Goal: Task Accomplishment & Management: Use online tool/utility

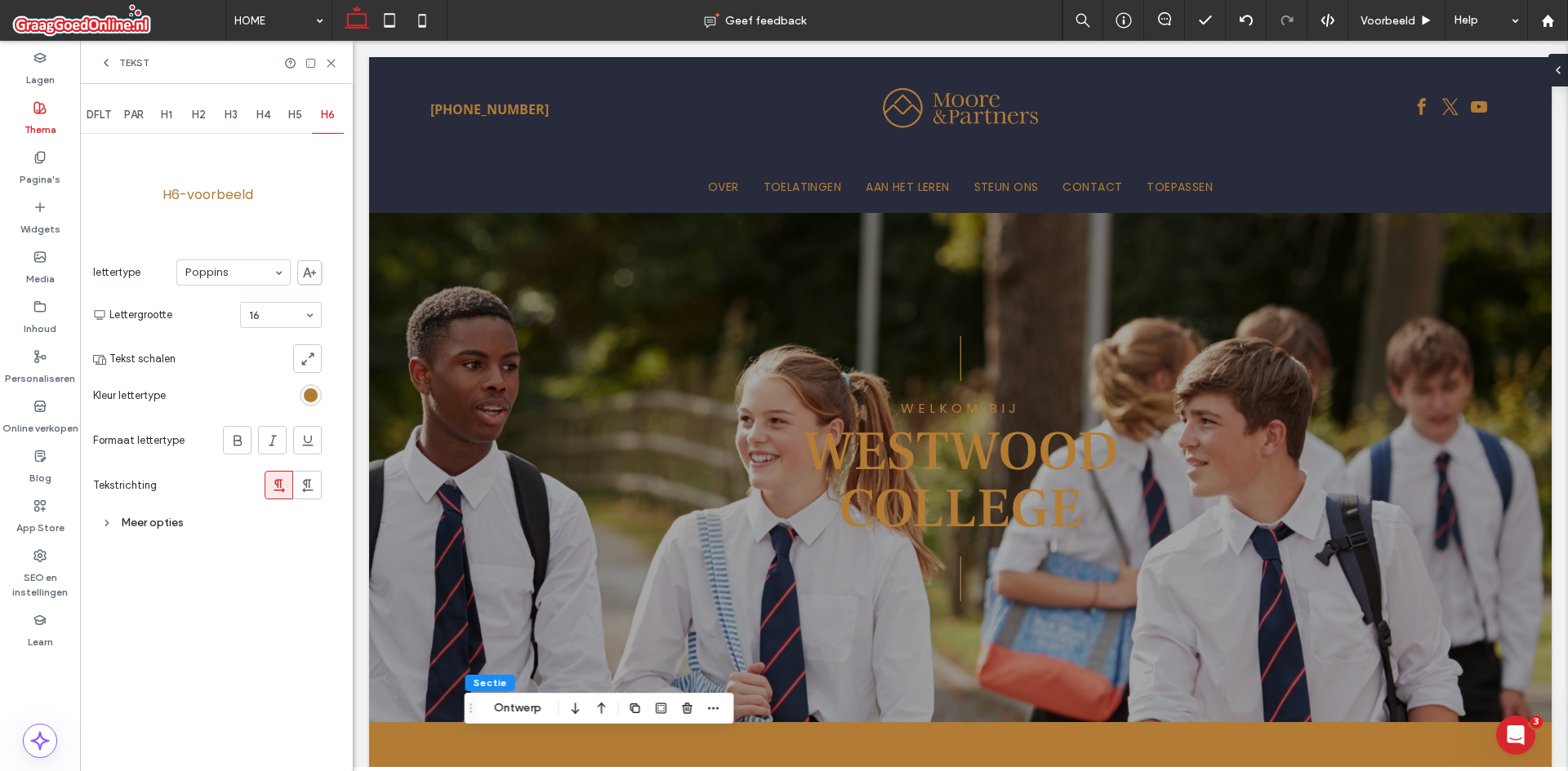
click at [116, 68] on div "Tekst" at bounding box center [124, 63] width 49 height 13
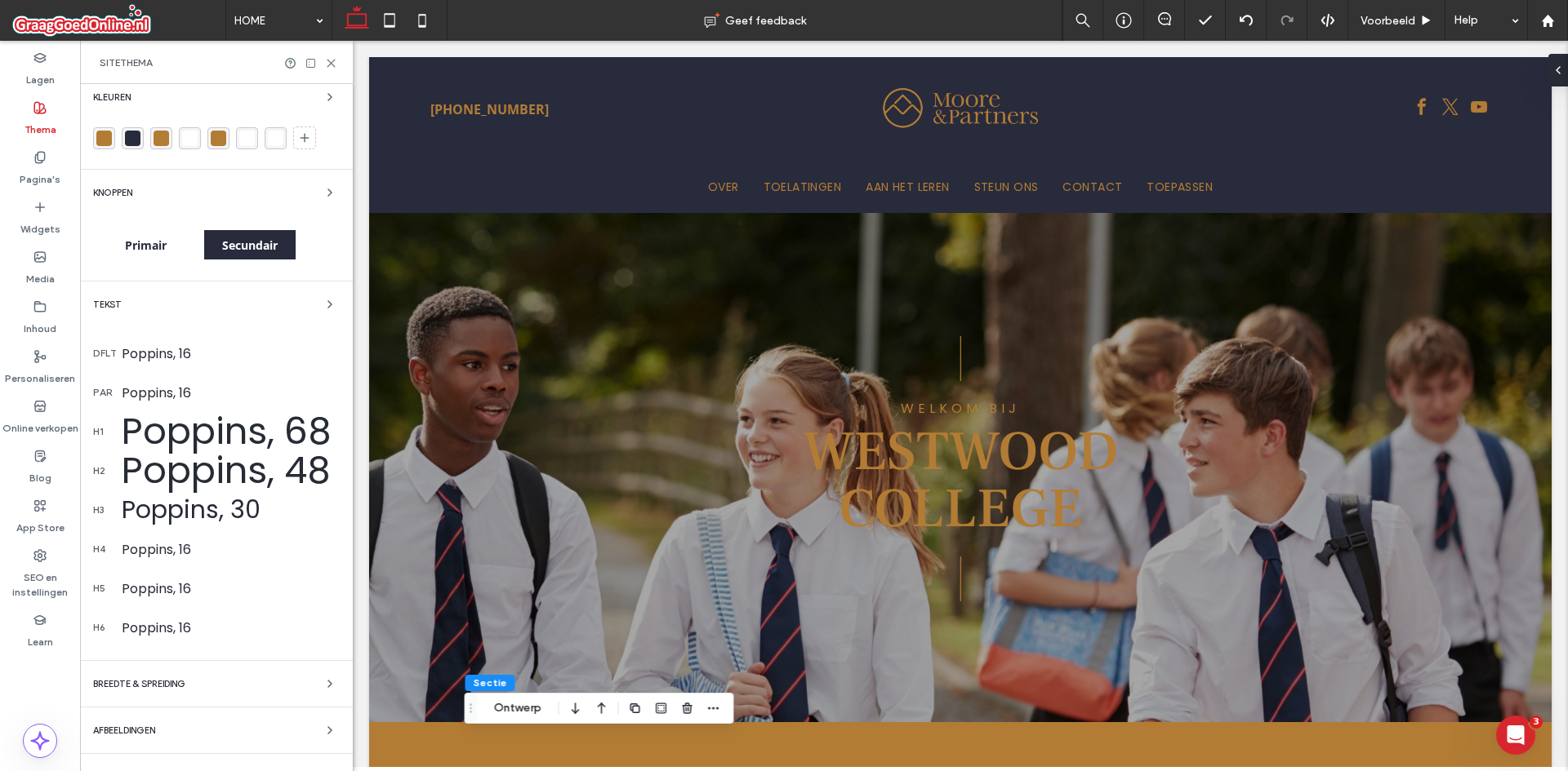
scroll to position [39, 0]
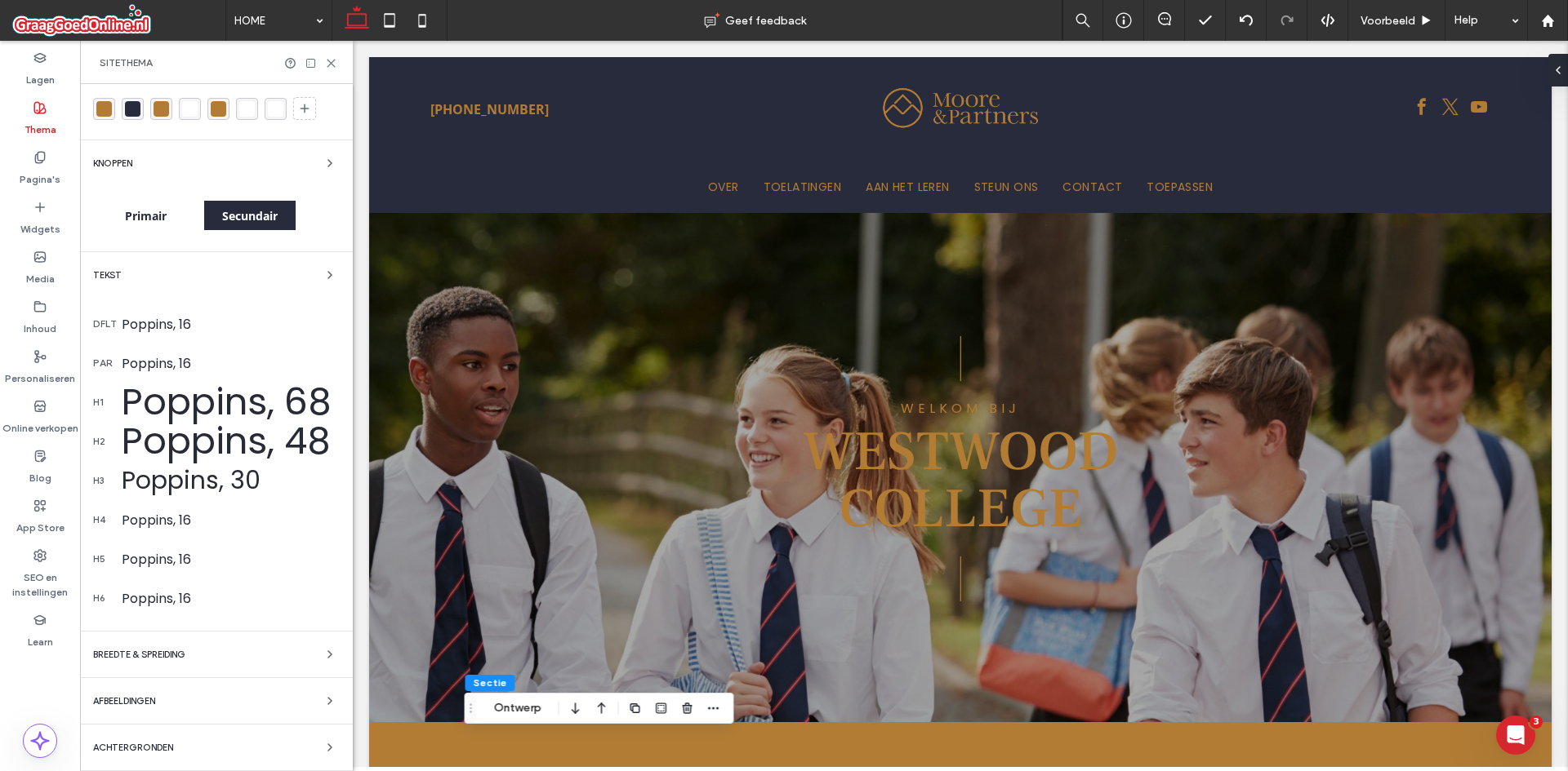
click at [267, 759] on div "Kleuren Knoppen Primair Secundair Tekst dflt Poppins, 16 par Poppins, 16 h1 Pop…" at bounding box center [216, 408] width 273 height 727
click at [296, 752] on div "Achtergronden" at bounding box center [215, 748] width 246 height 19
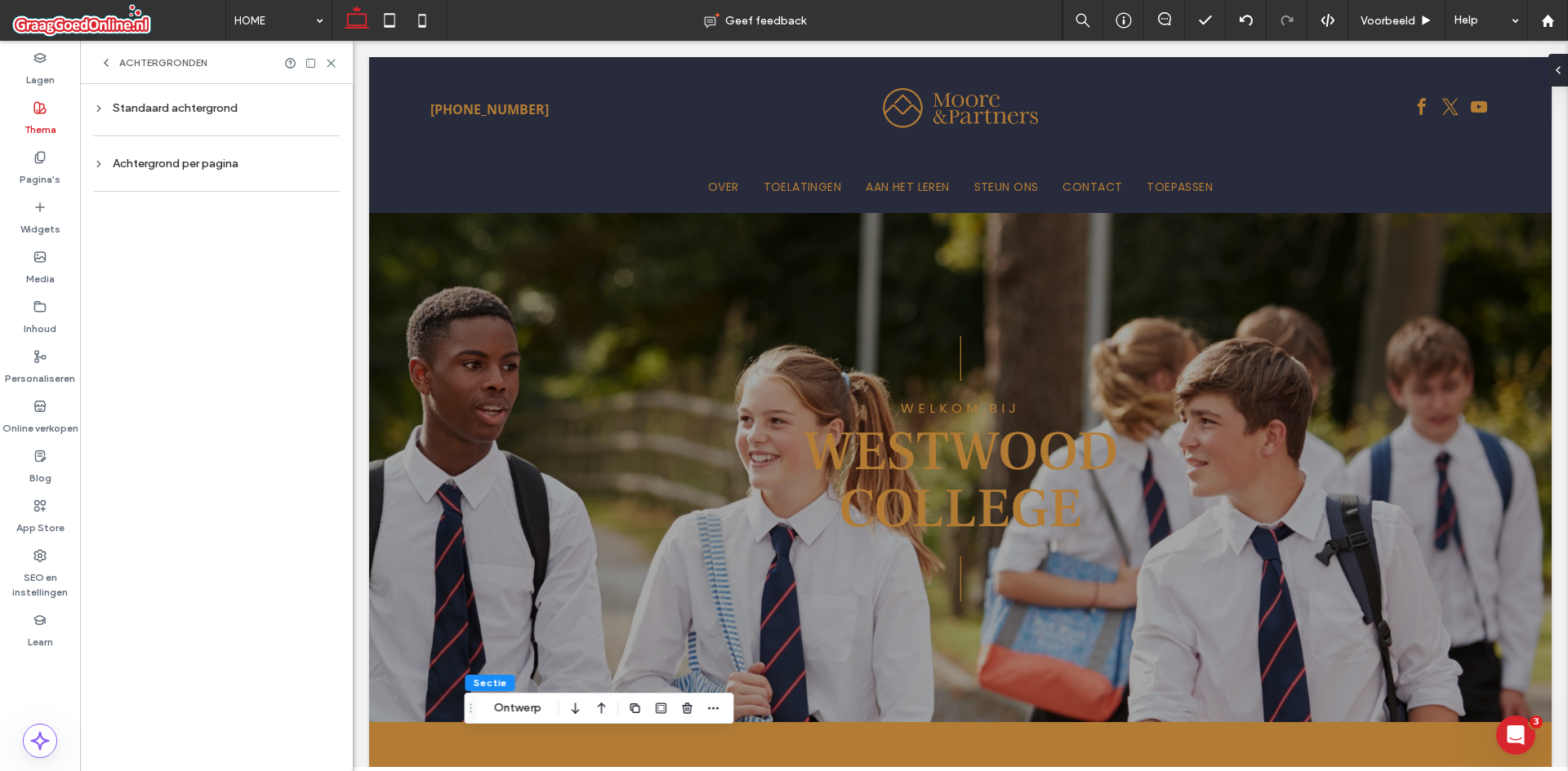
scroll to position [0, 0]
click at [215, 95] on div "Standaard achtergrond Achtergrond per pagina" at bounding box center [216, 427] width 273 height 687
click at [215, 101] on div "Standaard achtergrond" at bounding box center [215, 109] width 246 height 14
click at [226, 318] on div at bounding box center [215, 303] width 246 height 34
click at [220, 324] on div "Achtergrond per pagina" at bounding box center [215, 330] width 246 height 14
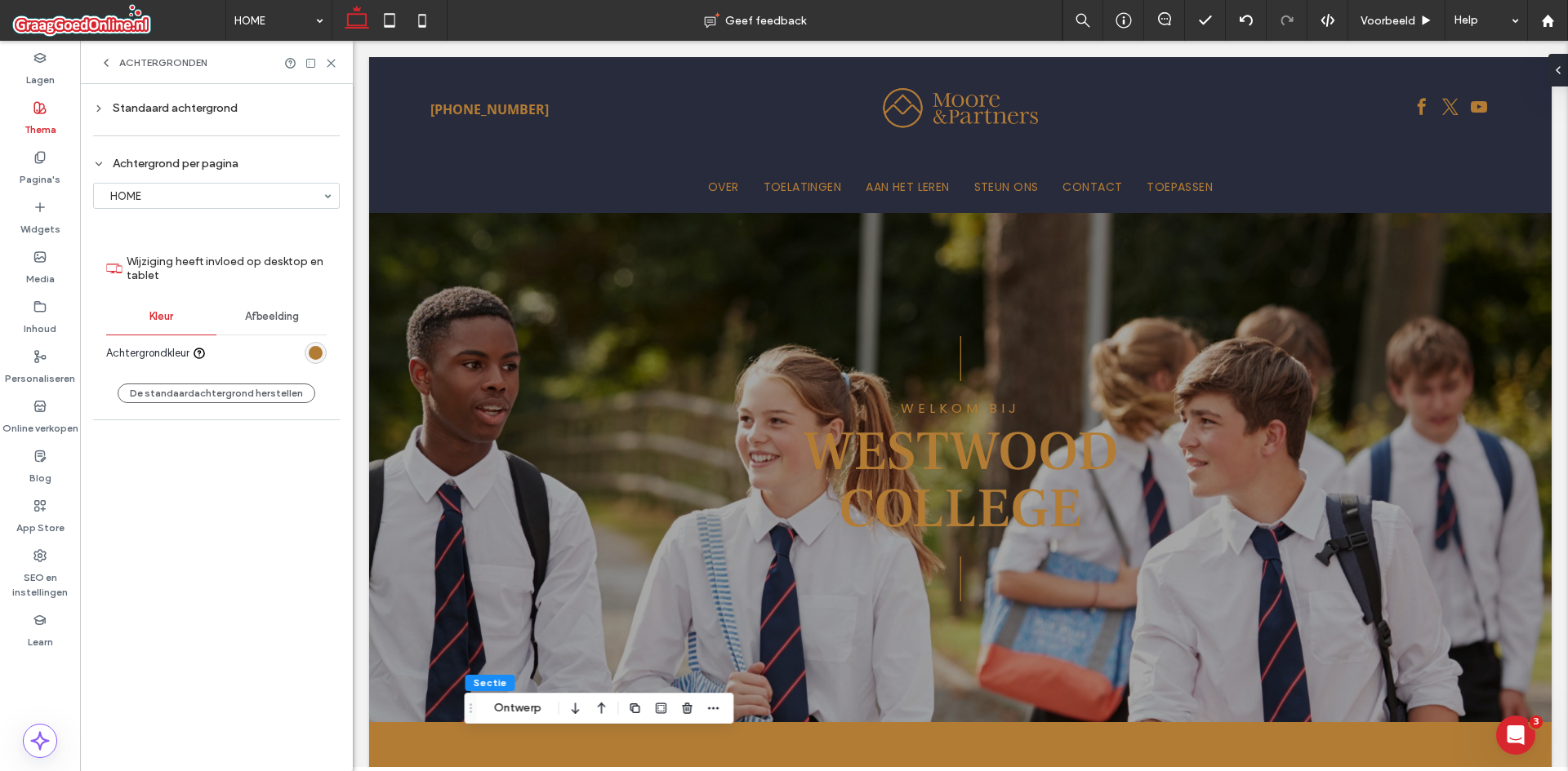
click at [236, 105] on div "Standaard achtergrond" at bounding box center [215, 109] width 246 height 14
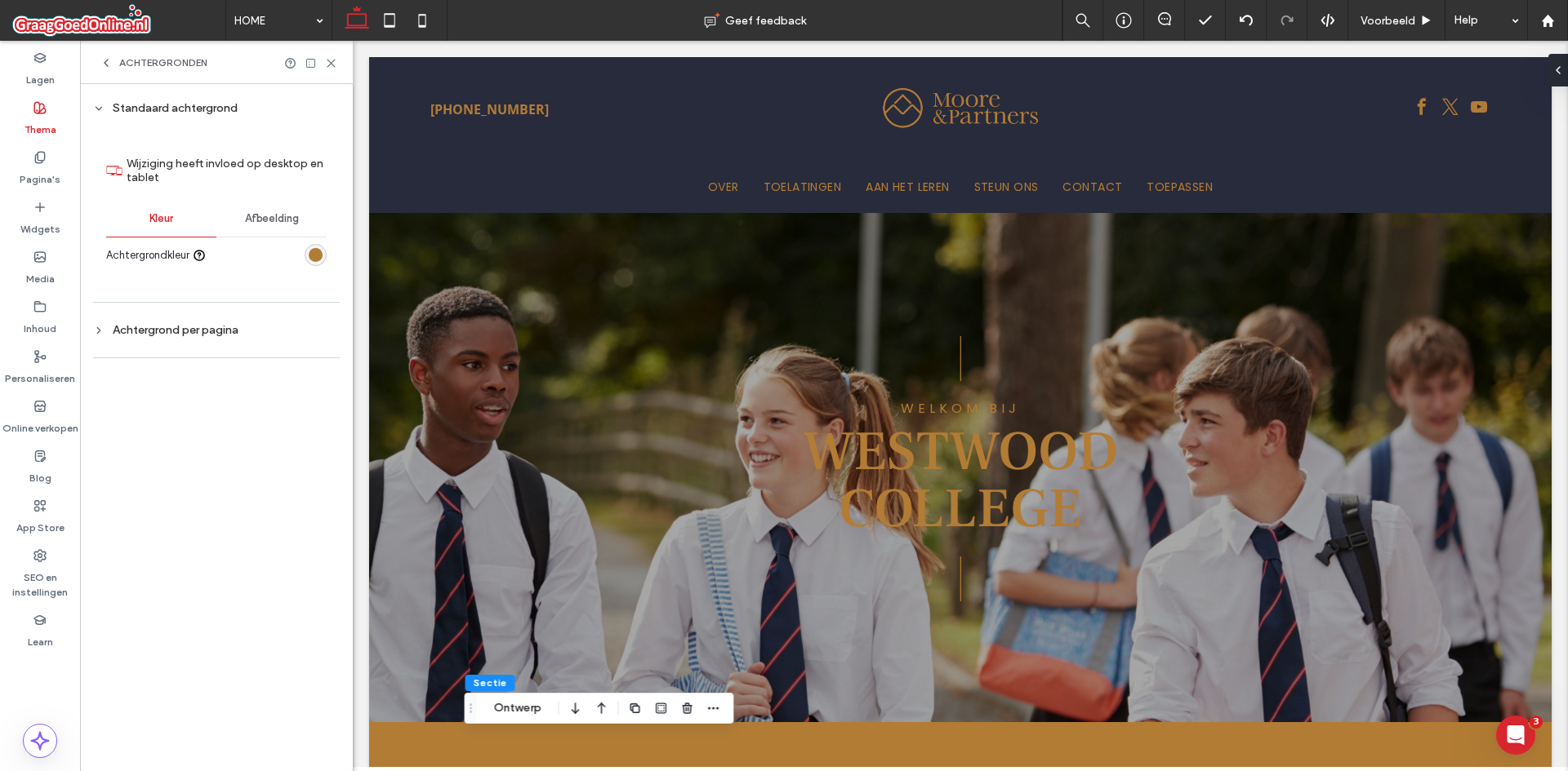
click at [110, 58] on icon at bounding box center [106, 63] width 13 height 13
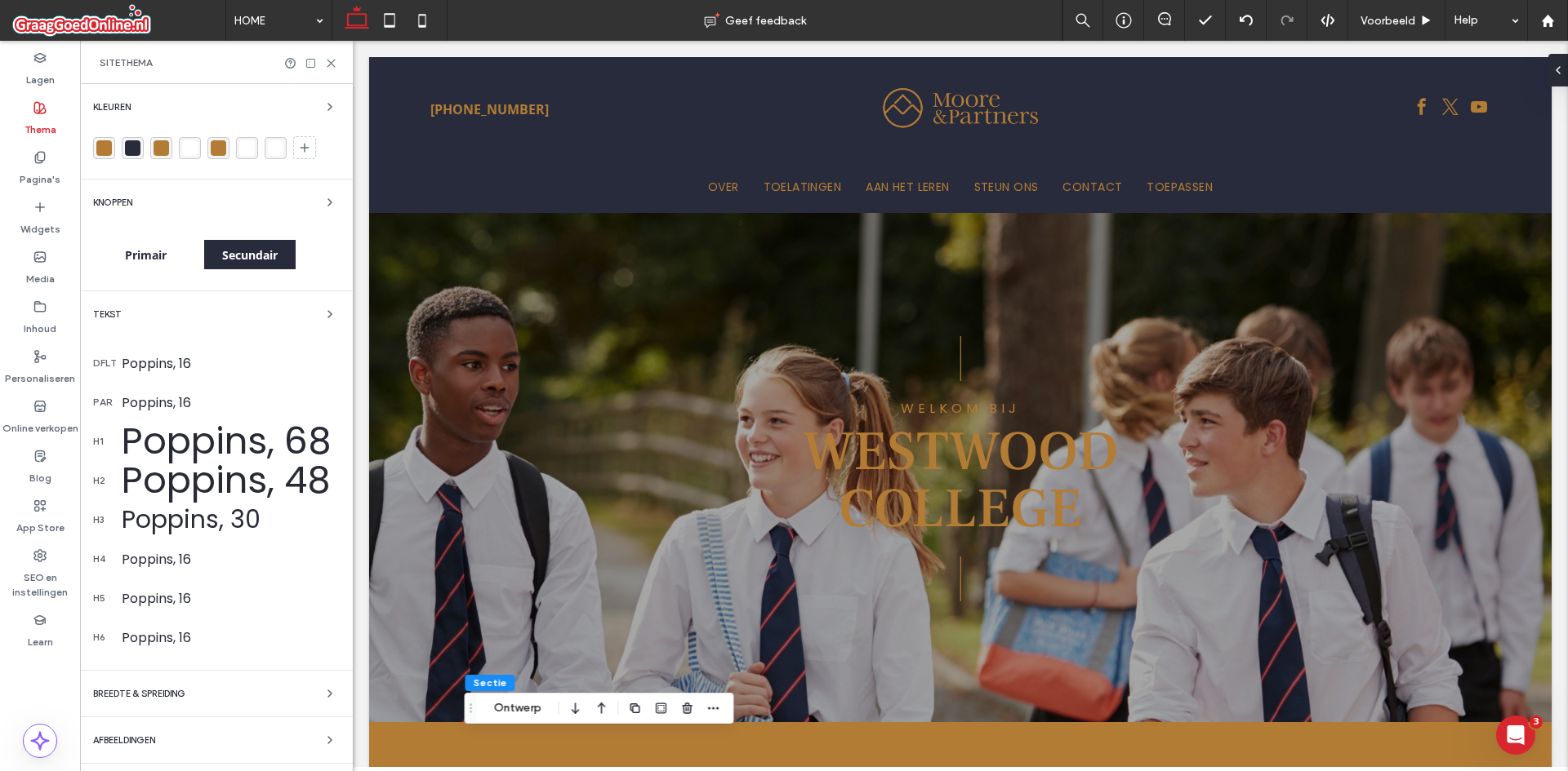
scroll to position [39, 0]
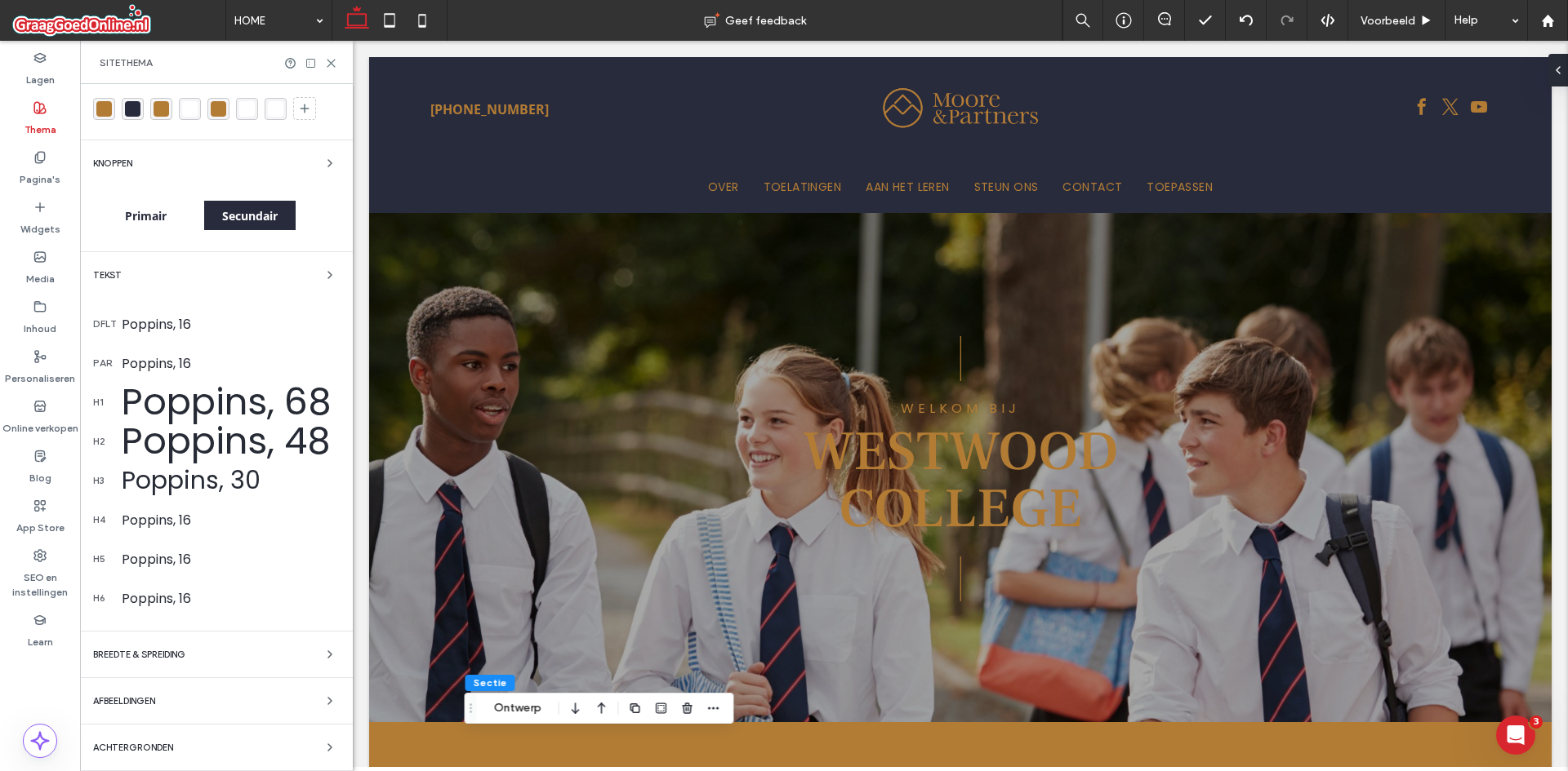
click at [226, 651] on div "BREEDTE & SPREIDING" at bounding box center [215, 655] width 246 height 19
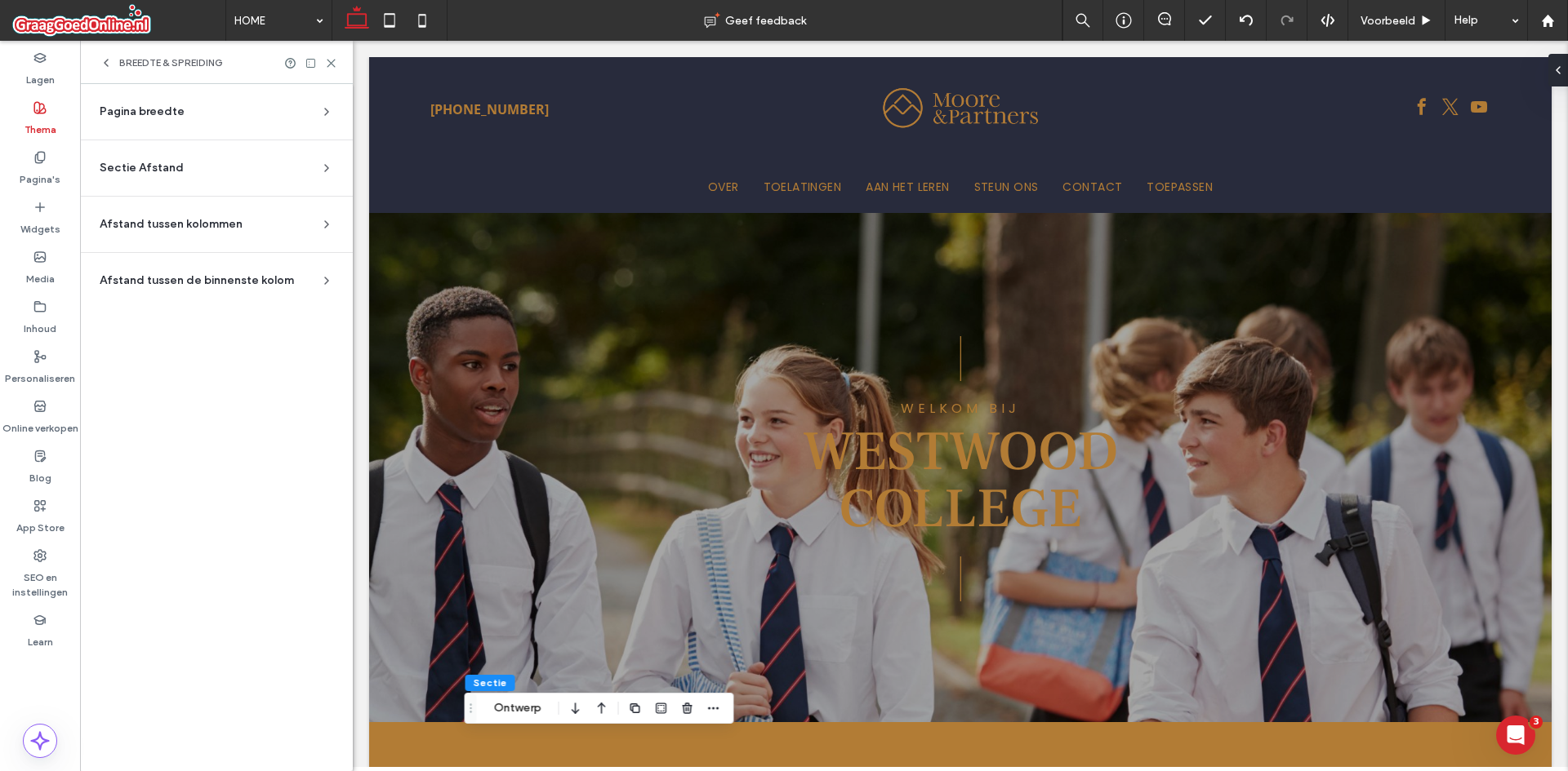
scroll to position [0, 0]
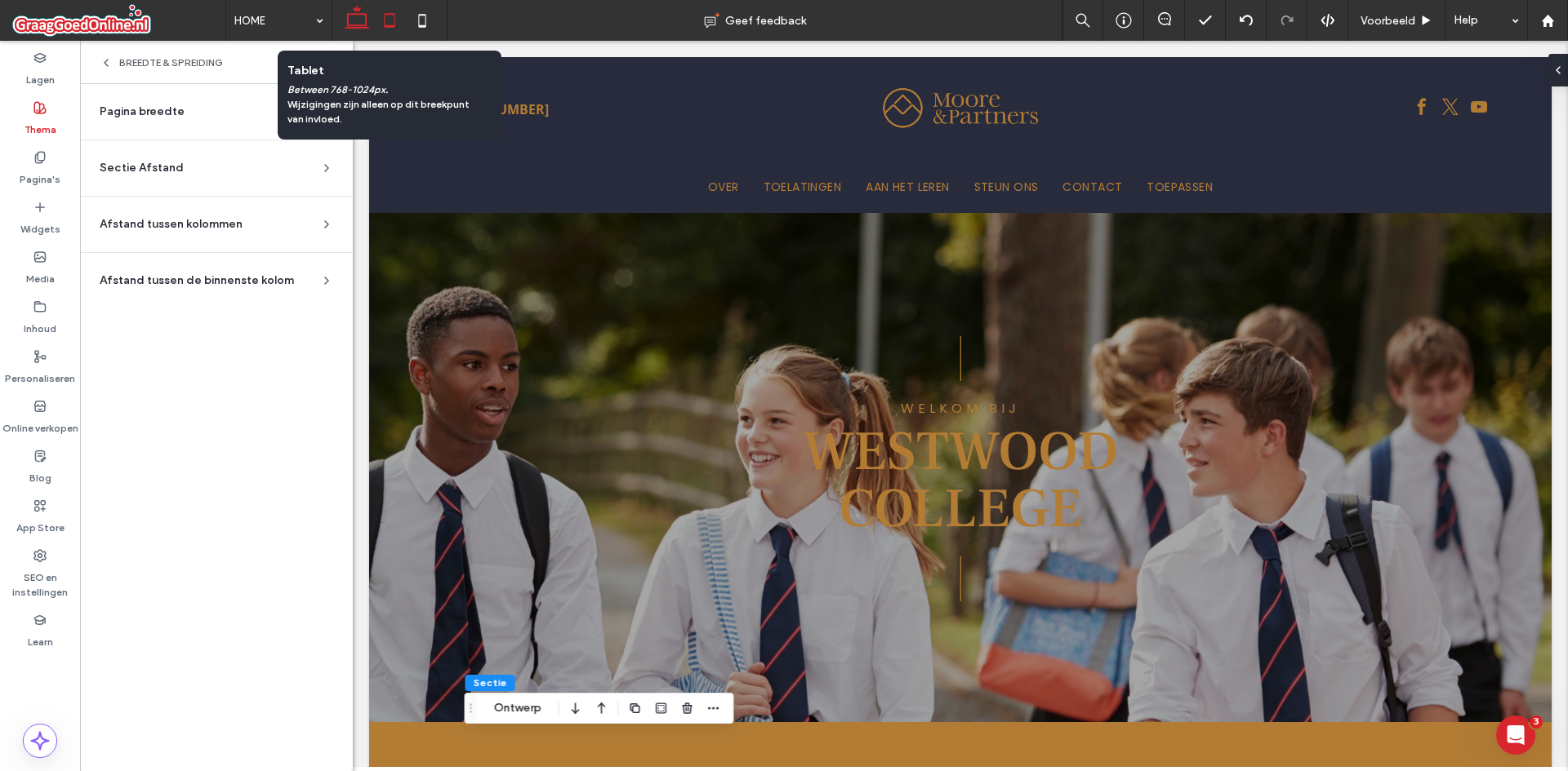
click at [393, 24] on icon at bounding box center [389, 20] width 33 height 33
type input "**"
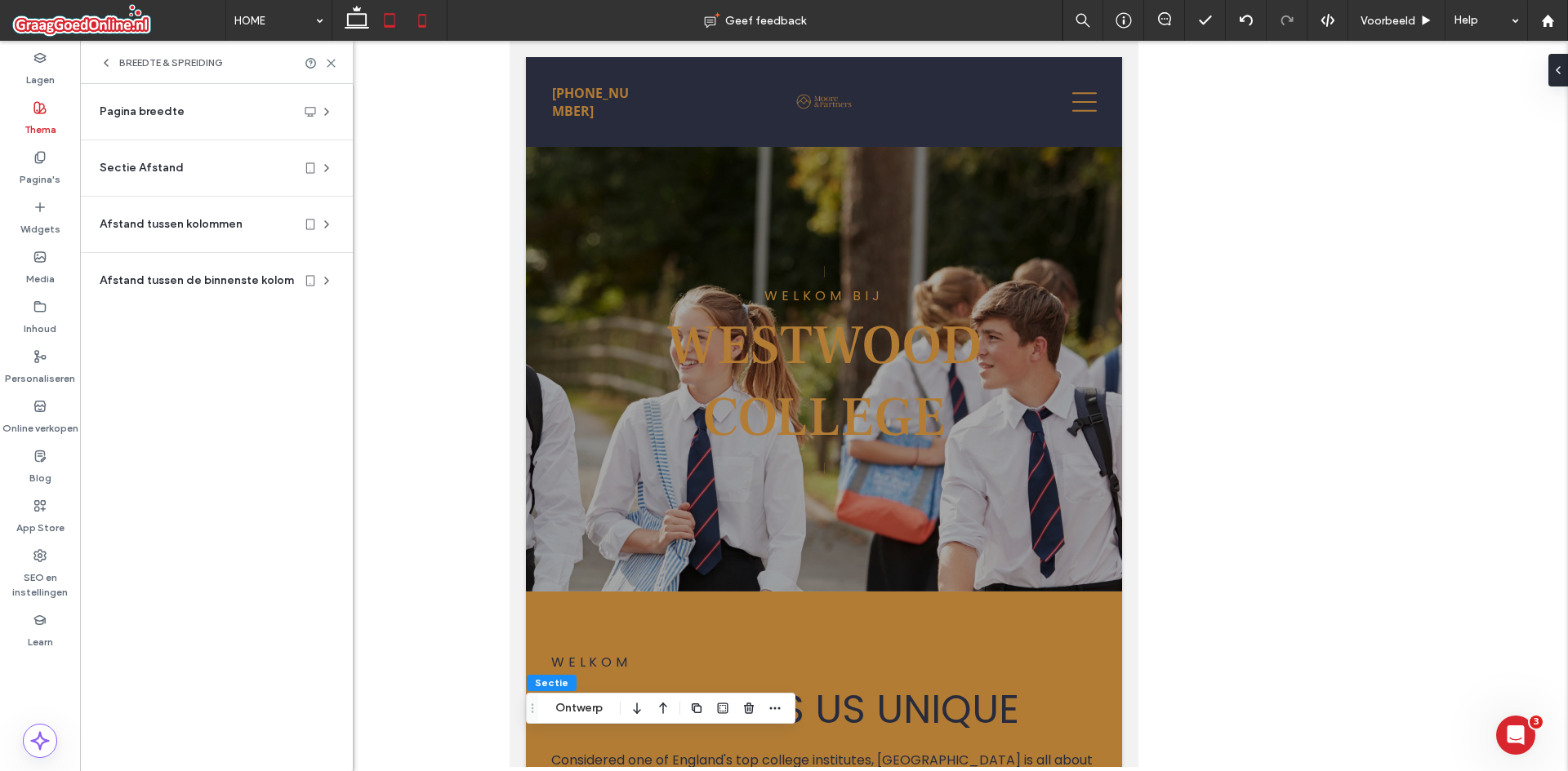
click at [429, 17] on icon at bounding box center [422, 20] width 33 height 33
type input "**"
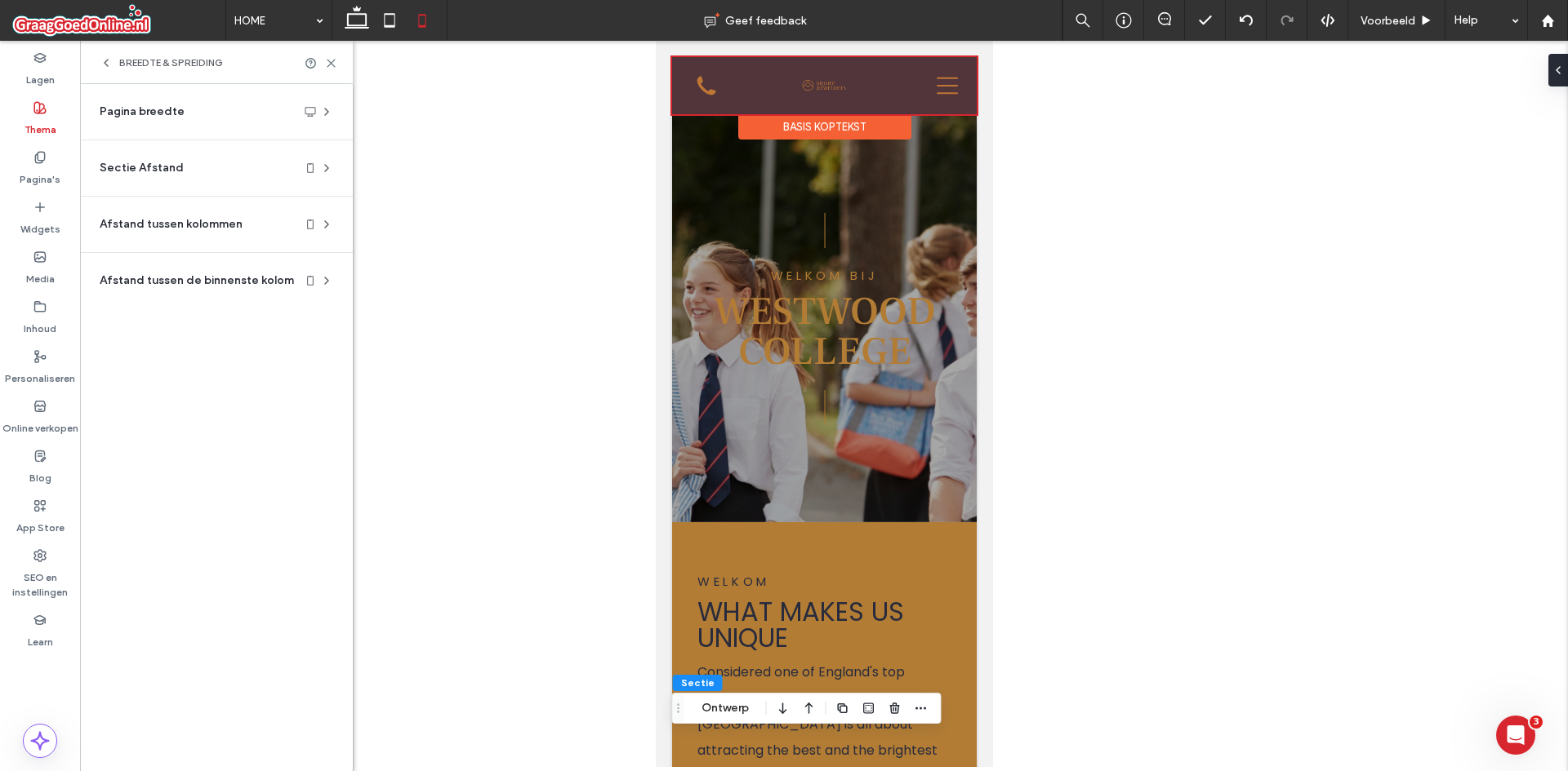
click at [920, 79] on div at bounding box center [823, 86] width 304 height 57
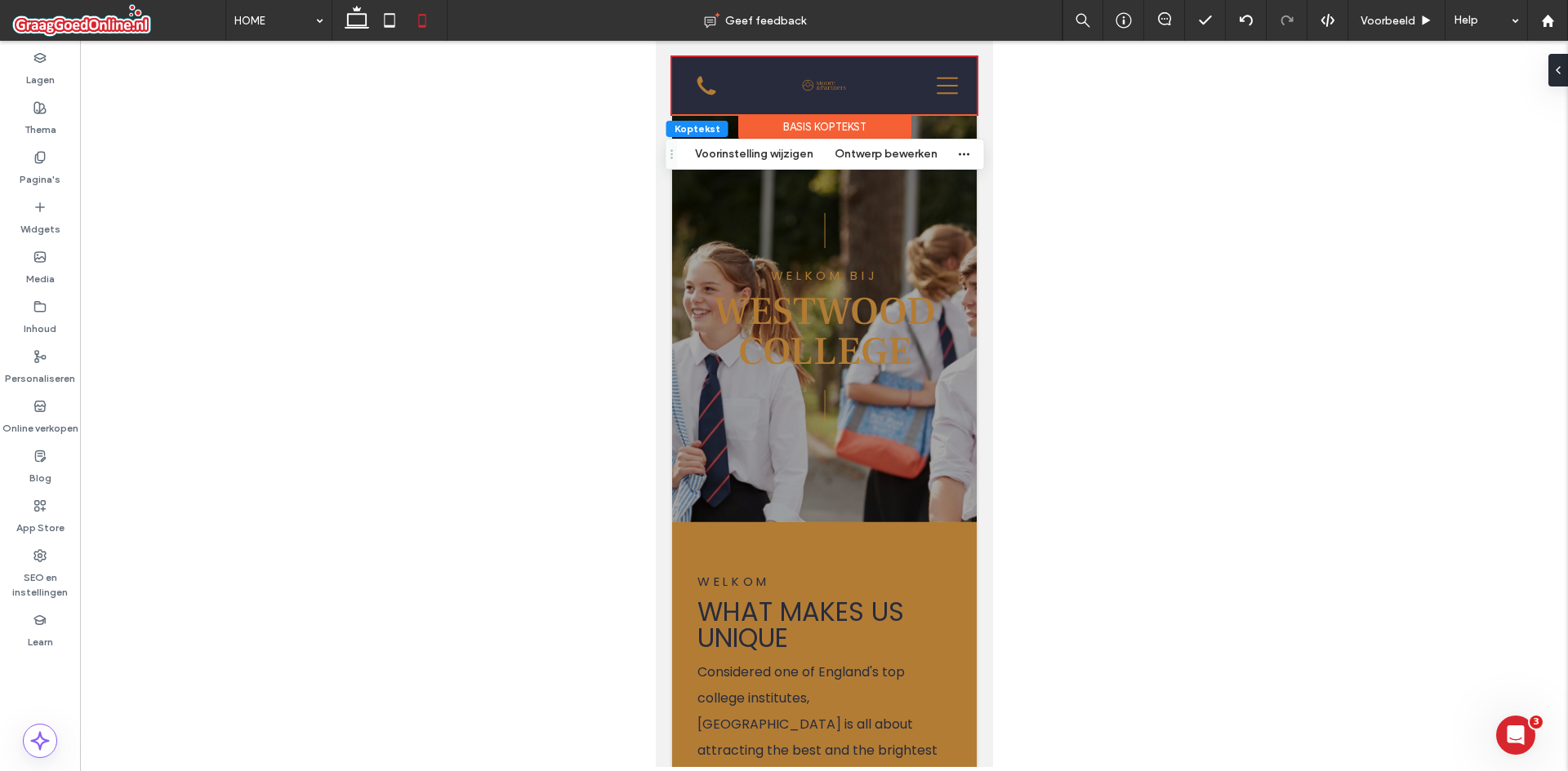
click at [1052, 153] on div at bounding box center [824, 404] width 1488 height 727
click at [1017, 483] on div at bounding box center [824, 404] width 1488 height 727
click at [546, 505] on div at bounding box center [824, 404] width 1488 height 727
click at [544, 509] on div at bounding box center [824, 404] width 1488 height 727
click at [544, 510] on div at bounding box center [824, 404] width 1488 height 727
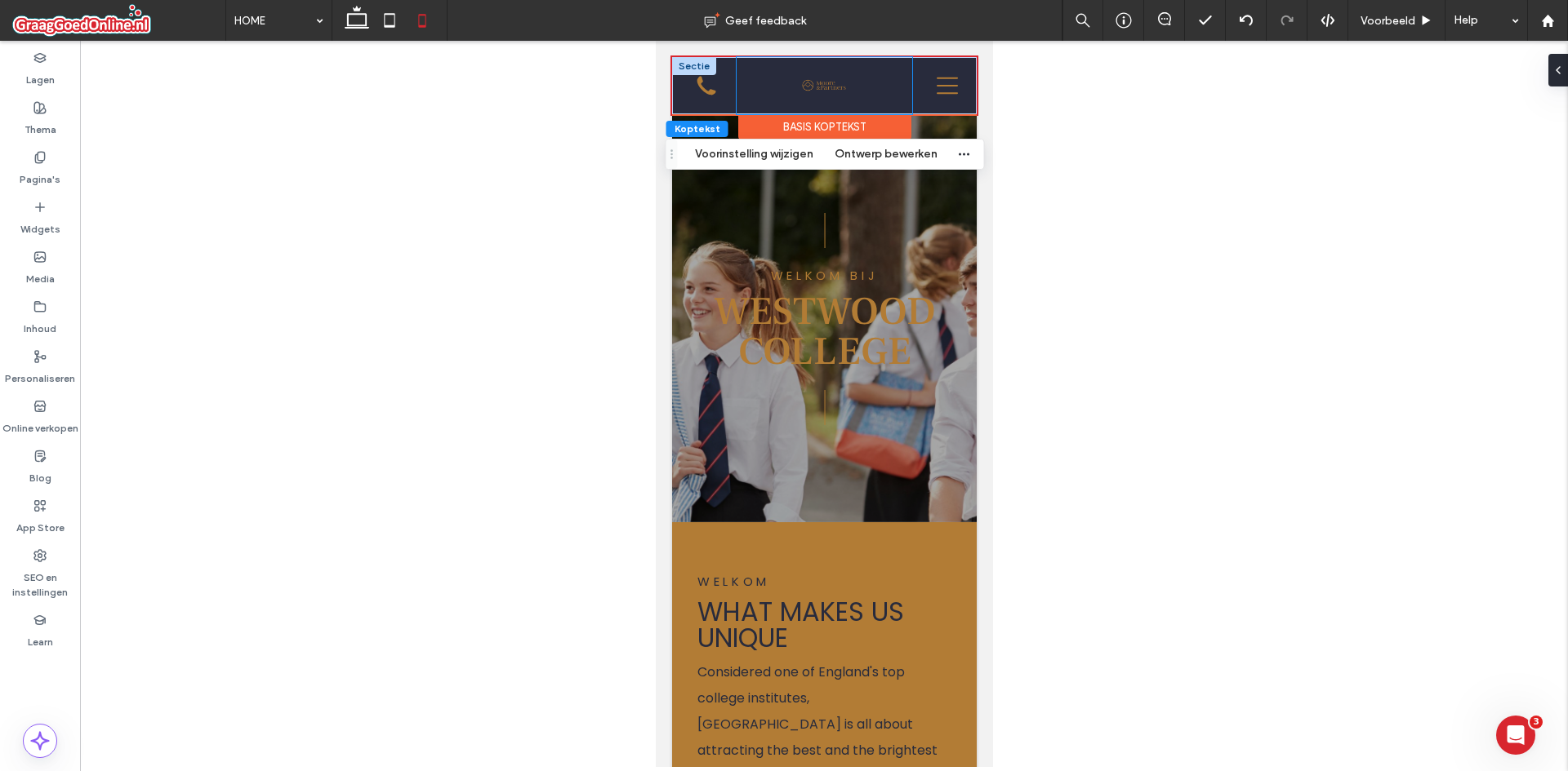
click at [776, 74] on div at bounding box center [823, 86] width 176 height 57
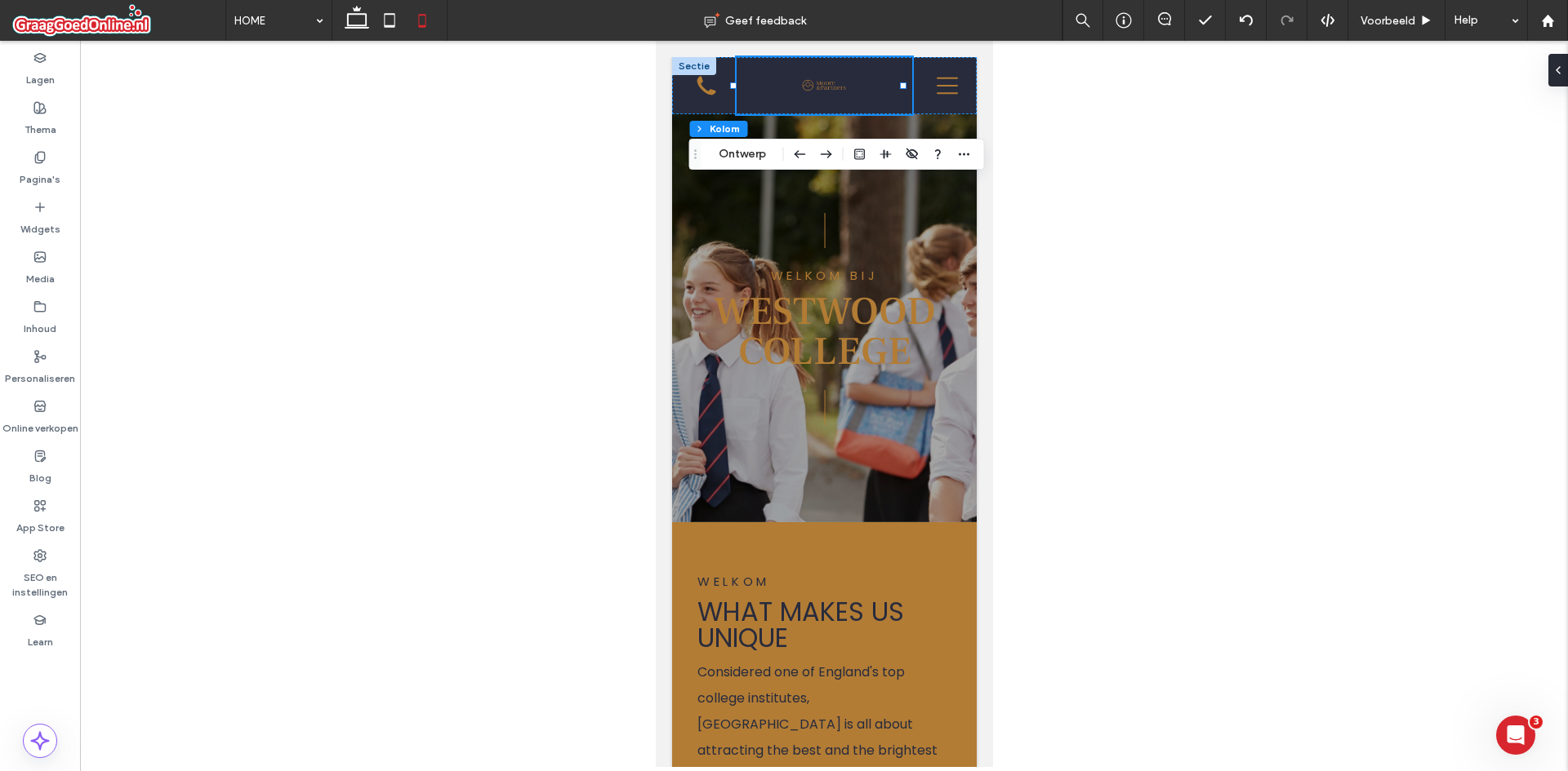
drag, startPoint x: 1481, startPoint y: 81, endPoint x: 825, endPoint y: 40, distance: 657.3
click at [1129, 135] on div at bounding box center [824, 404] width 1488 height 727
click at [1124, 135] on div at bounding box center [824, 404] width 1488 height 727
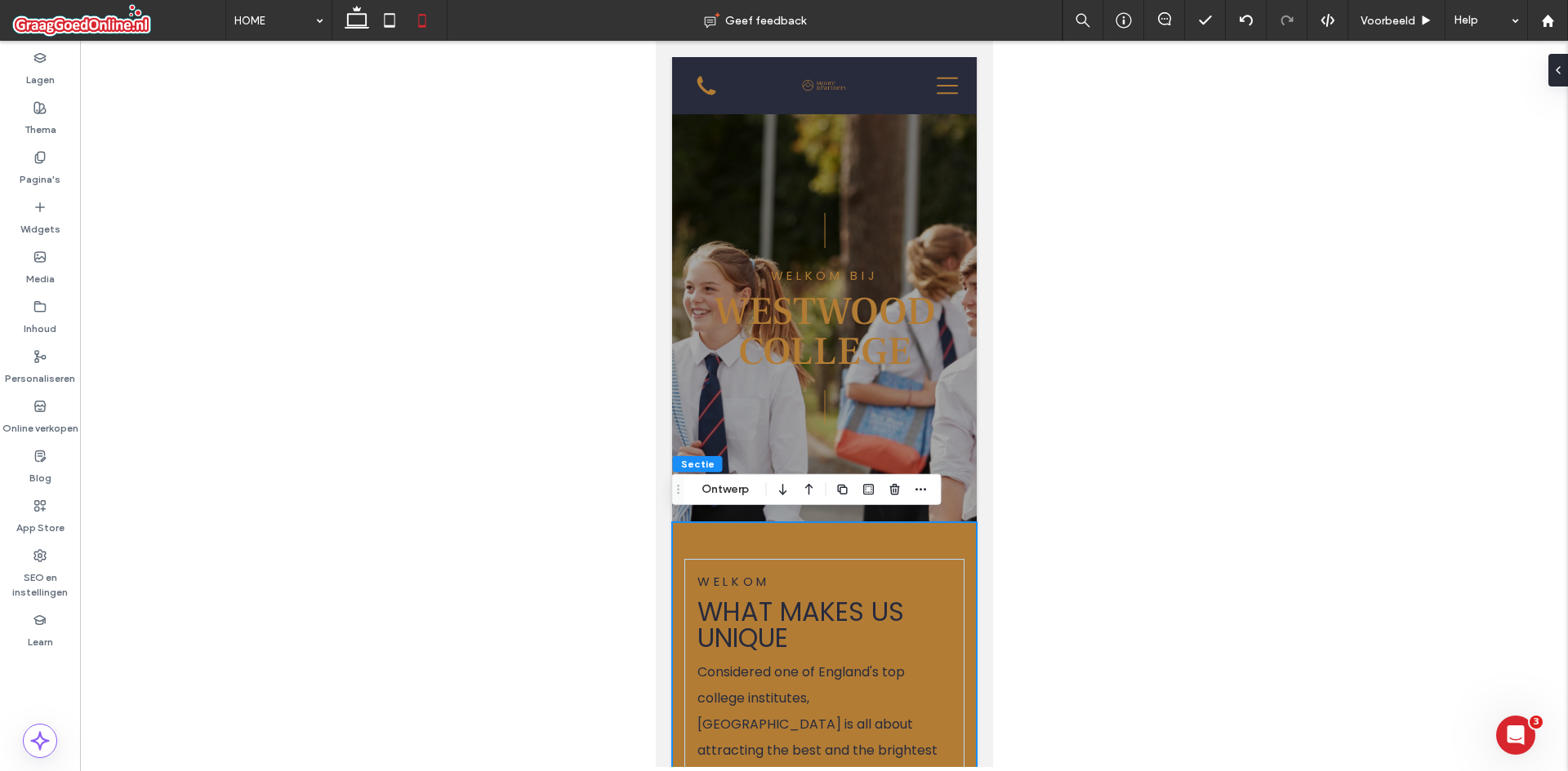
click at [796, 594] on span "What makes us unique" at bounding box center [799, 625] width 206 height 63
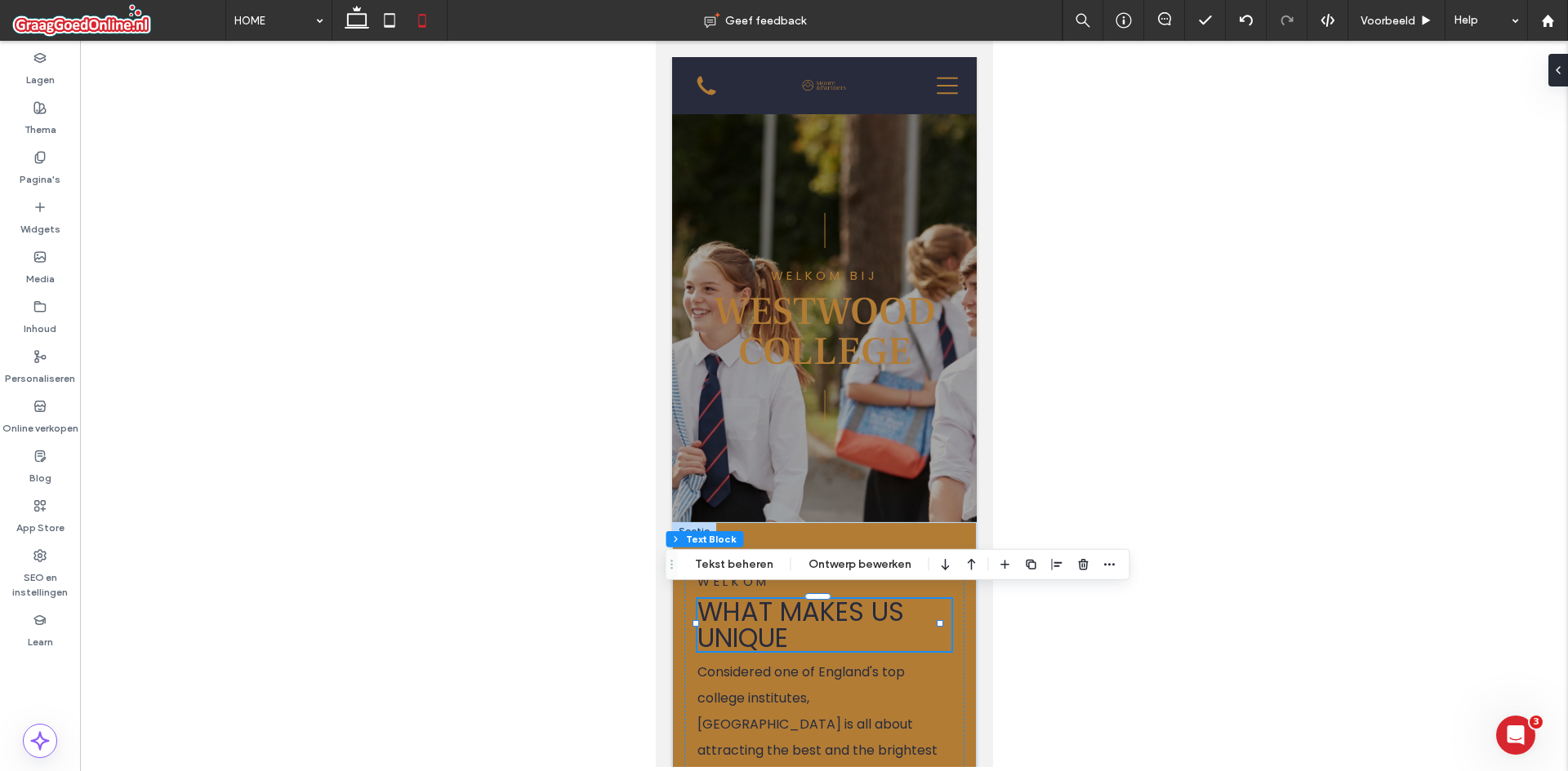
click at [568, 489] on div at bounding box center [824, 404] width 1488 height 727
click at [14, 110] on div "Thema" at bounding box center [40, 118] width 80 height 49
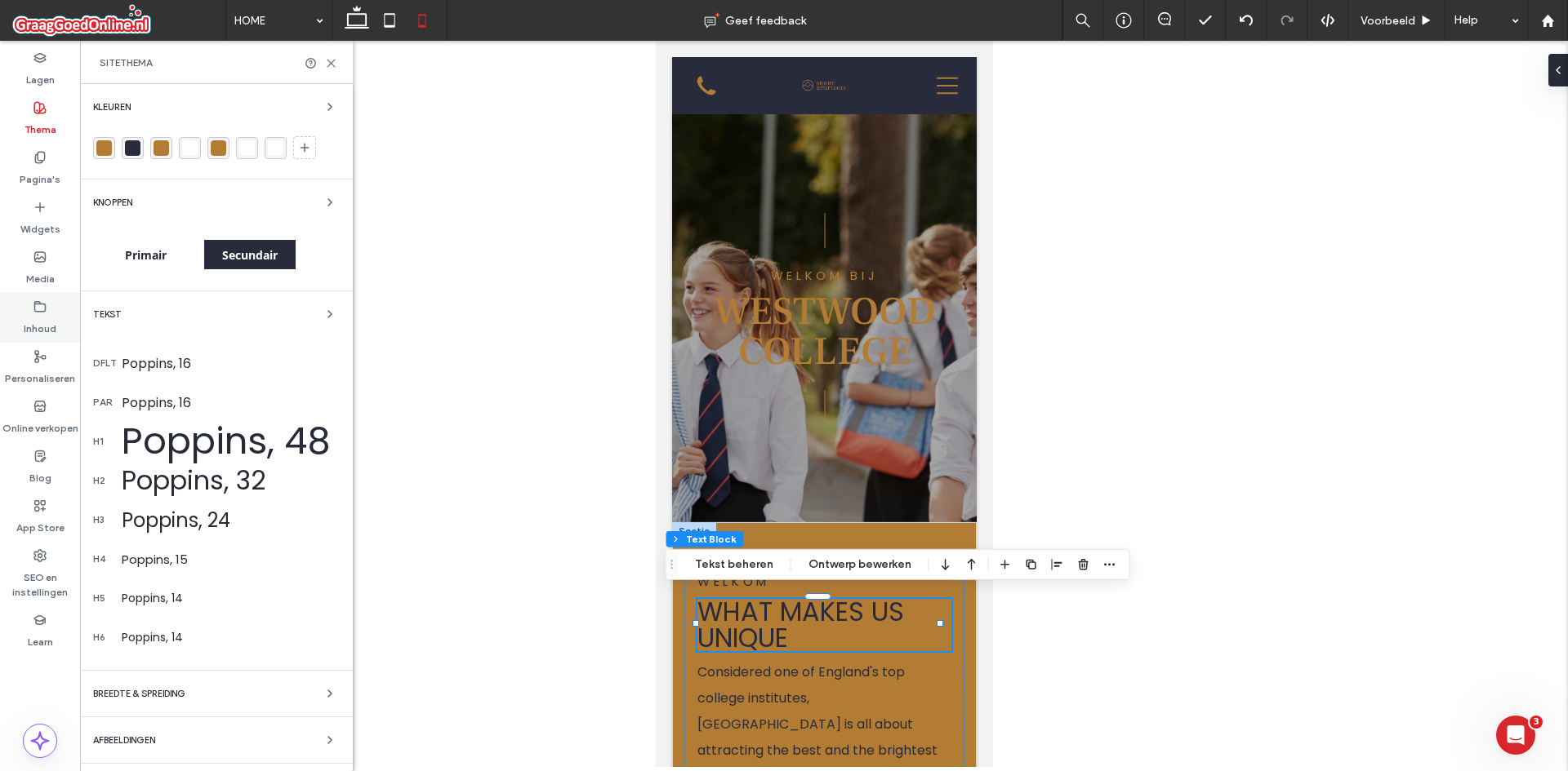
drag, startPoint x: 33, startPoint y: 326, endPoint x: 36, endPoint y: 316, distance: 10.4
click at [32, 322] on label "Inhoud" at bounding box center [40, 325] width 33 height 23
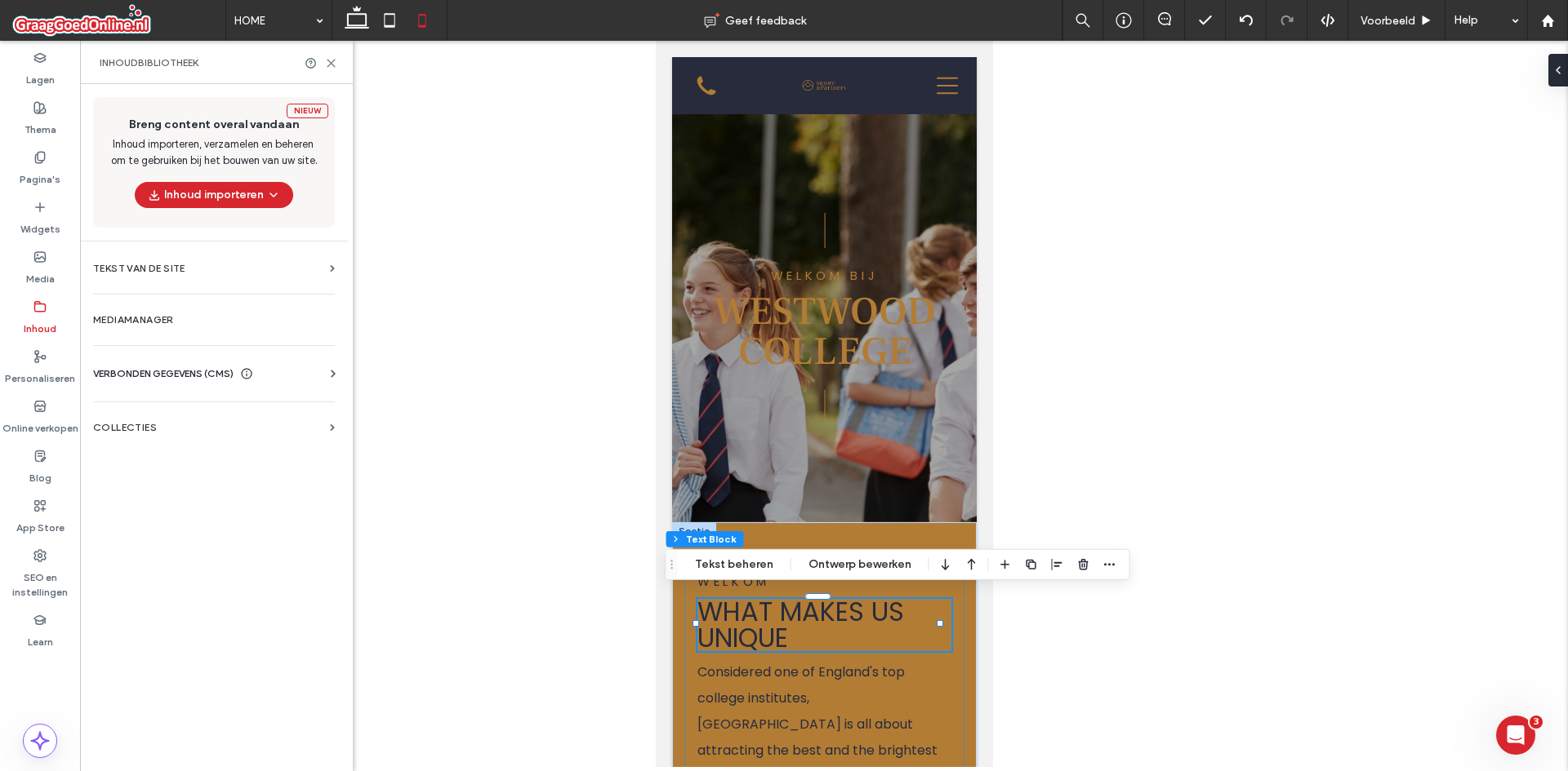
click at [296, 365] on div "VERBONDEN GEGEVENS (CMS) Bedrijfsinfo Zakelijke tekst Zakelijke afbeeldingen Zo…" at bounding box center [214, 374] width 268 height 42
click at [340, 373] on icon at bounding box center [333, 374] width 17 height 17
click at [158, 400] on section "Bedrijfsinfo" at bounding box center [216, 414] width 248 height 38
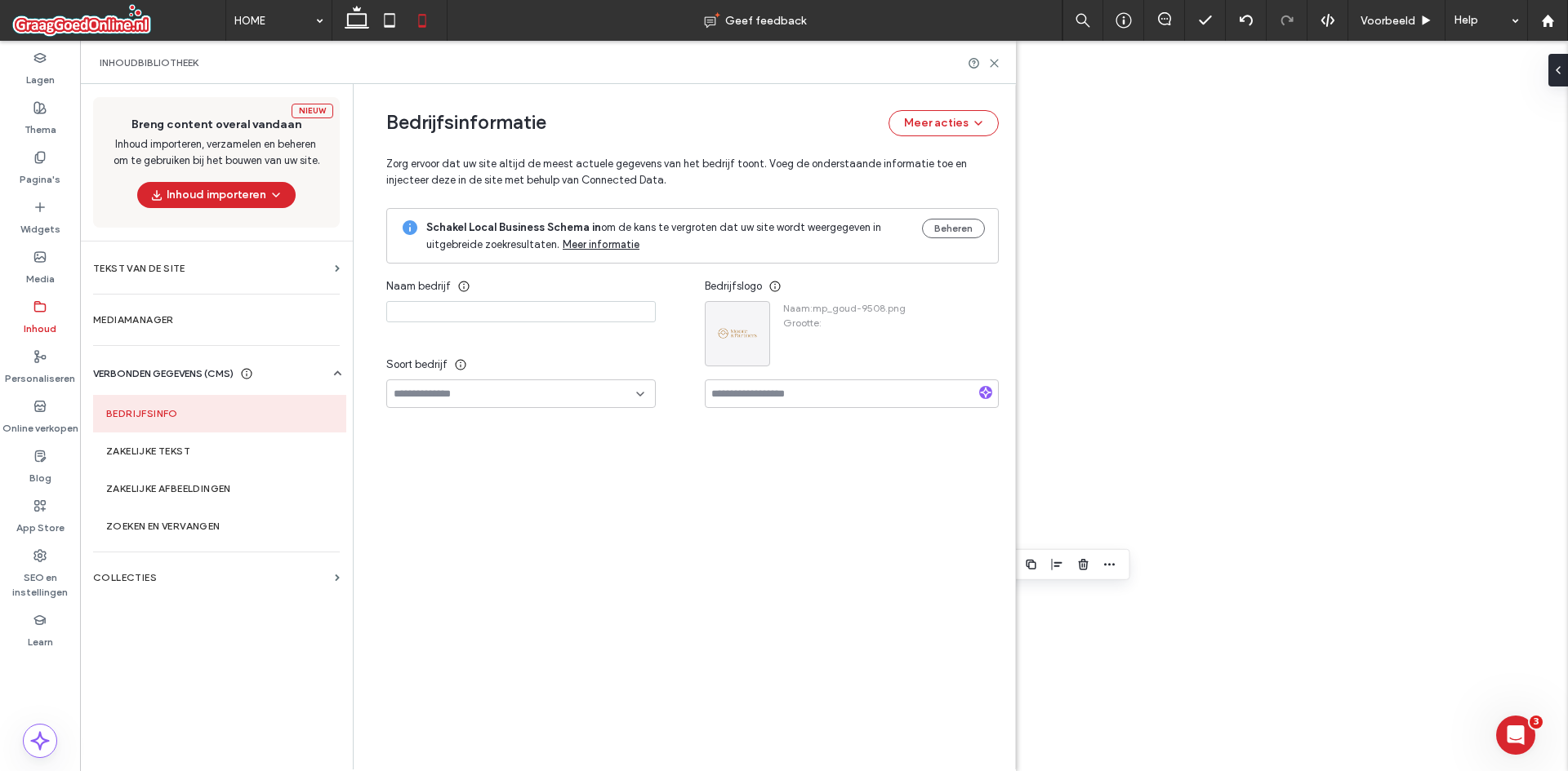
type input "**********"
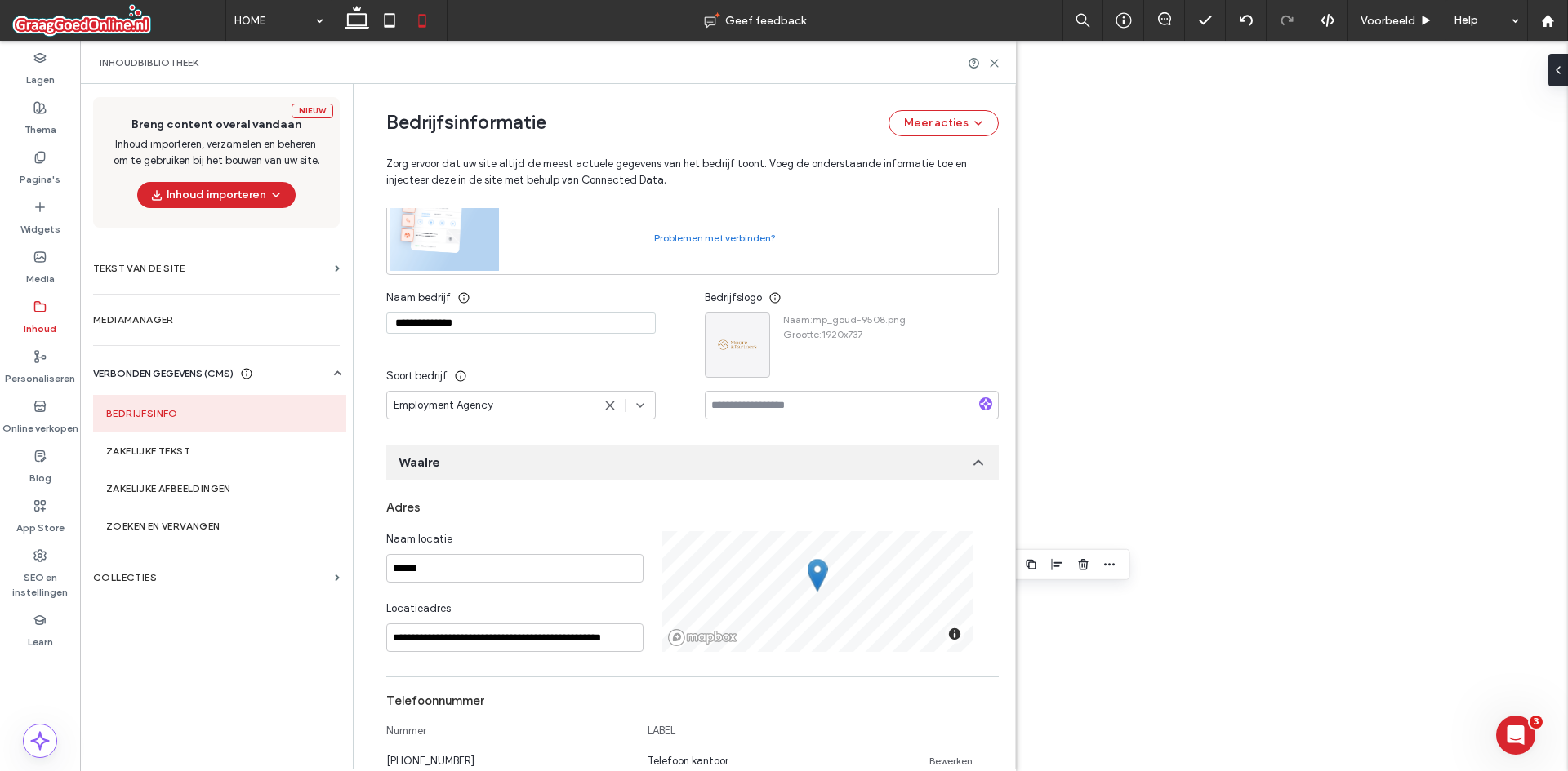
click at [999, 71] on div "Inhoudbibliotheek" at bounding box center [548, 62] width 935 height 43
click at [998, 70] on div "Inhoudbibliotheek" at bounding box center [548, 62] width 935 height 43
click at [994, 63] on use at bounding box center [994, 64] width 7 height 7
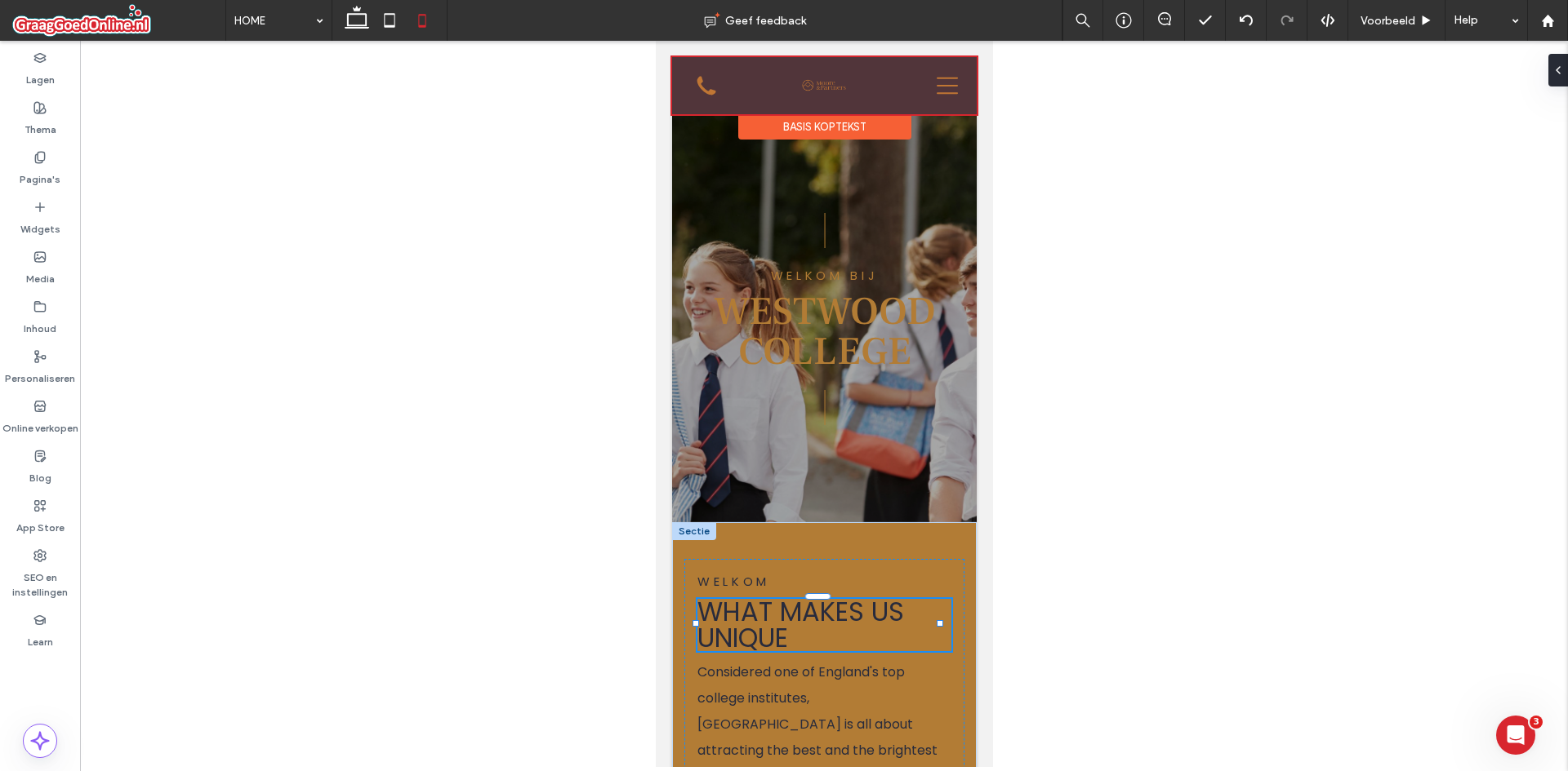
type input "***"
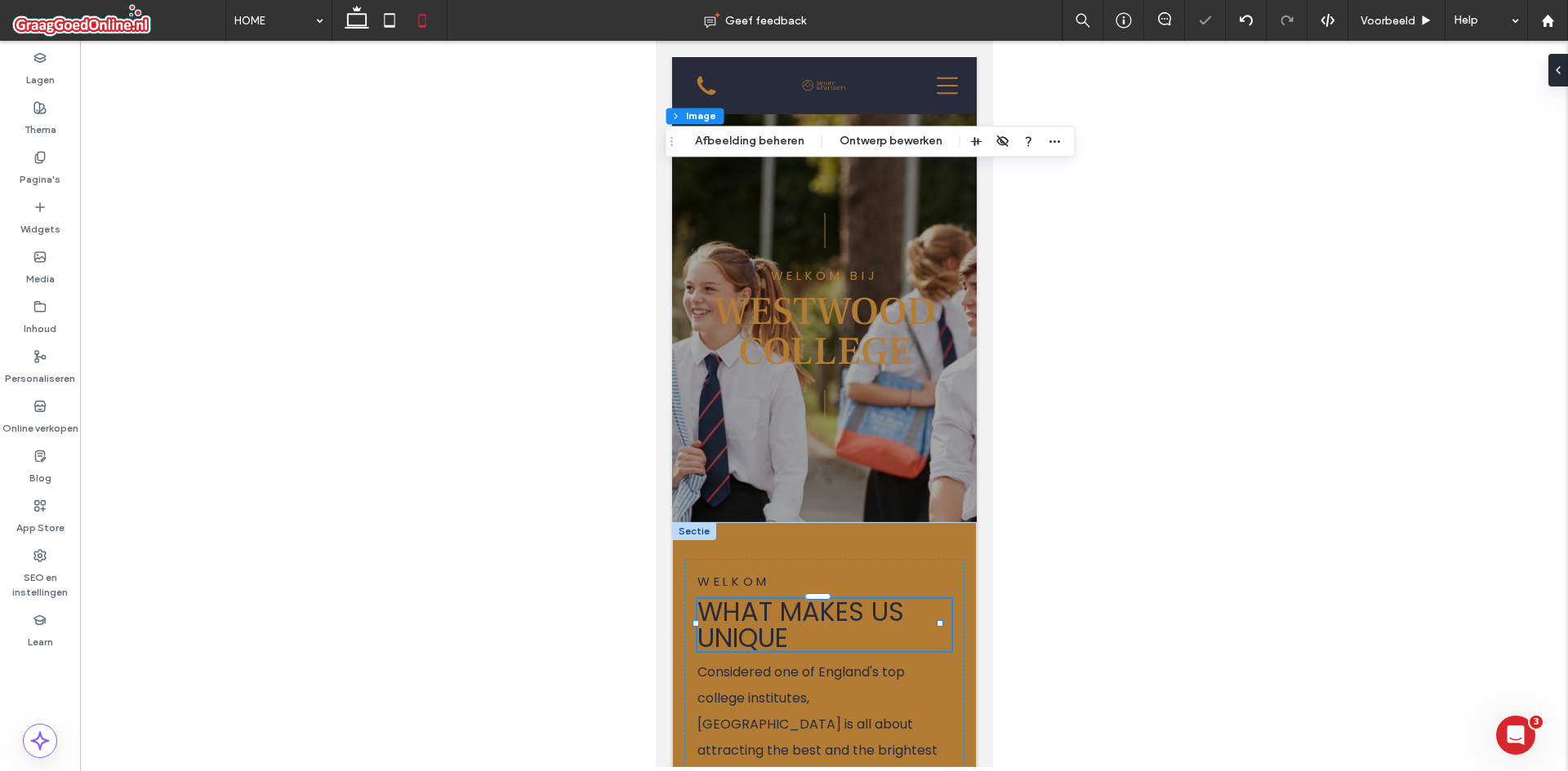
click at [1154, 174] on div at bounding box center [824, 404] width 1488 height 727
click at [1150, 169] on div at bounding box center [824, 404] width 1488 height 727
click at [1076, 303] on div at bounding box center [824, 404] width 1488 height 727
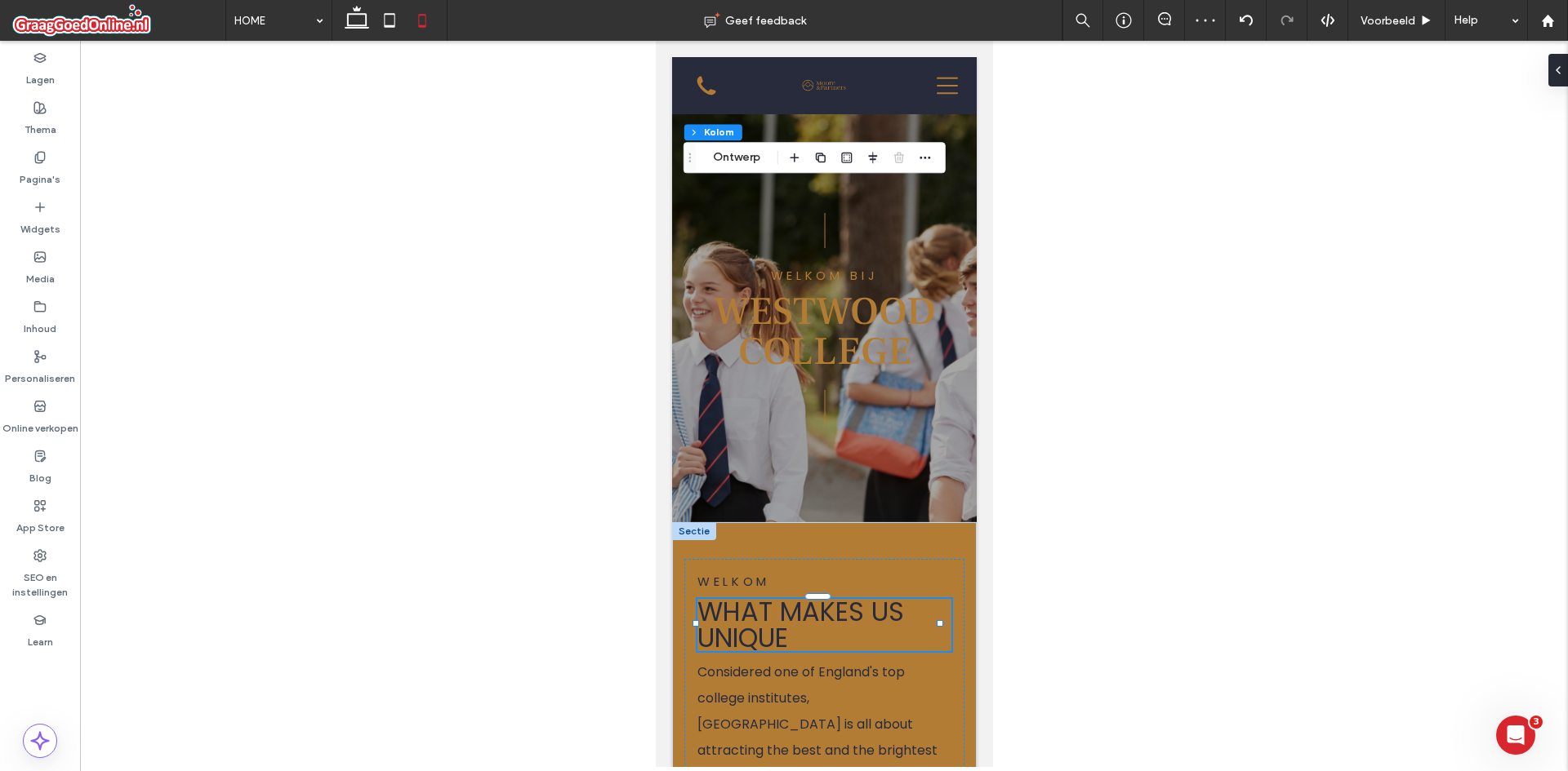
click at [528, 159] on div at bounding box center [824, 404] width 1488 height 727
click at [388, 26] on use at bounding box center [390, 20] width 11 height 14
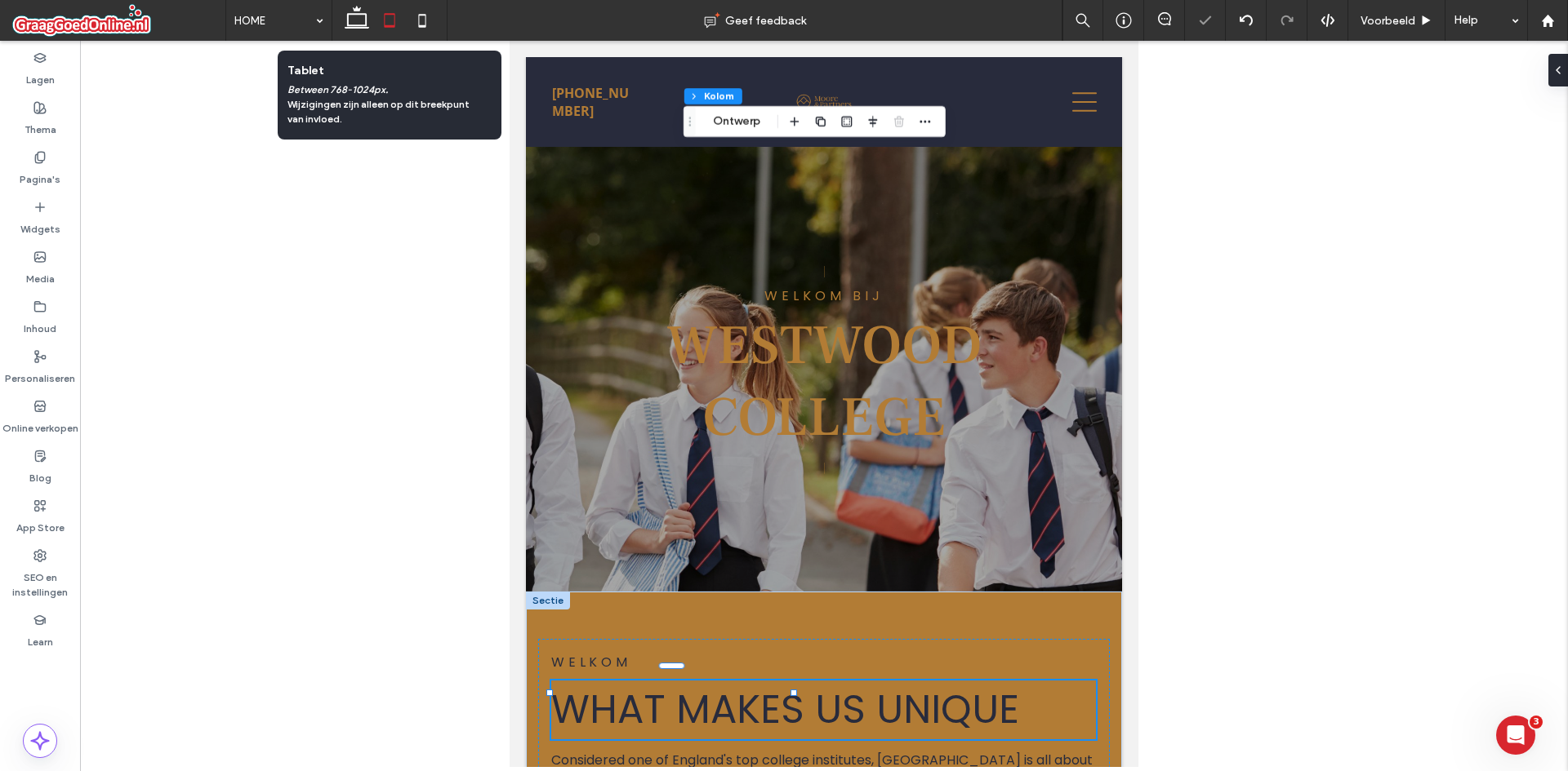
type input "*"
type input "***"
type input "****"
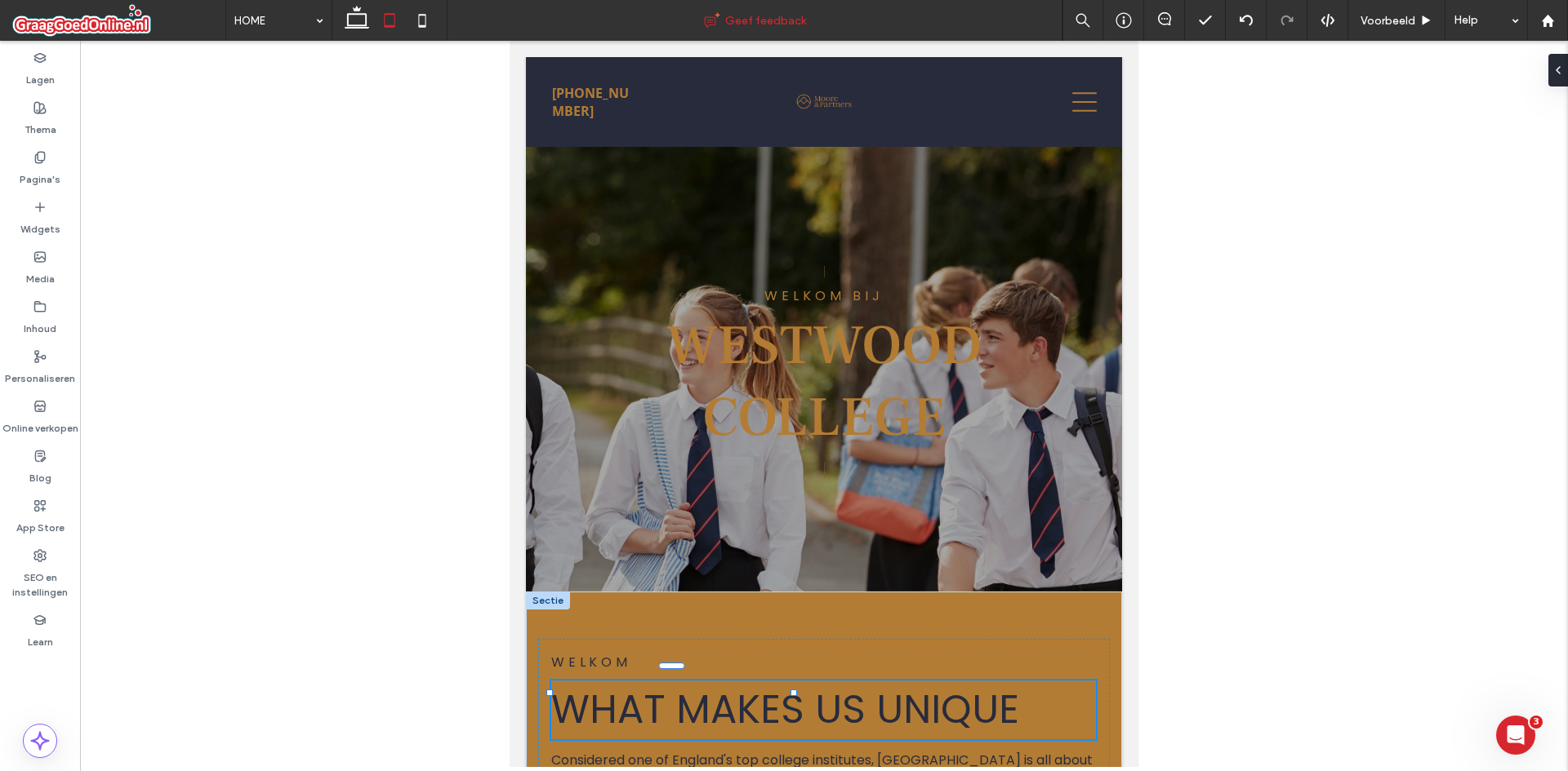
type input "***"
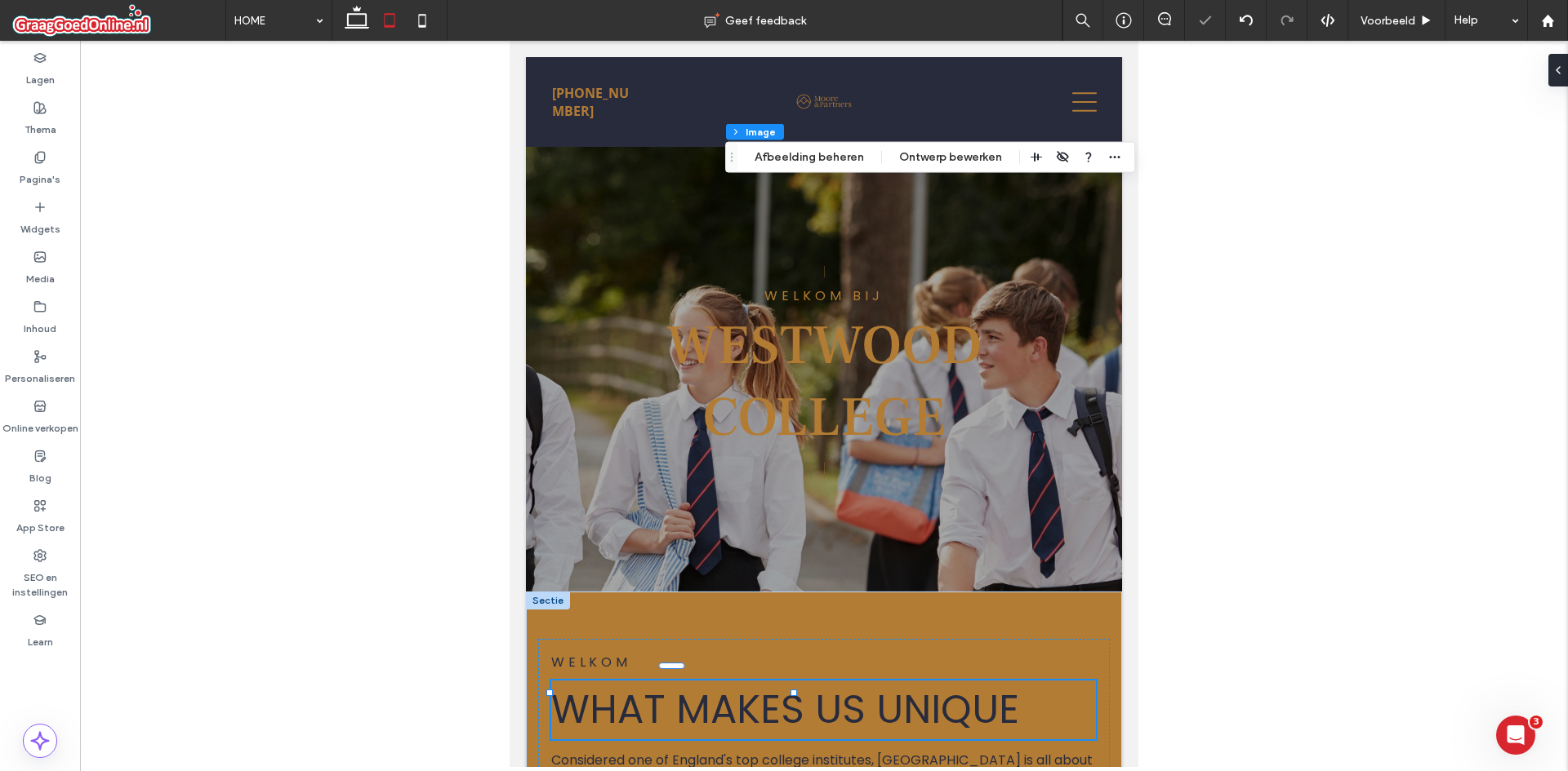
click at [1310, 166] on div at bounding box center [824, 404] width 1488 height 727
click at [1309, 166] on div at bounding box center [824, 404] width 1488 height 727
click at [352, 199] on div at bounding box center [824, 404] width 1488 height 727
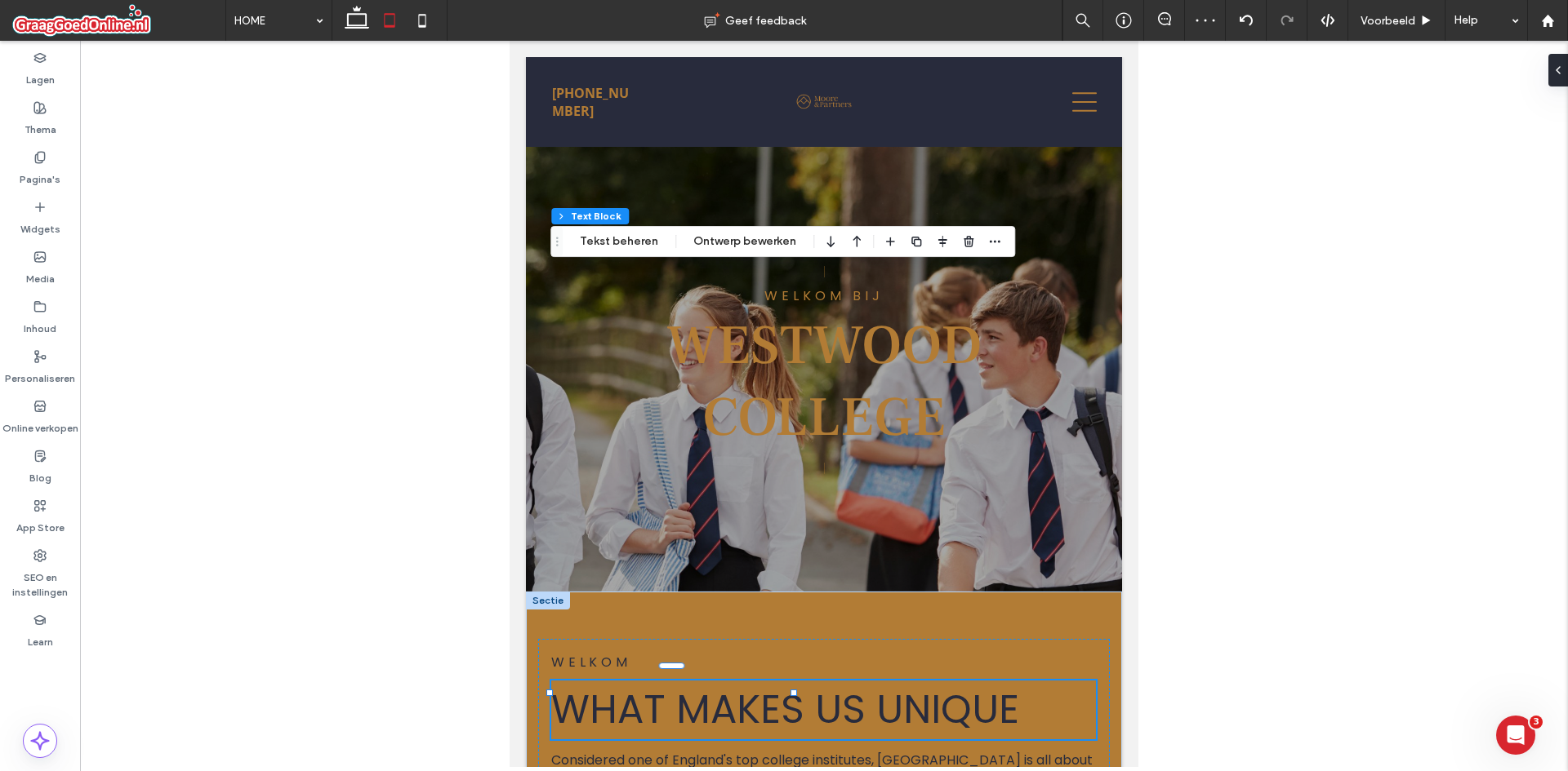
click at [1247, 349] on div at bounding box center [824, 404] width 1488 height 727
click at [424, 18] on icon at bounding box center [422, 20] width 33 height 33
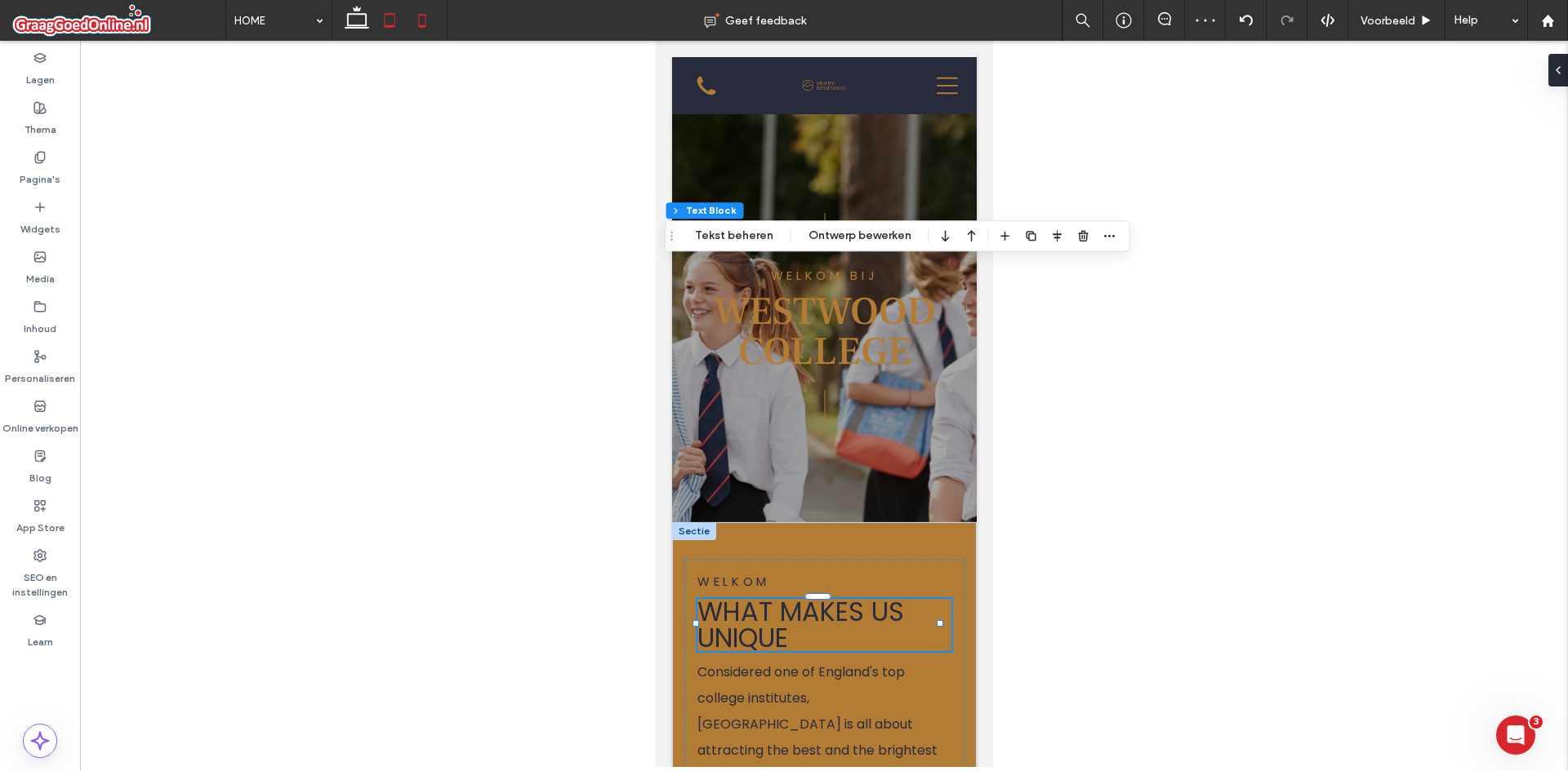
click at [391, 21] on icon at bounding box center [389, 20] width 33 height 33
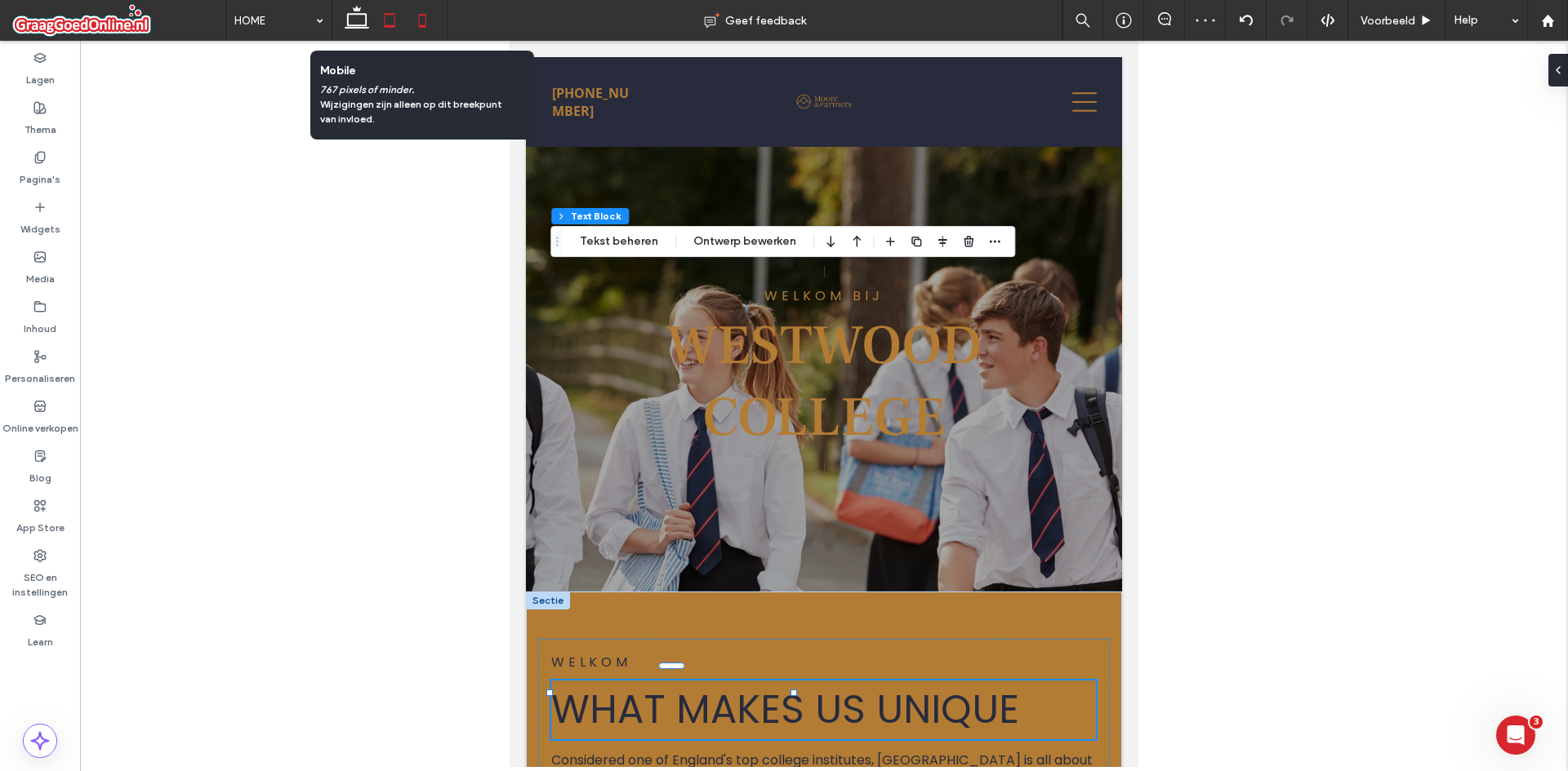
click at [417, 17] on icon at bounding box center [422, 20] width 33 height 33
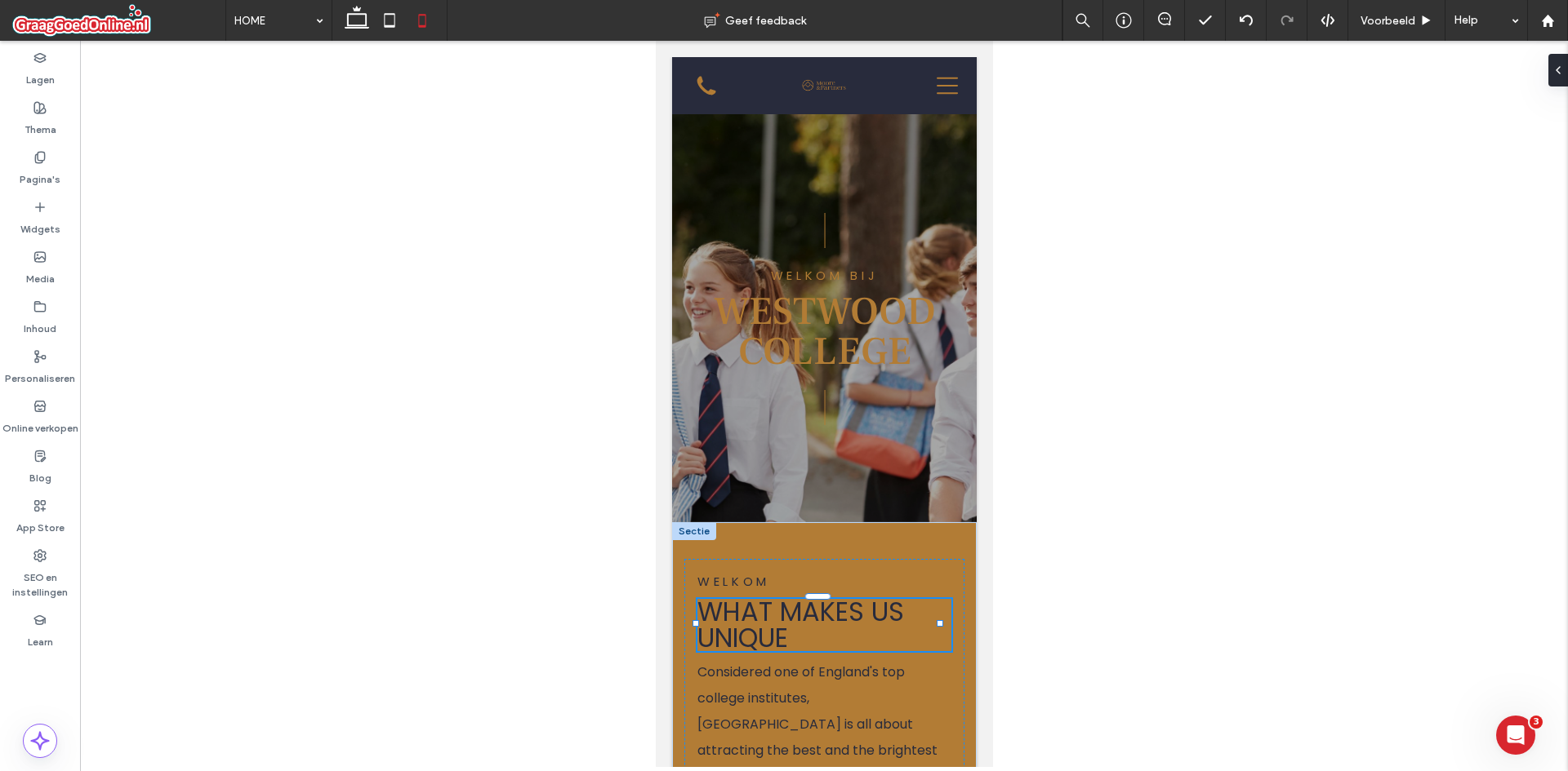
type input "***"
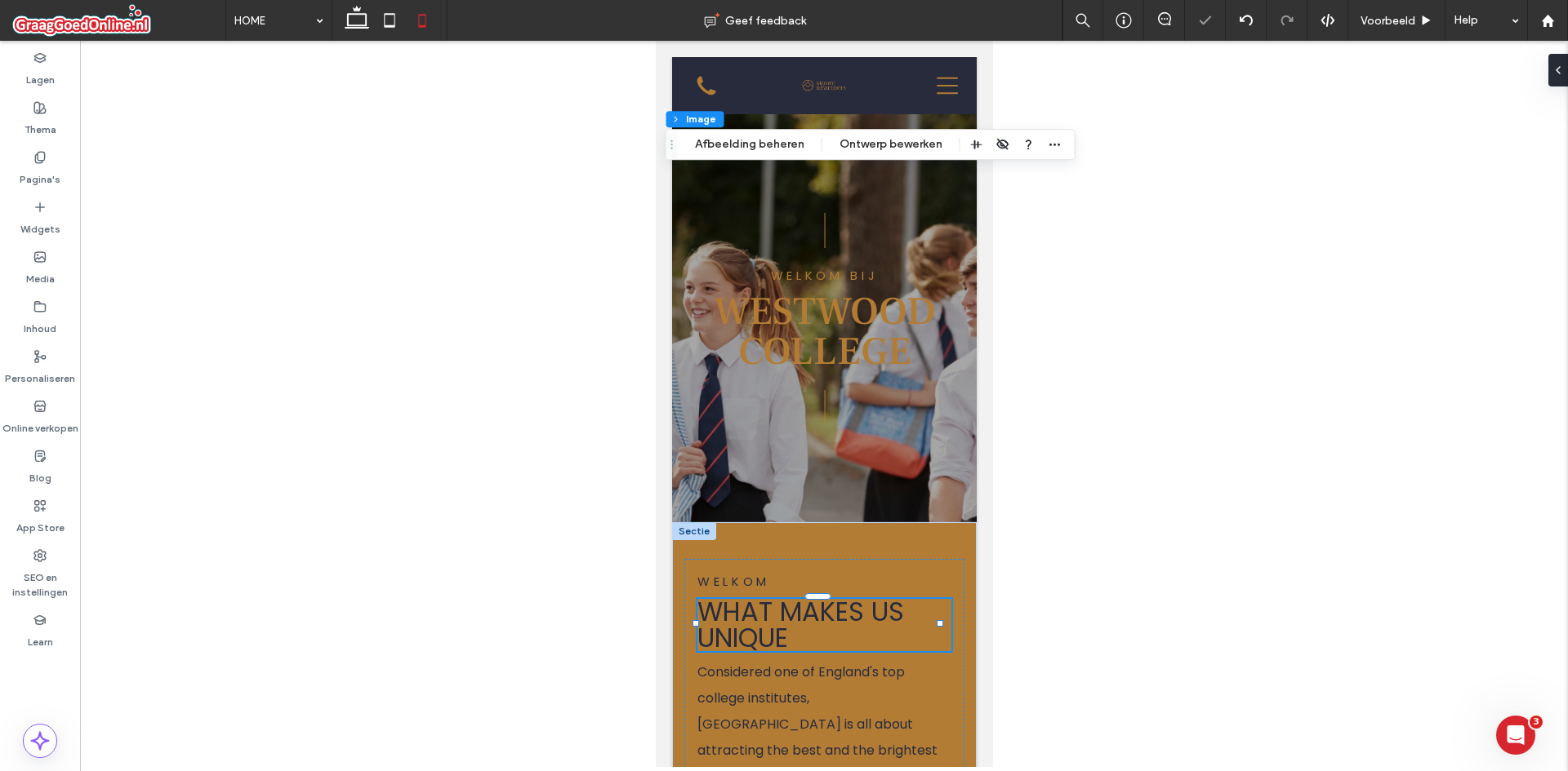
click at [1062, 146] on div "Koptekst Sectie Kolom Image Afbeelding beheren Ontwerp bewerken" at bounding box center [870, 144] width 410 height 31
click at [1078, 156] on div at bounding box center [824, 404] width 1488 height 727
click at [1055, 270] on div at bounding box center [824, 404] width 1488 height 727
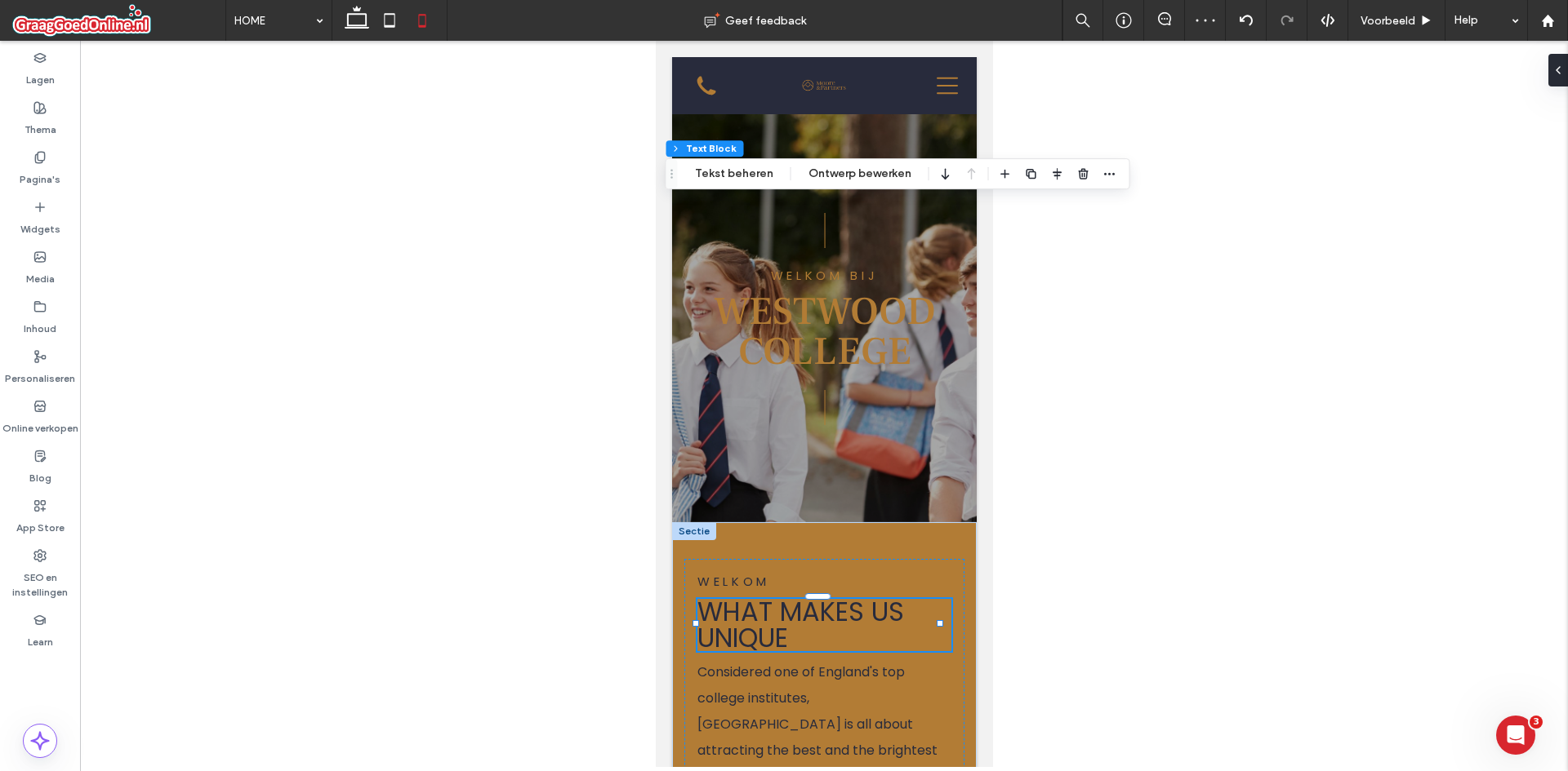
click at [579, 373] on div at bounding box center [824, 404] width 1488 height 727
click at [388, 34] on icon at bounding box center [389, 20] width 33 height 33
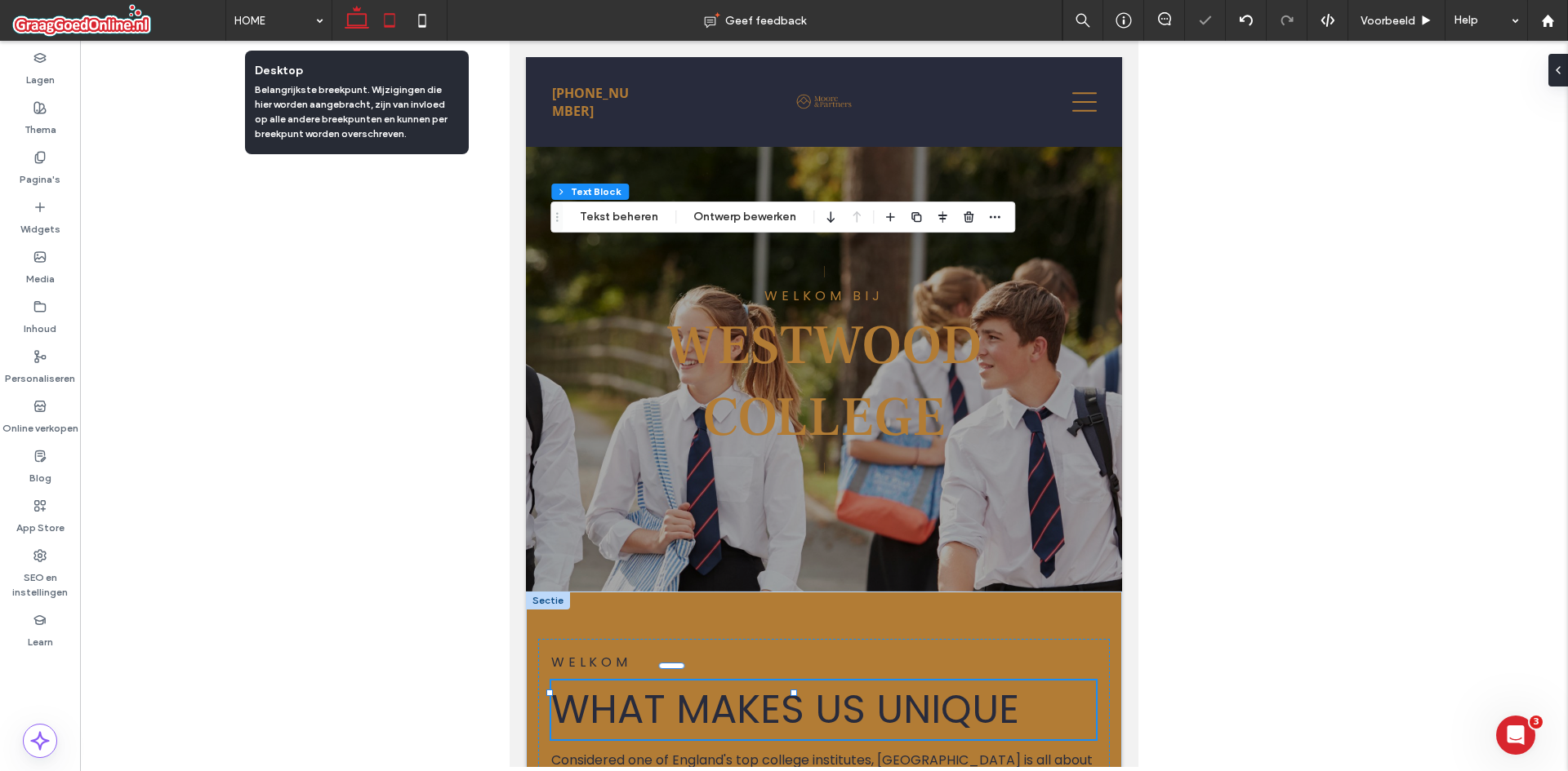
click at [342, 33] on icon at bounding box center [356, 20] width 33 height 33
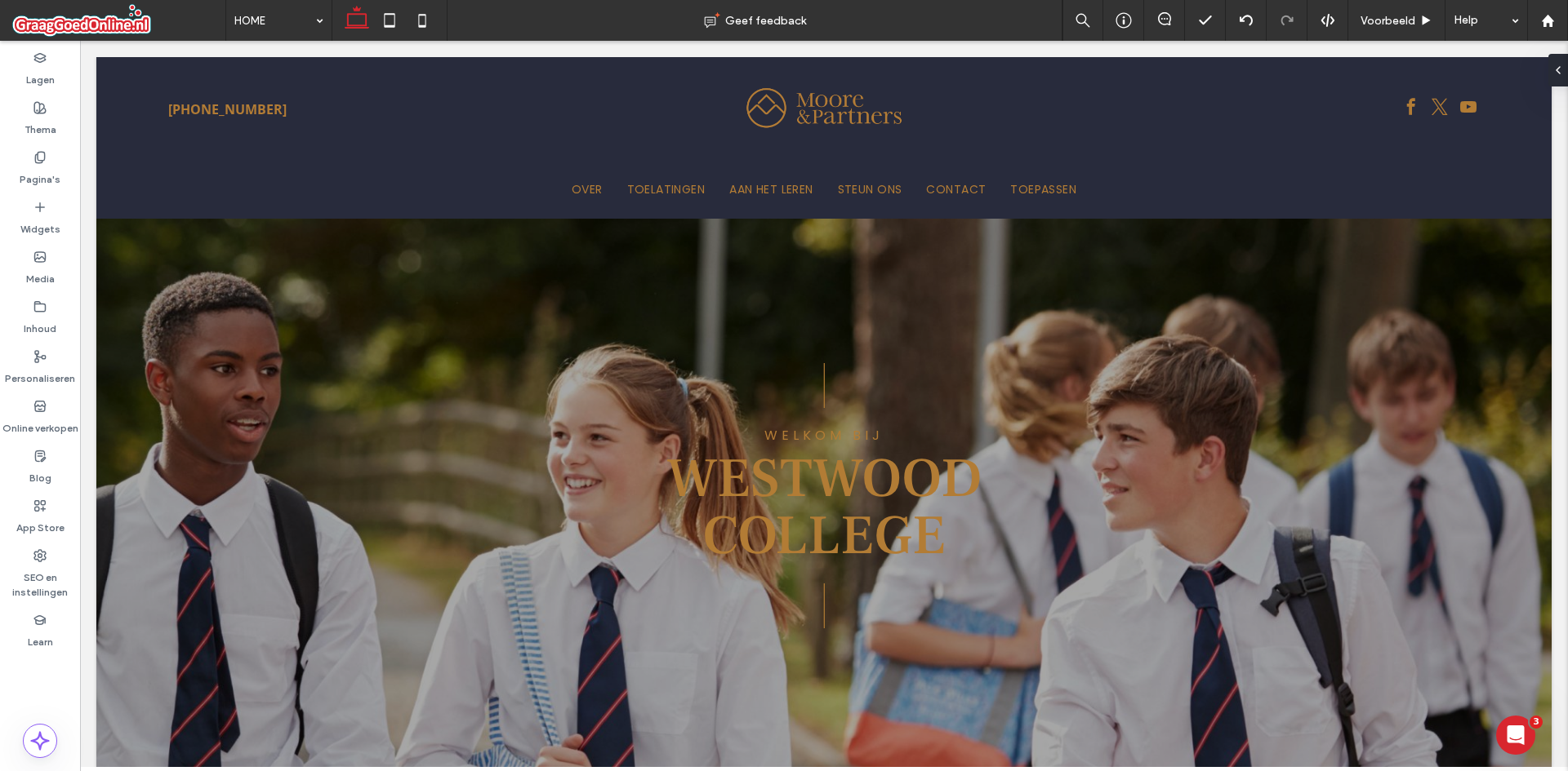
type input "*******"
type input "**"
type input "*******"
type input "**"
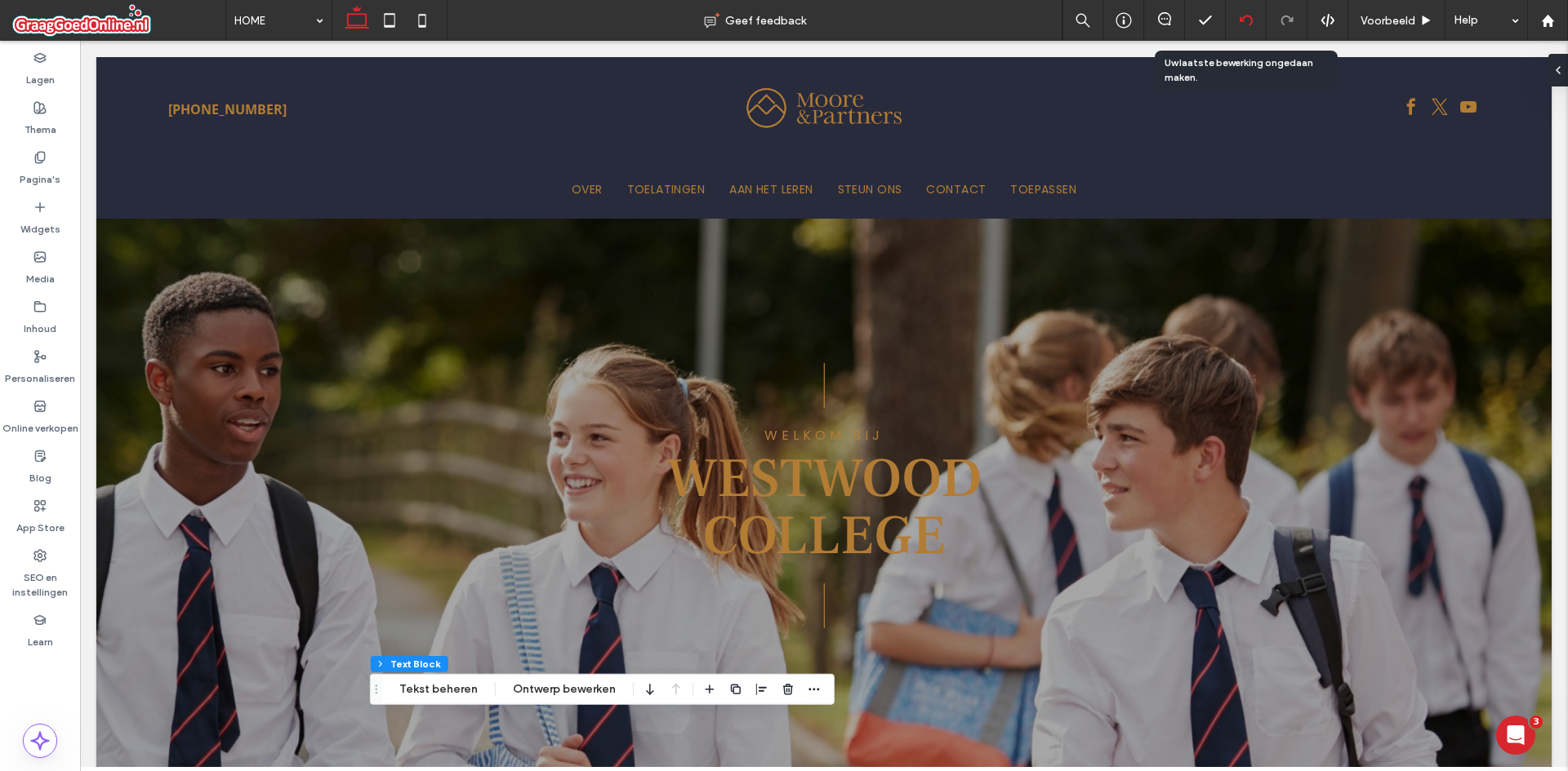
click at [1243, 18] on use at bounding box center [1245, 20] width 13 height 11
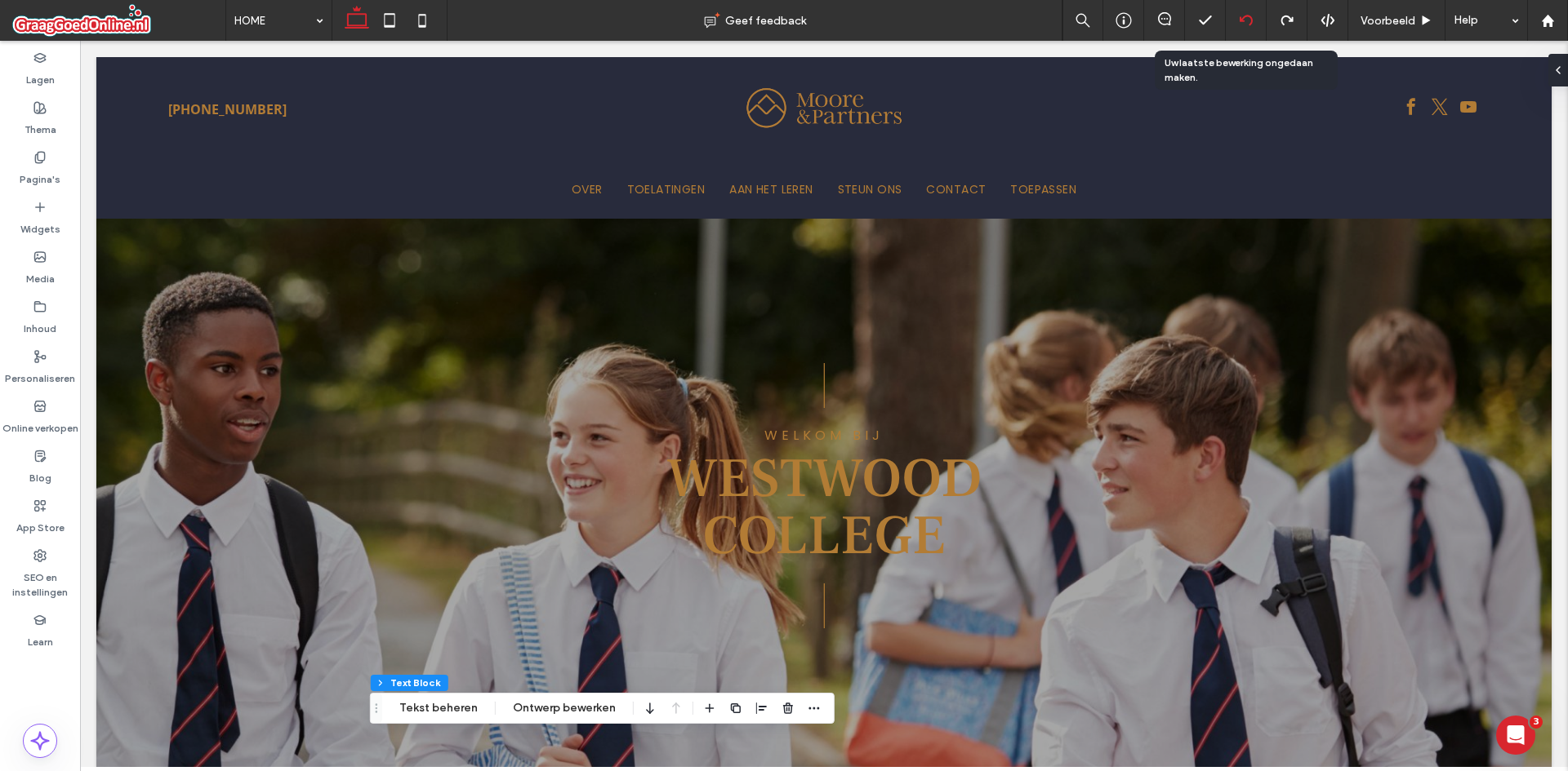
click at [1249, 16] on icon at bounding box center [1246, 20] width 13 height 13
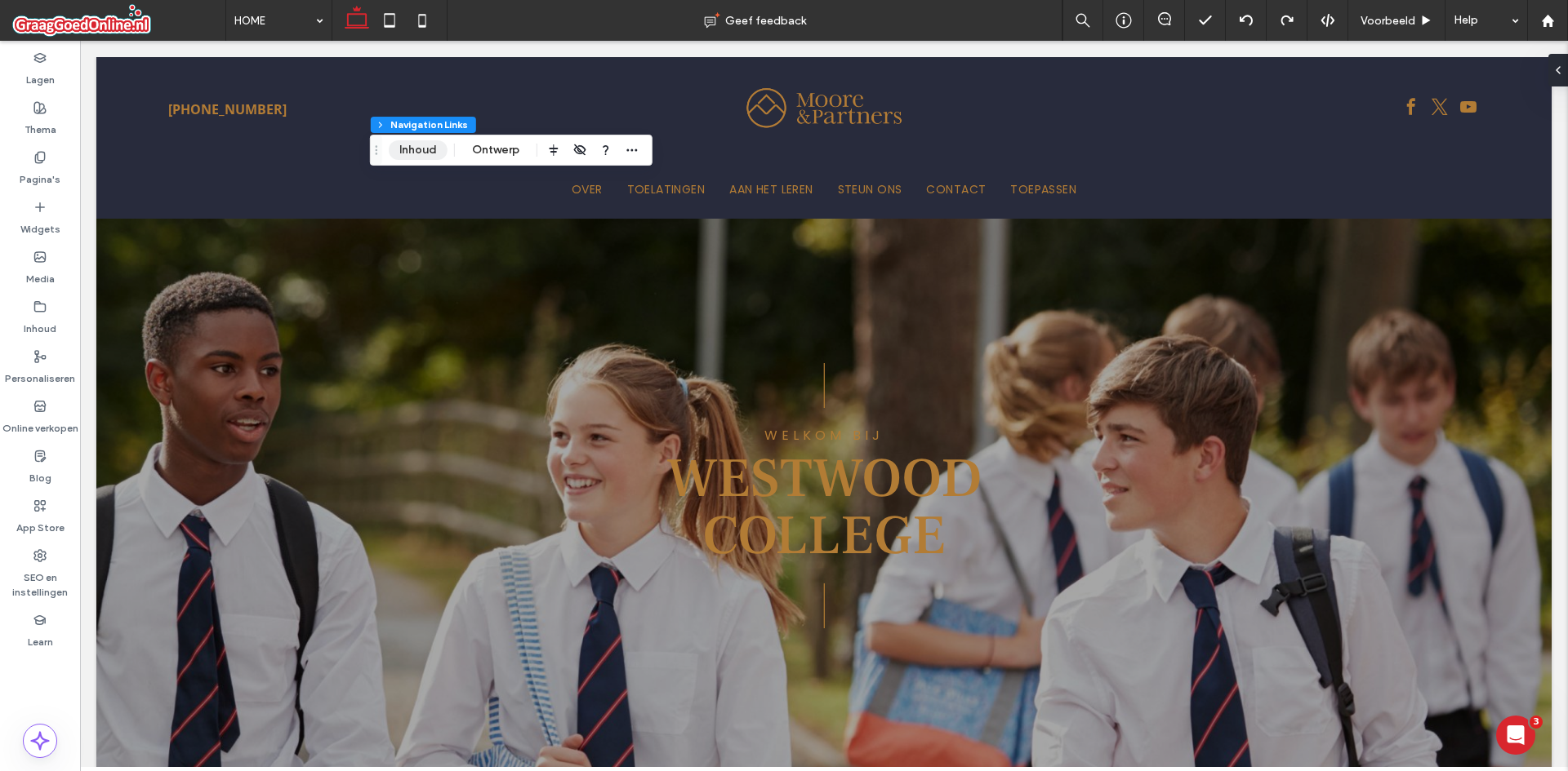
click at [424, 147] on button "Inhoud" at bounding box center [417, 150] width 59 height 19
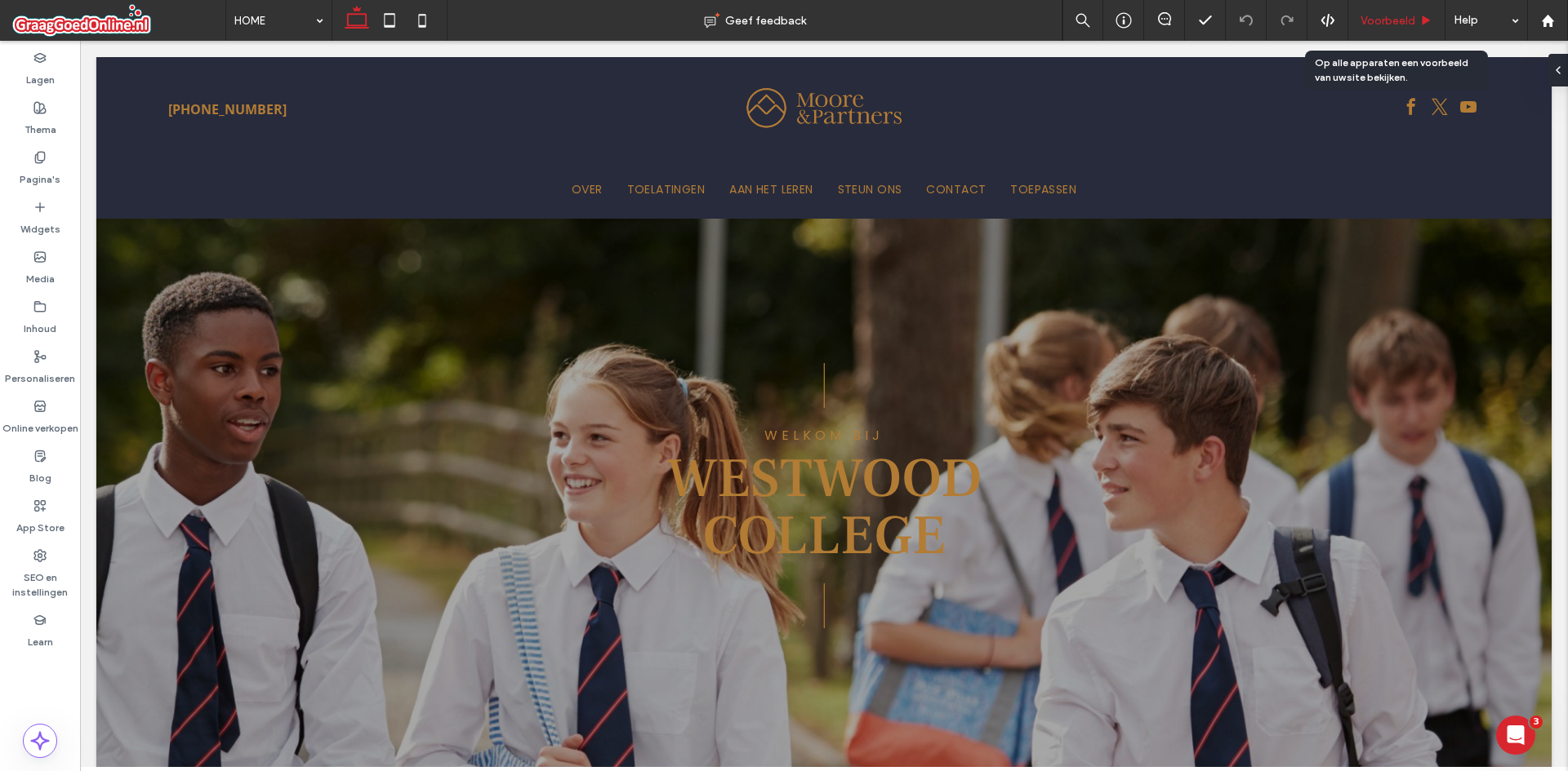
click at [1424, 11] on div "Voorbeeld" at bounding box center [1397, 20] width 97 height 41
click at [1401, 11] on div "Voorbeeld" at bounding box center [1397, 20] width 97 height 41
click at [1419, 27] on div "Voorbeeld" at bounding box center [1396, 21] width 96 height 14
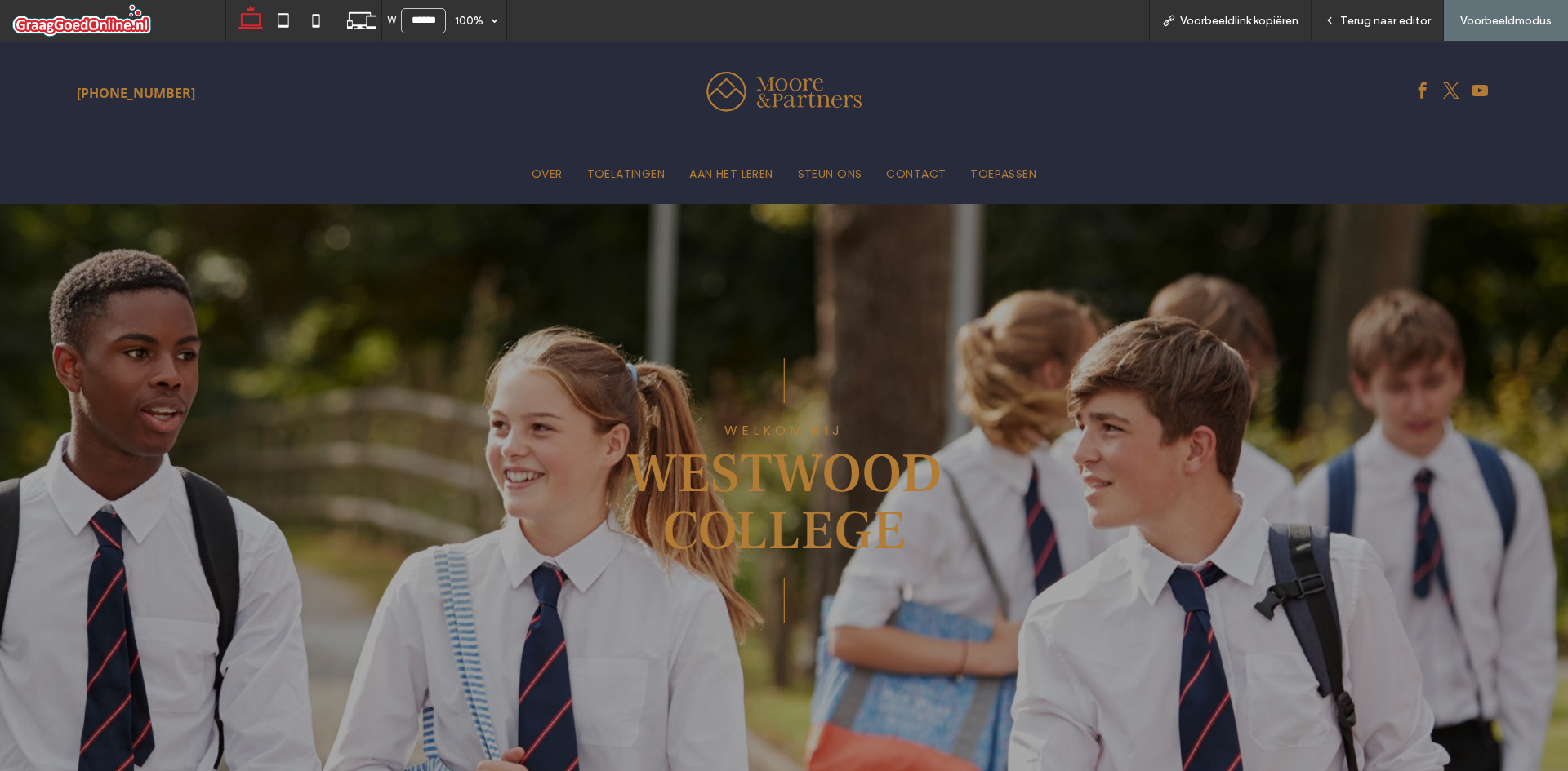
click at [519, 350] on p "|" at bounding box center [784, 379] width 891 height 73
click at [675, 520] on span "Westwood Colleg" at bounding box center [784, 503] width 316 height 129
click at [349, 16] on icon at bounding box center [361, 20] width 31 height 31
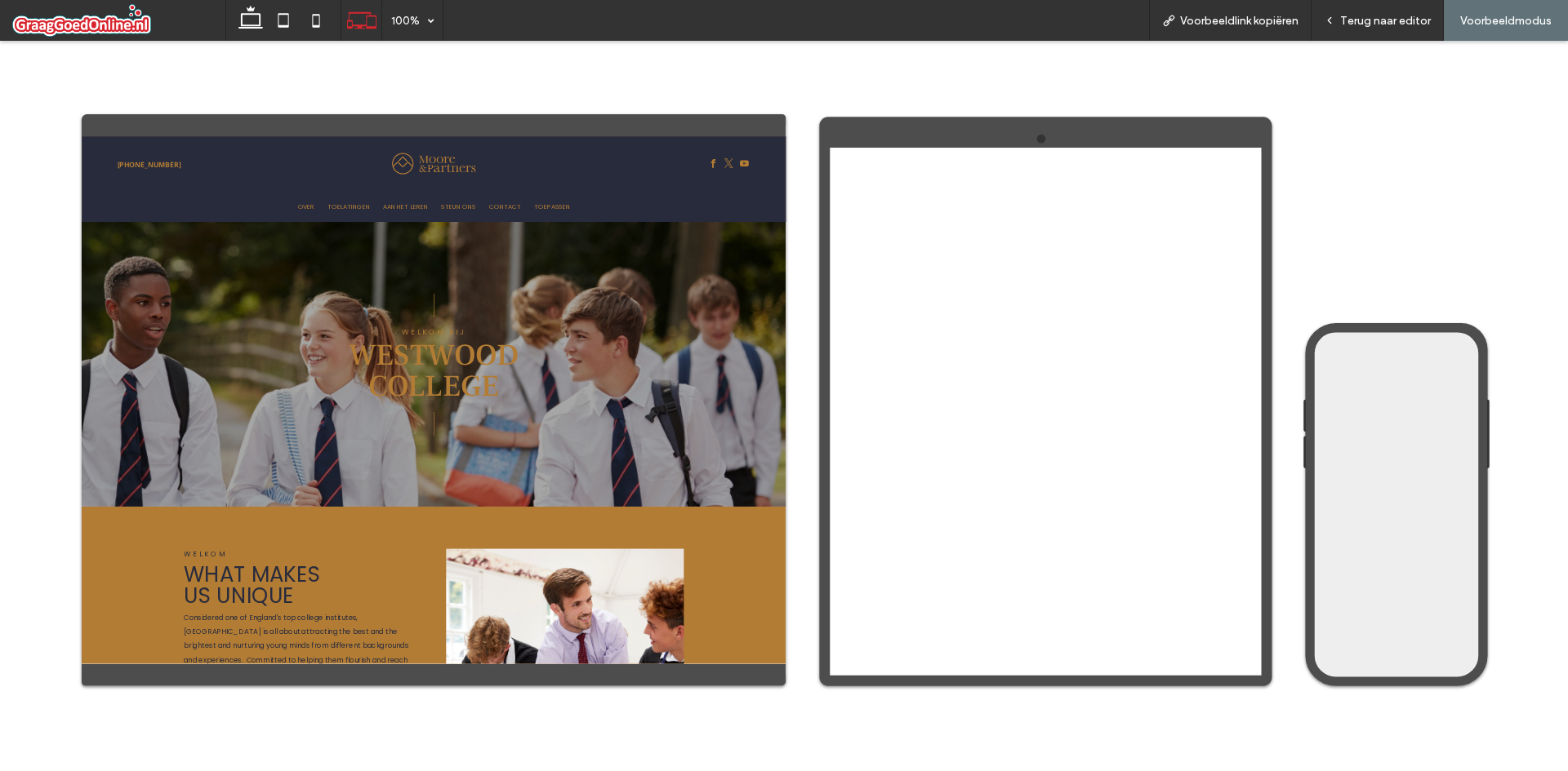
click at [1184, 657] on div "| | Welkom bij Westwood Colleg e" at bounding box center [734, 559] width 927 height 320
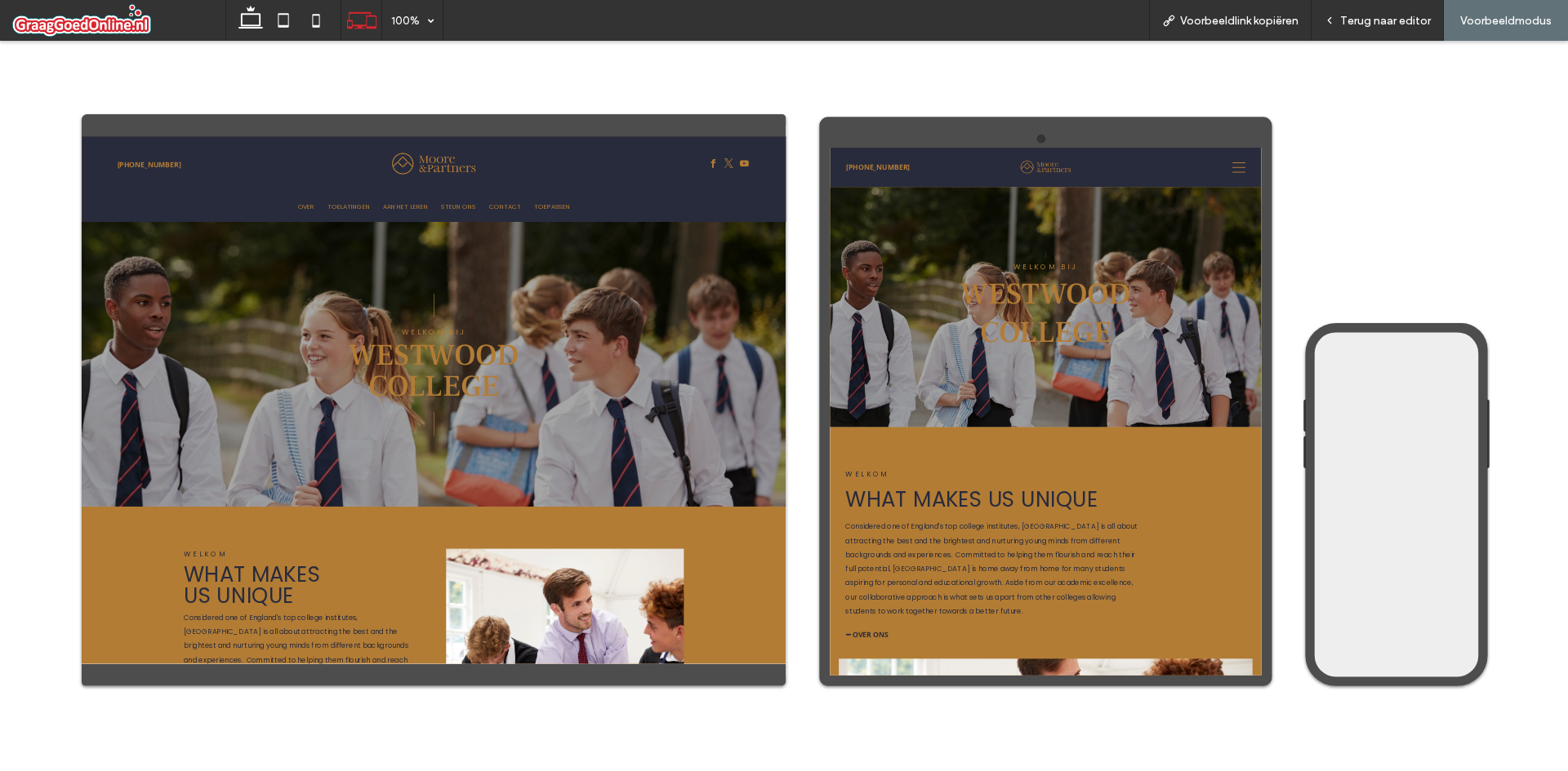
click at [874, 722] on div "| | Welkom bij Westwood Colleg e" at bounding box center [735, 559] width 979 height 529
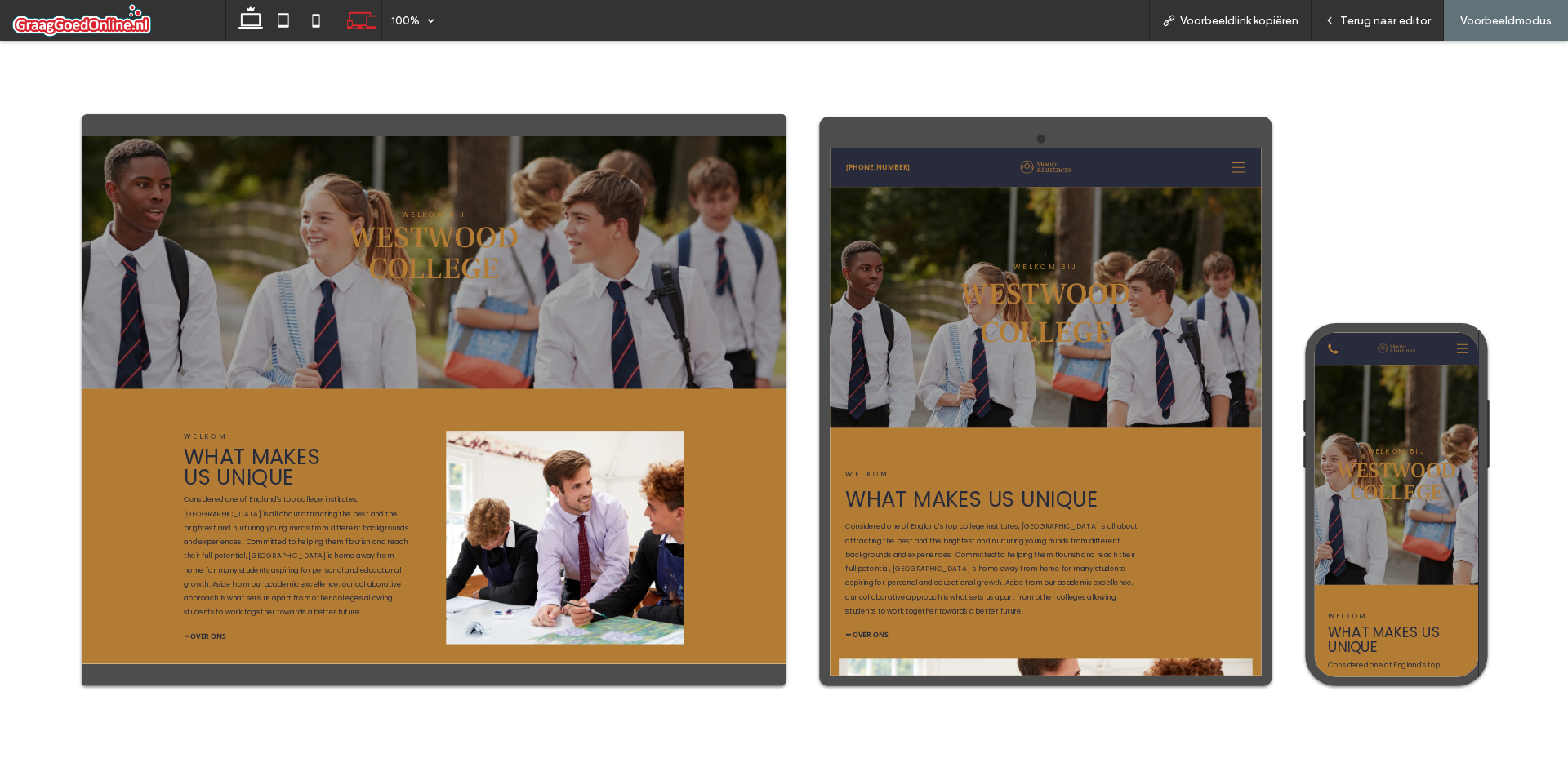
scroll to position [245, 0]
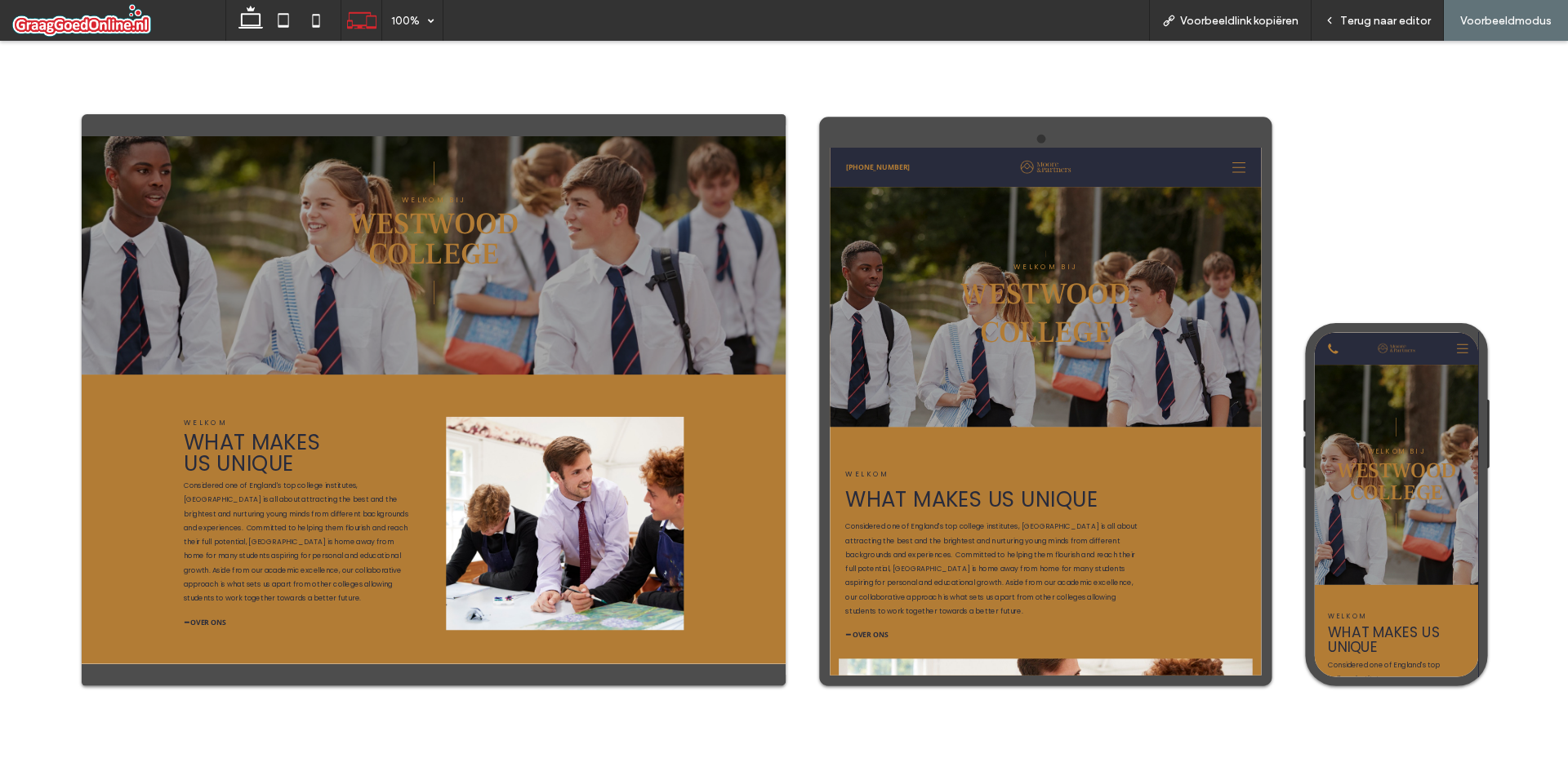
click at [279, 761] on span "What makes us unique" at bounding box center [397, 724] width 253 height 94
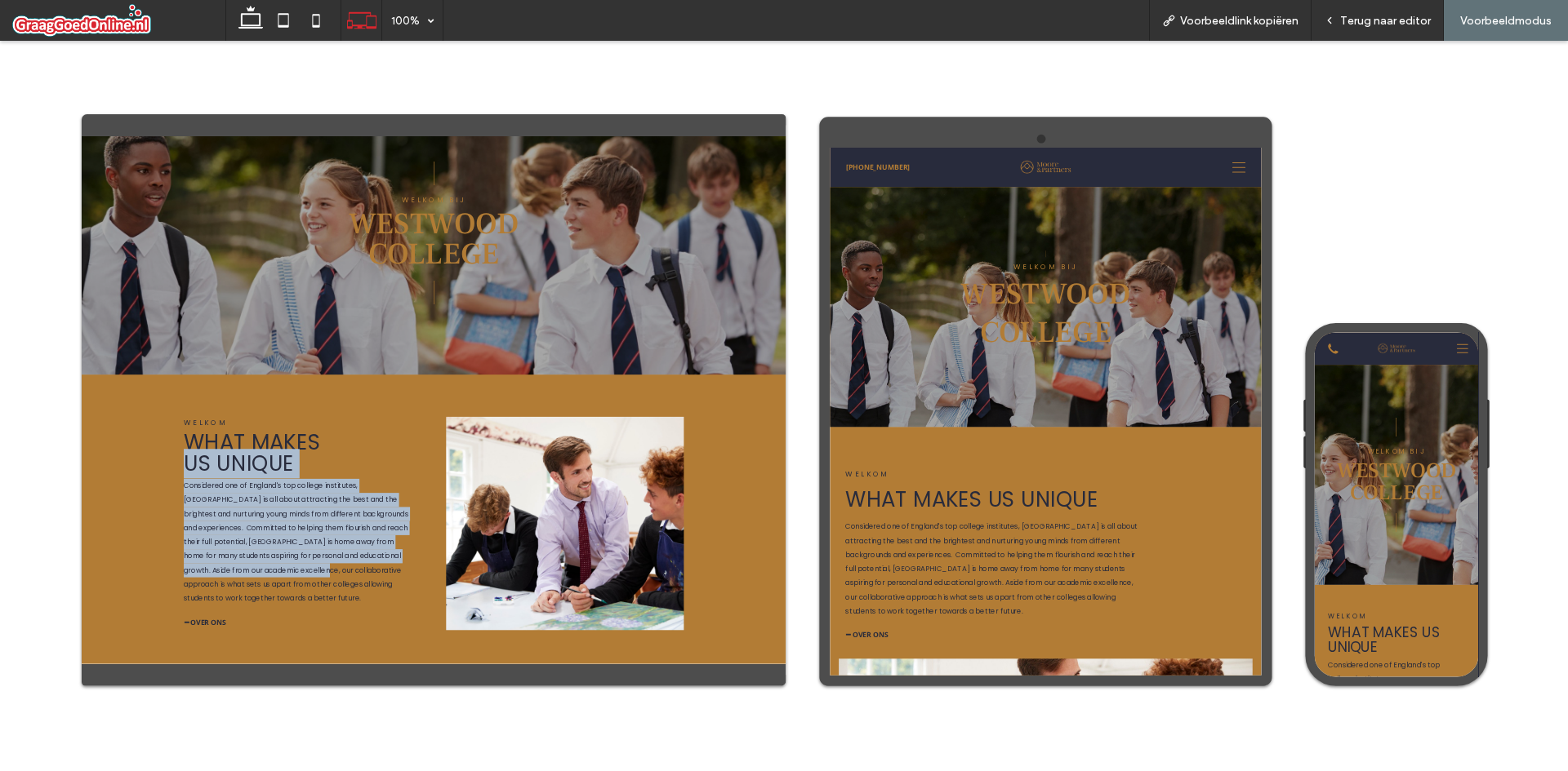
drag, startPoint x: 277, startPoint y: 761, endPoint x: 510, endPoint y: 930, distance: 287.8
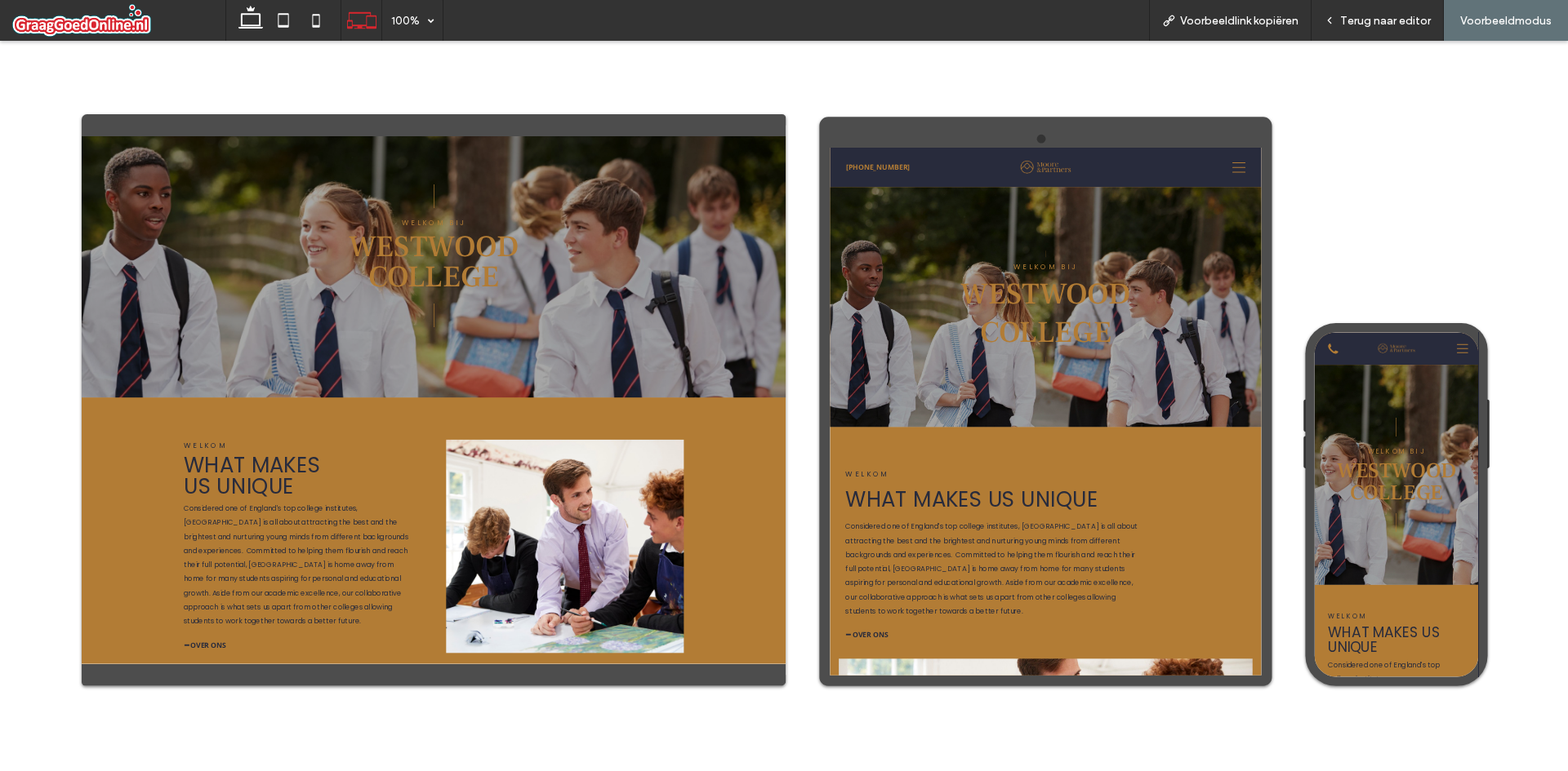
scroll to position [0, 0]
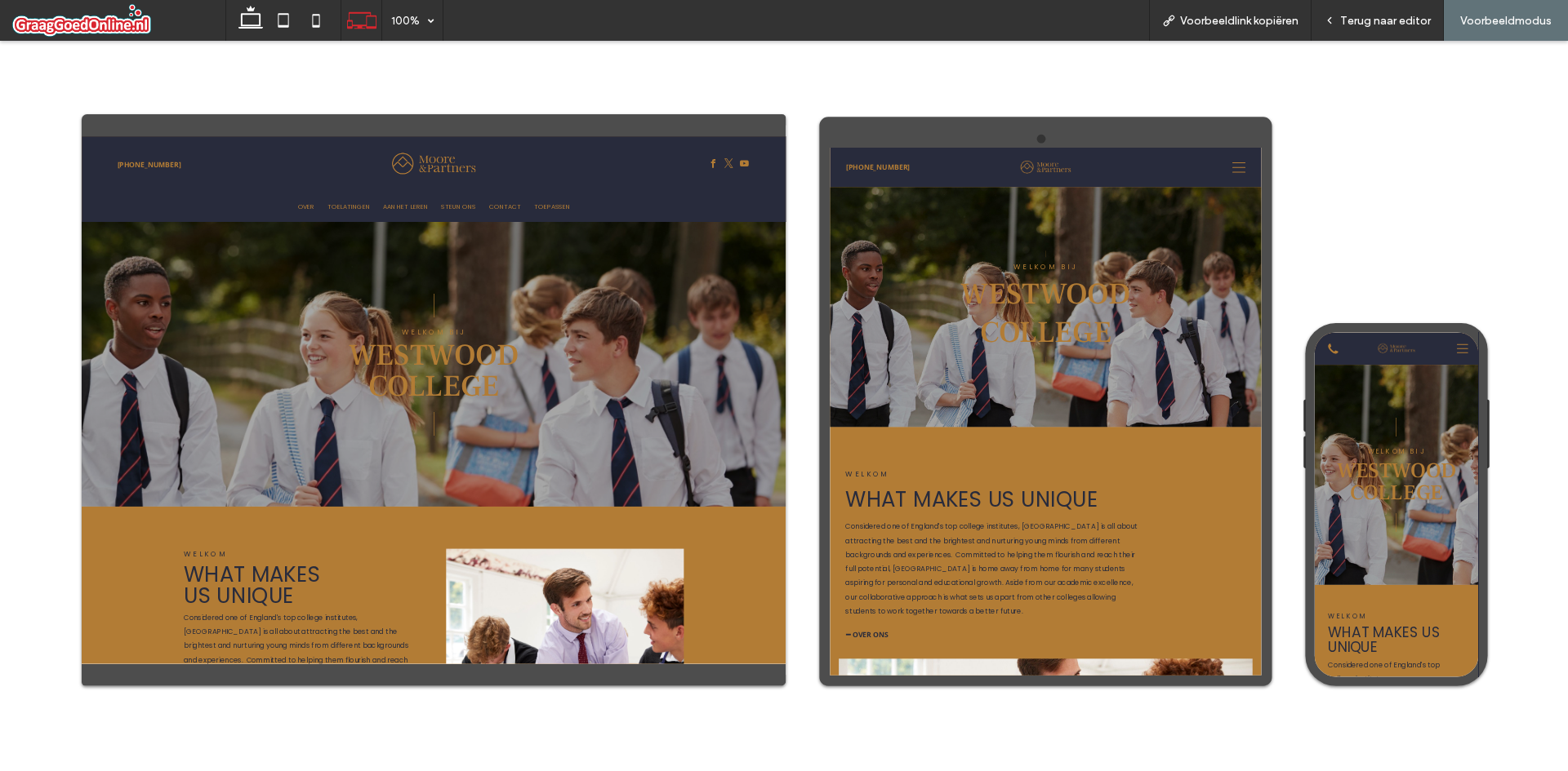
click at [1487, 25] on span "Voorbeeldmodus" at bounding box center [1506, 21] width 92 height 14
click at [717, 442] on p "|" at bounding box center [735, 448] width 902 height 73
drag, startPoint x: 636, startPoint y: 910, endPoint x: 667, endPoint y: 796, distance: 118.1
click at [1339, 39] on div "Terug naar editor" at bounding box center [1377, 20] width 132 height 41
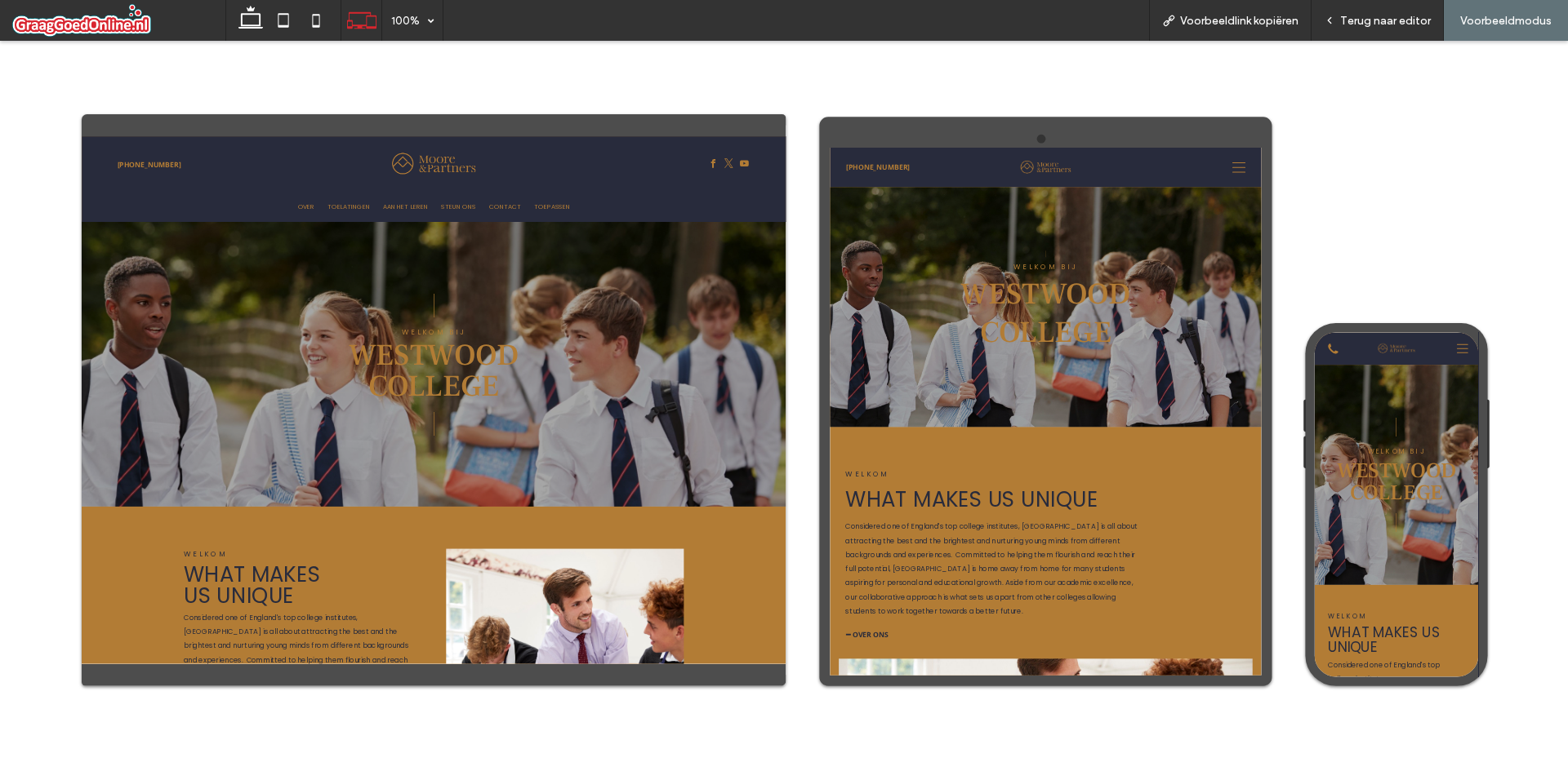
click at [914, 137] on div at bounding box center [735, 189] width 401 height 104
click at [831, 245] on div "HOME OVER TOELATINGEN AAN HET LEREN STEUN ONS CONTACT TOEPASSEN" at bounding box center [735, 267] width 979 height 54
click at [825, 268] on link "CONTACT" at bounding box center [867, 267] width 84 height 26
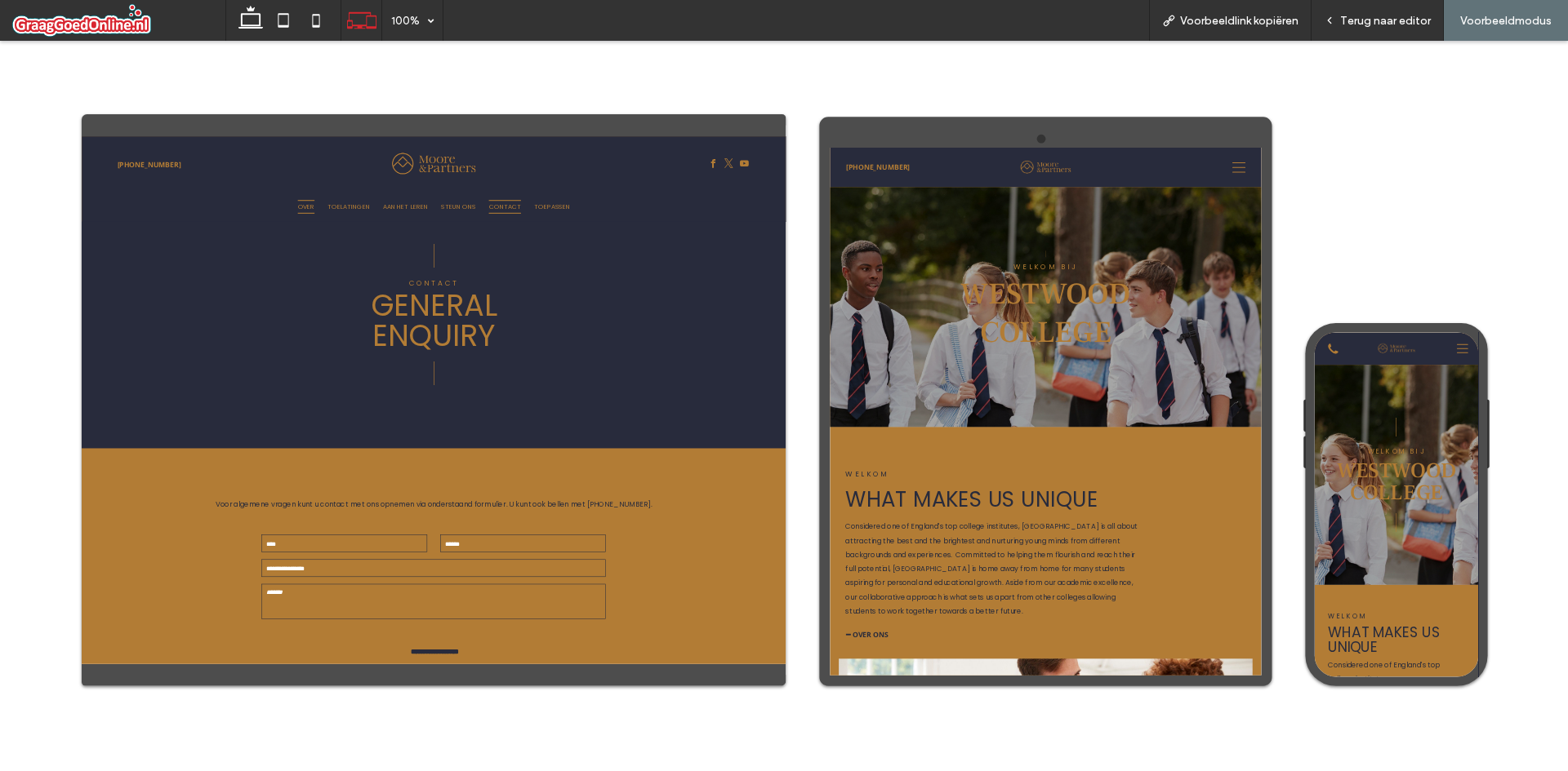
click at [499, 265] on span "OVER" at bounding box center [498, 267] width 31 height 26
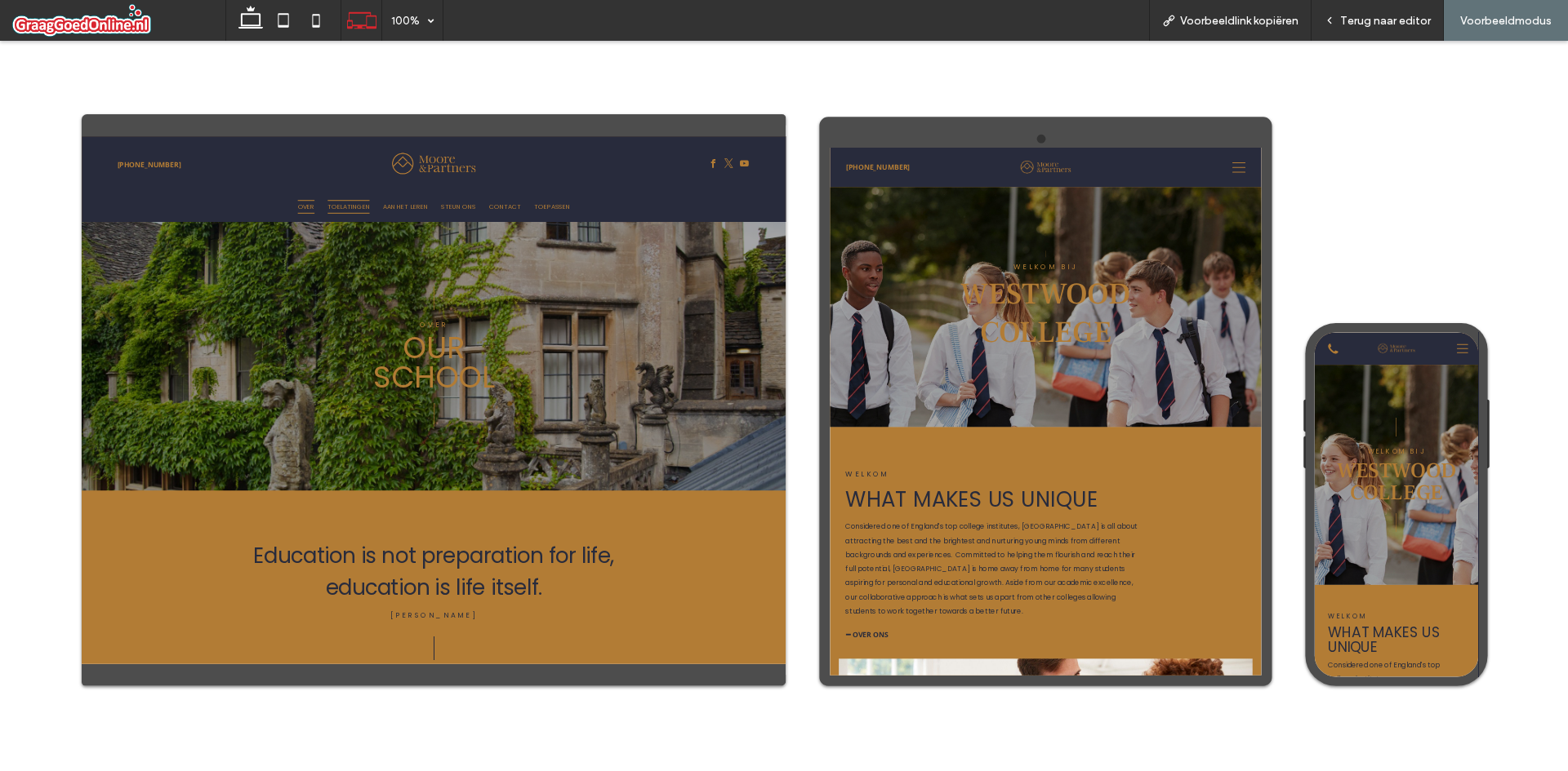
click at [562, 272] on span "TOELATINGEN" at bounding box center [577, 267] width 79 height 26
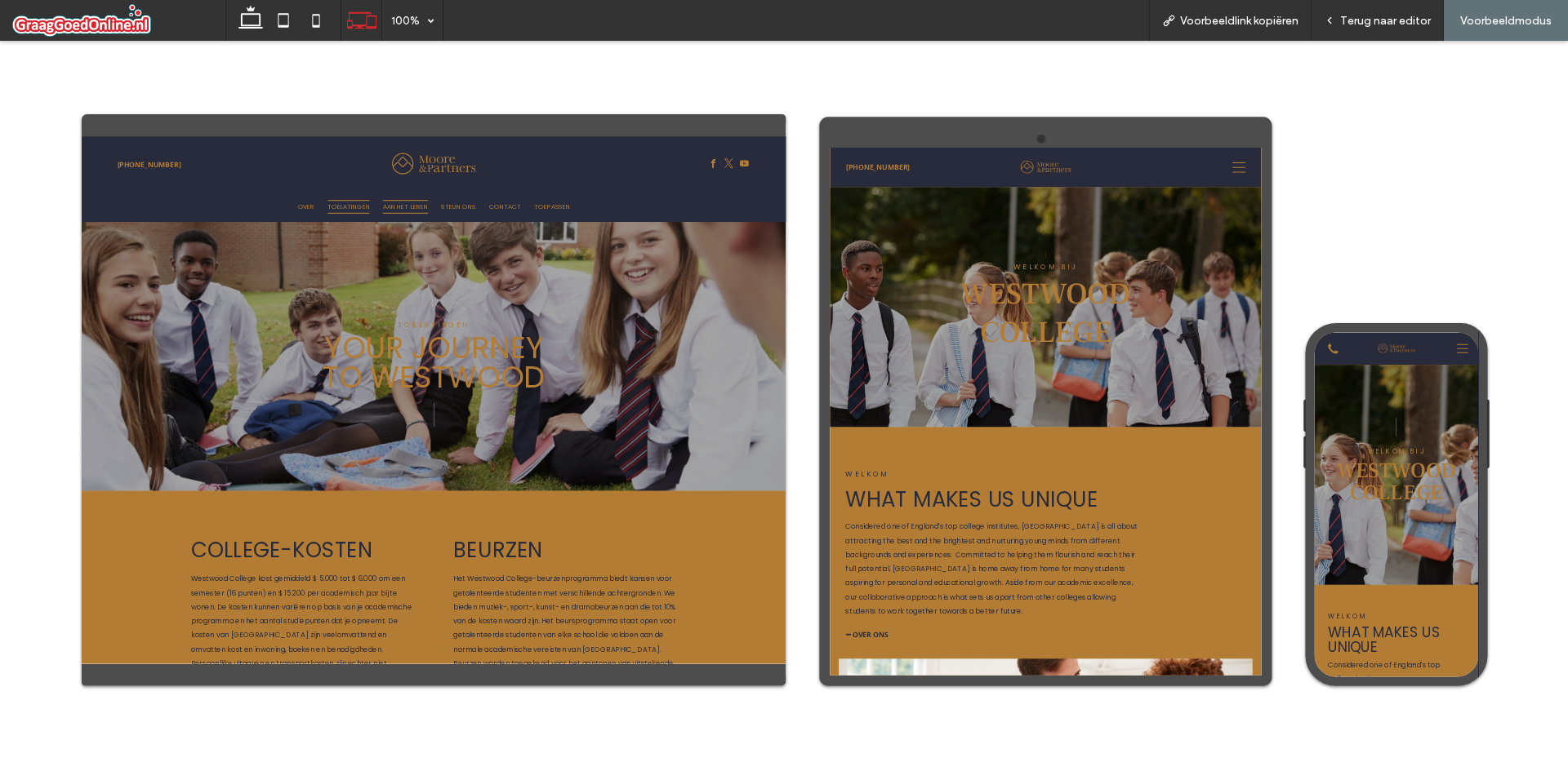
click at [698, 258] on span "AAN HET LEREN" at bounding box center [681, 267] width 83 height 26
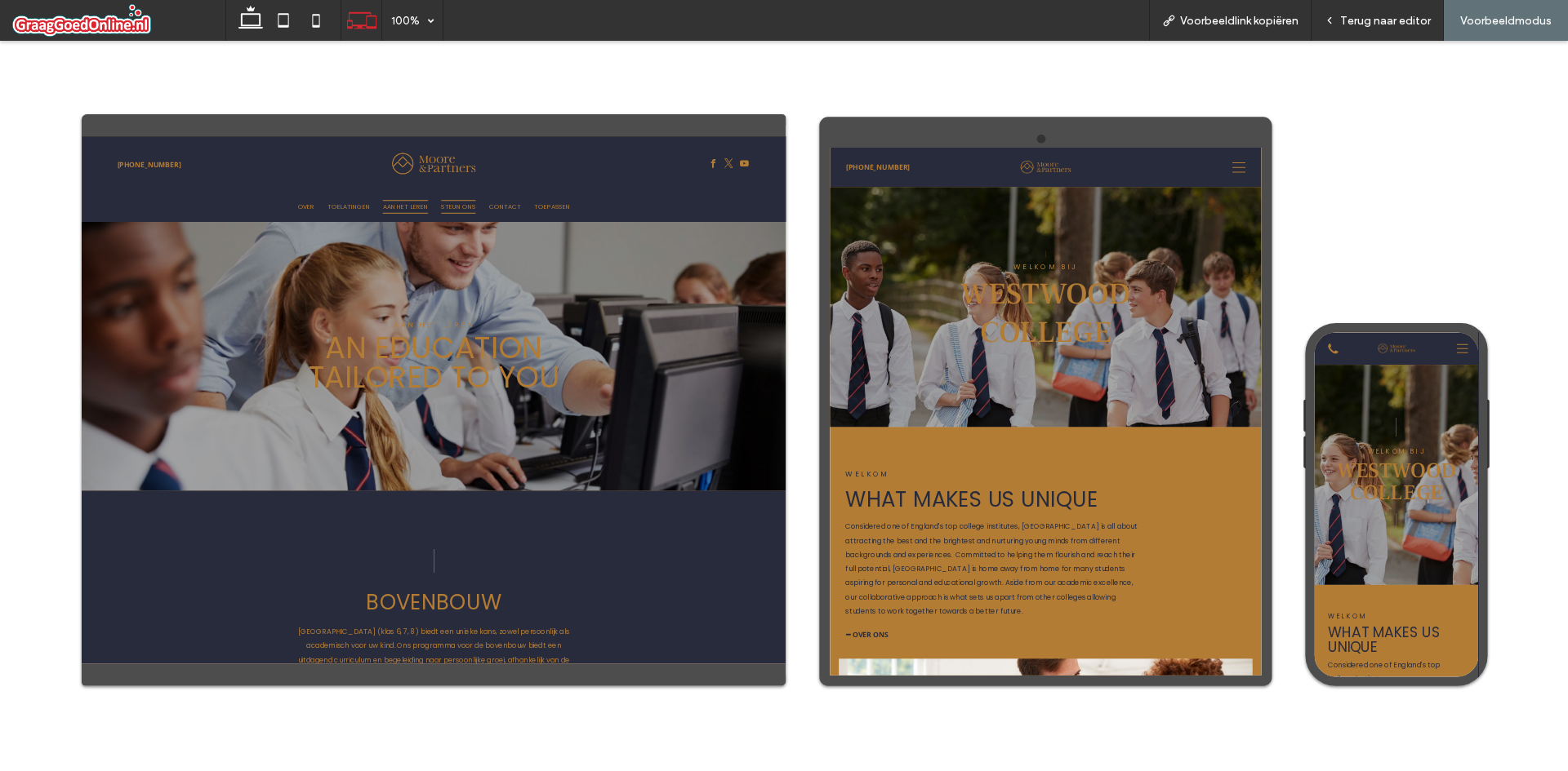
click at [755, 266] on span "STEUN ONS" at bounding box center [781, 267] width 64 height 26
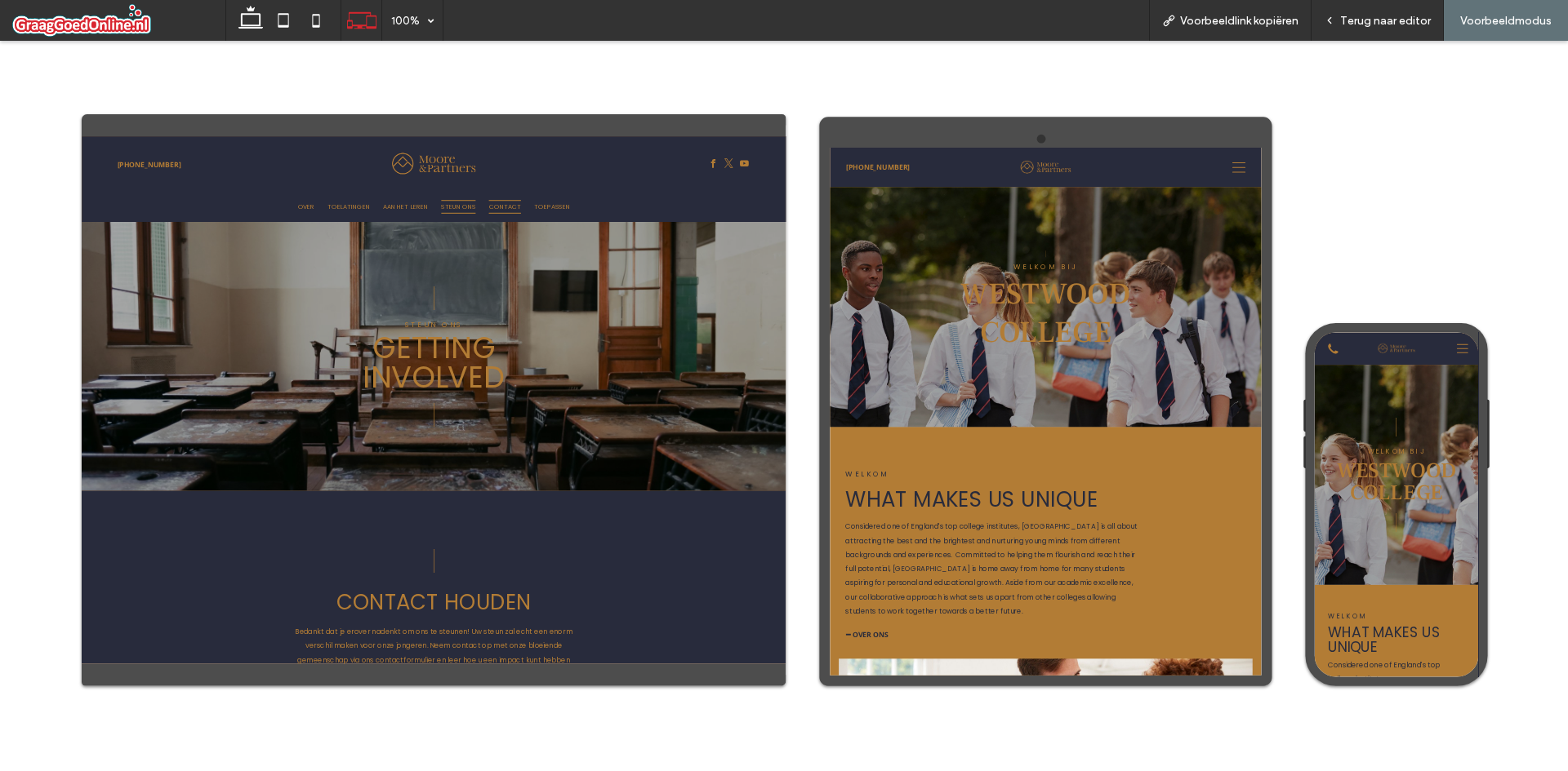
click at [846, 273] on span "CONTACT" at bounding box center [867, 267] width 60 height 26
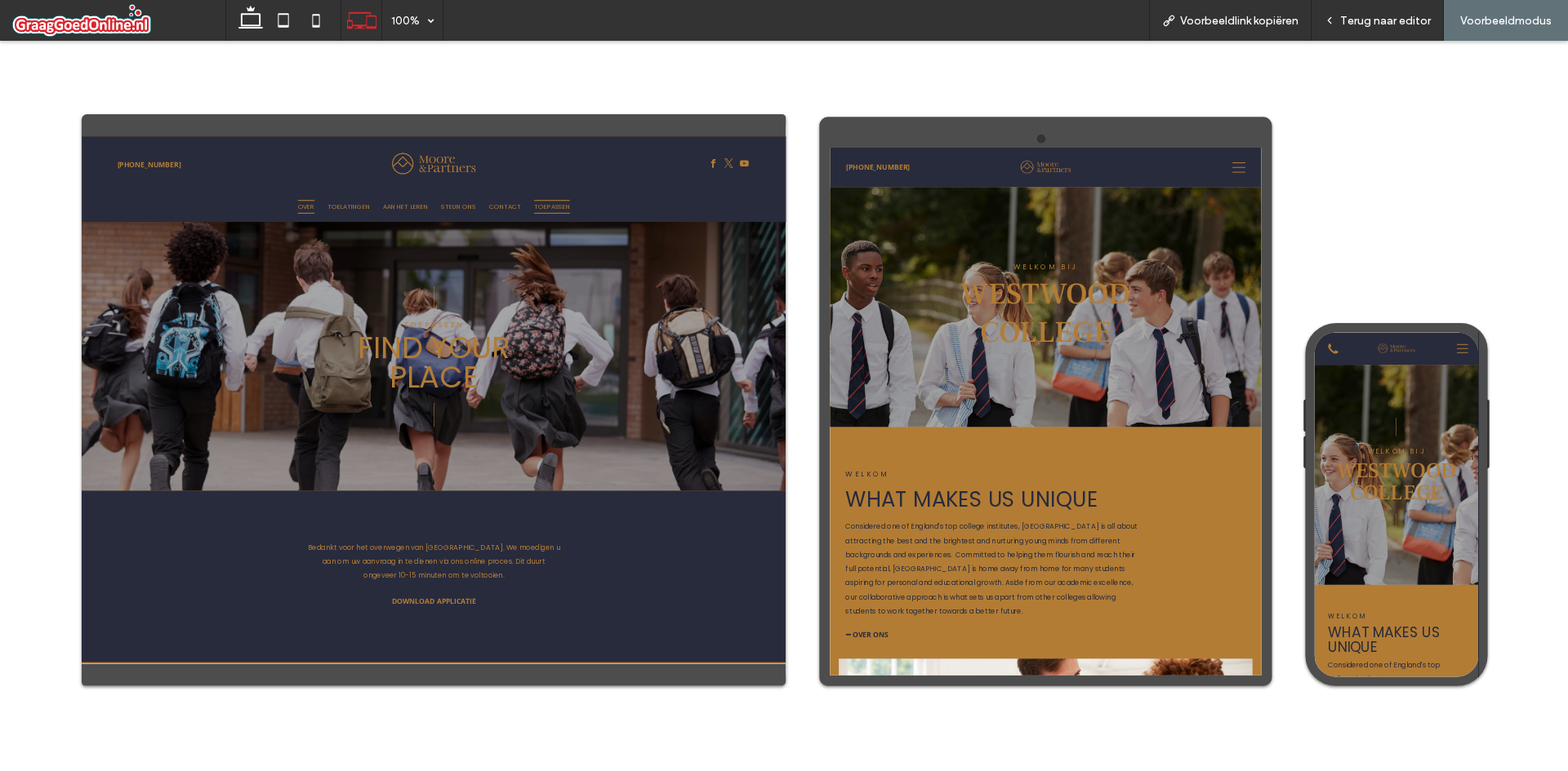
click at [499, 271] on span "OVER" at bounding box center [498, 267] width 31 height 26
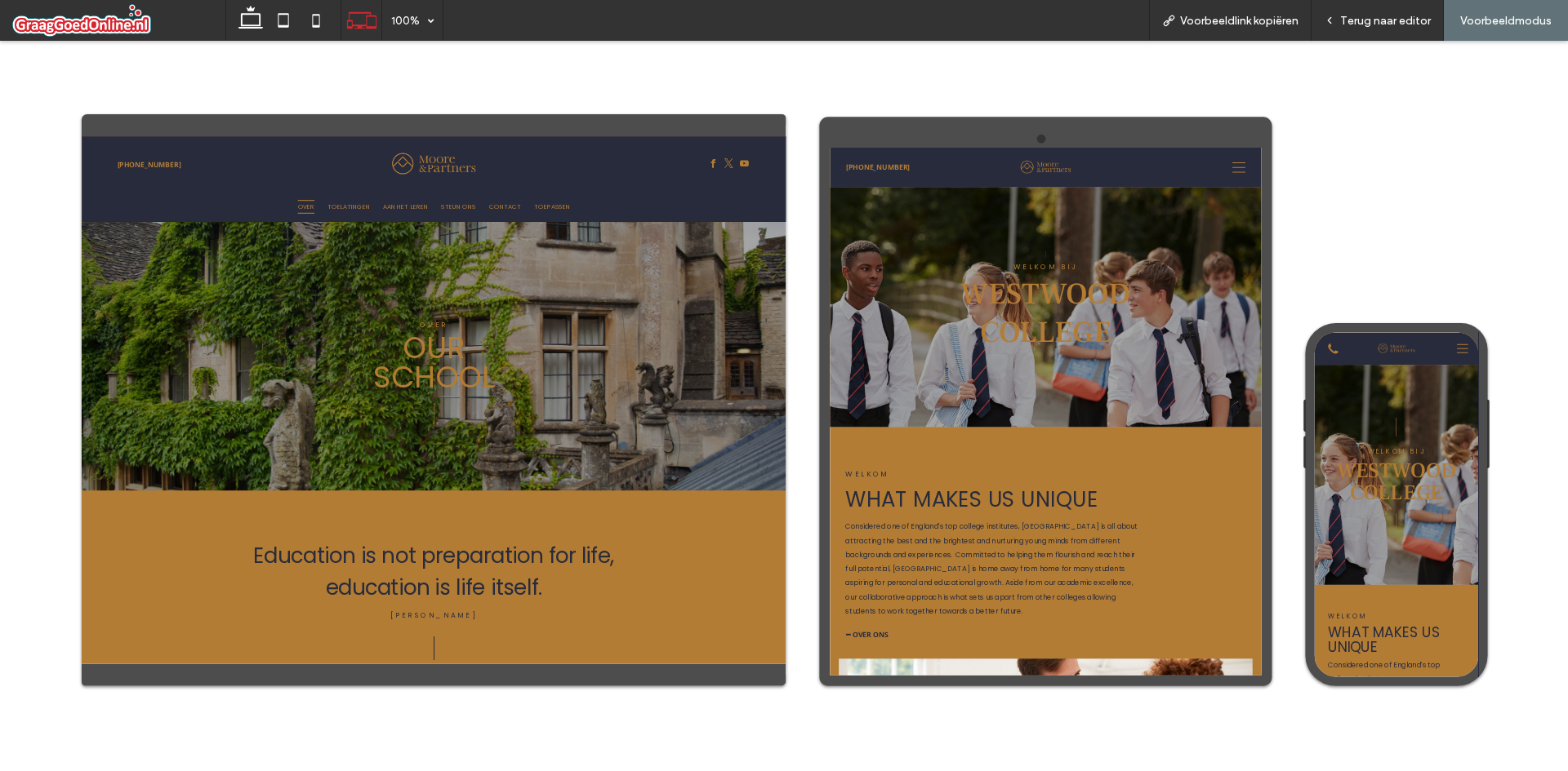
drag, startPoint x: 861, startPoint y: 869, endPoint x: 613, endPoint y: 764, distance: 269.3
click at [613, 764] on div "| | Over our school" at bounding box center [735, 544] width 979 height 499
click at [1353, 32] on div "Terug naar editor" at bounding box center [1377, 20] width 132 height 41
click at [1337, 15] on div "Terug naar editor" at bounding box center [1377, 21] width 131 height 14
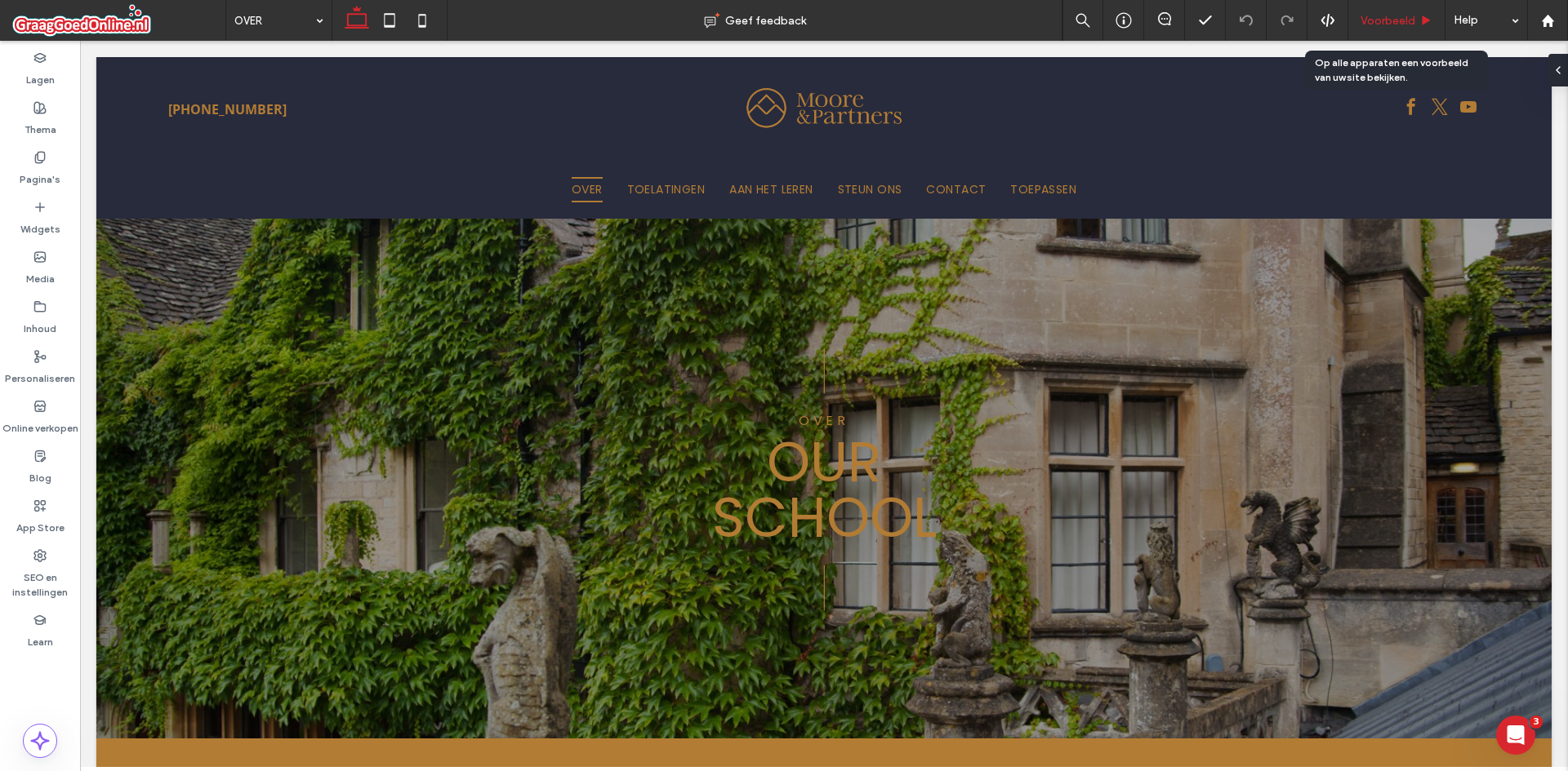
drag, startPoint x: 1414, startPoint y: 9, endPoint x: 1271, endPoint y: 6, distance: 143.0
click at [1414, 9] on div "Voorbeeld" at bounding box center [1397, 20] width 97 height 41
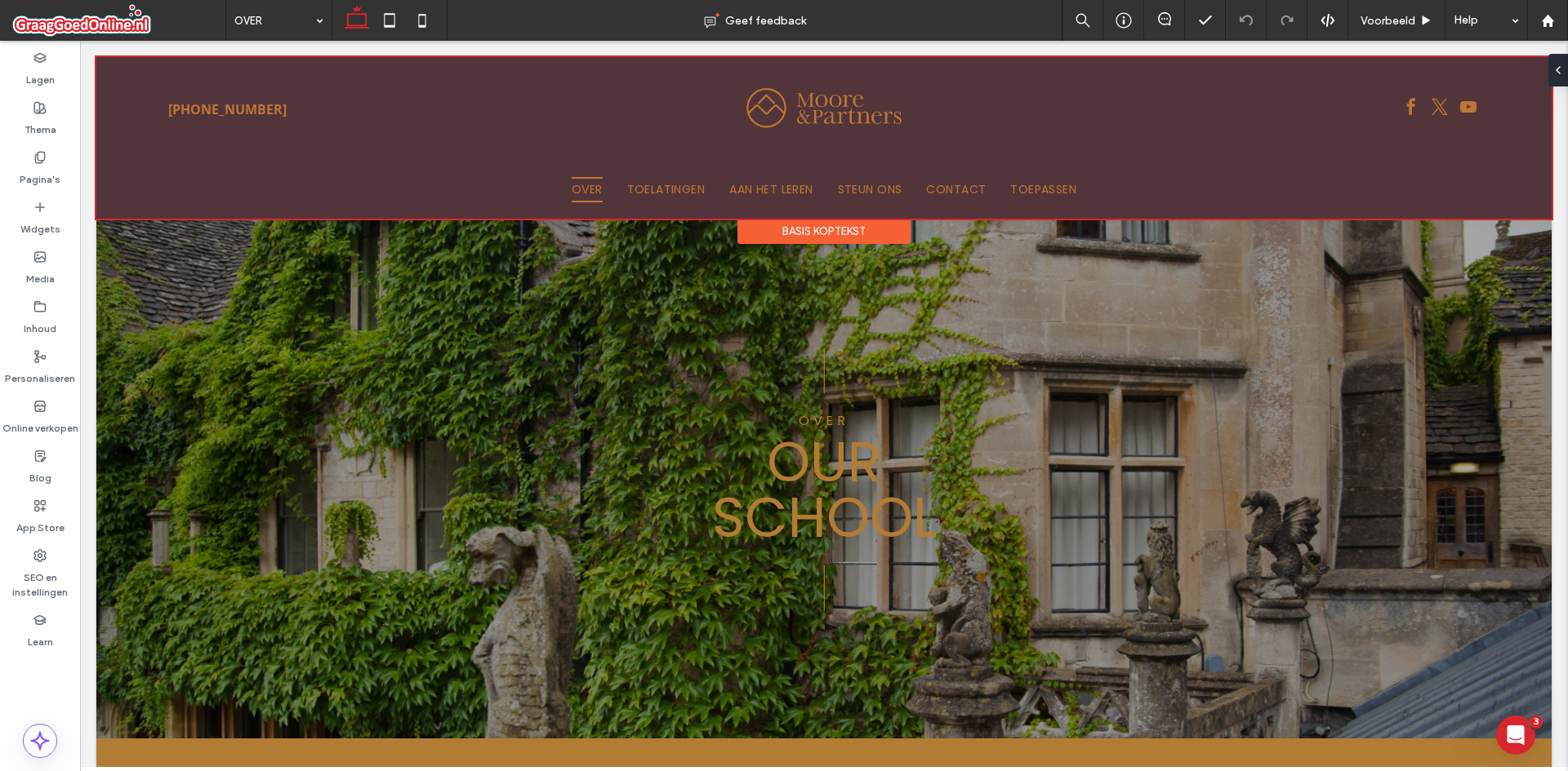
click at [1079, 159] on div at bounding box center [823, 138] width 1455 height 161
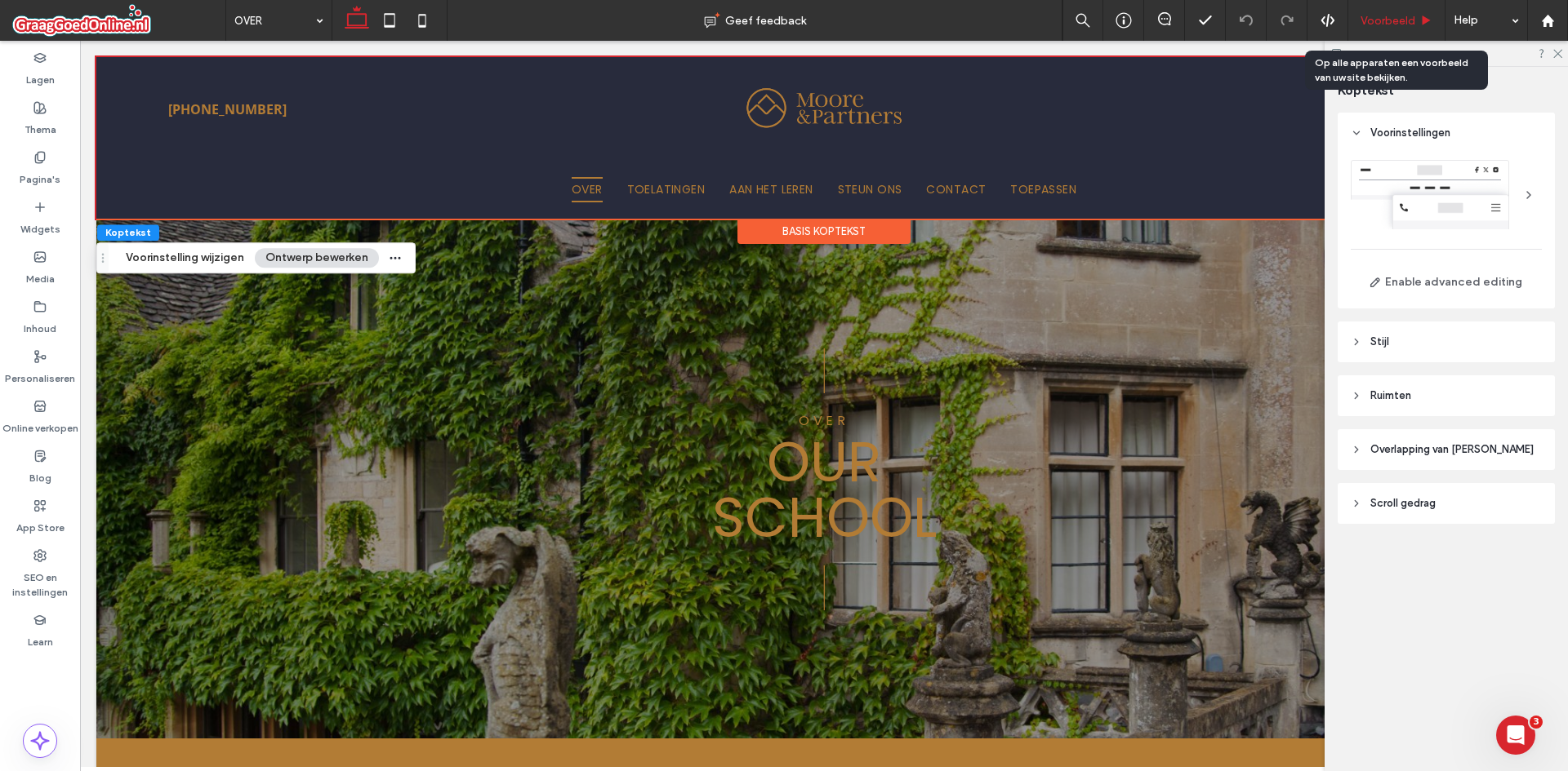
click at [1422, 17] on use at bounding box center [1426, 20] width 8 height 9
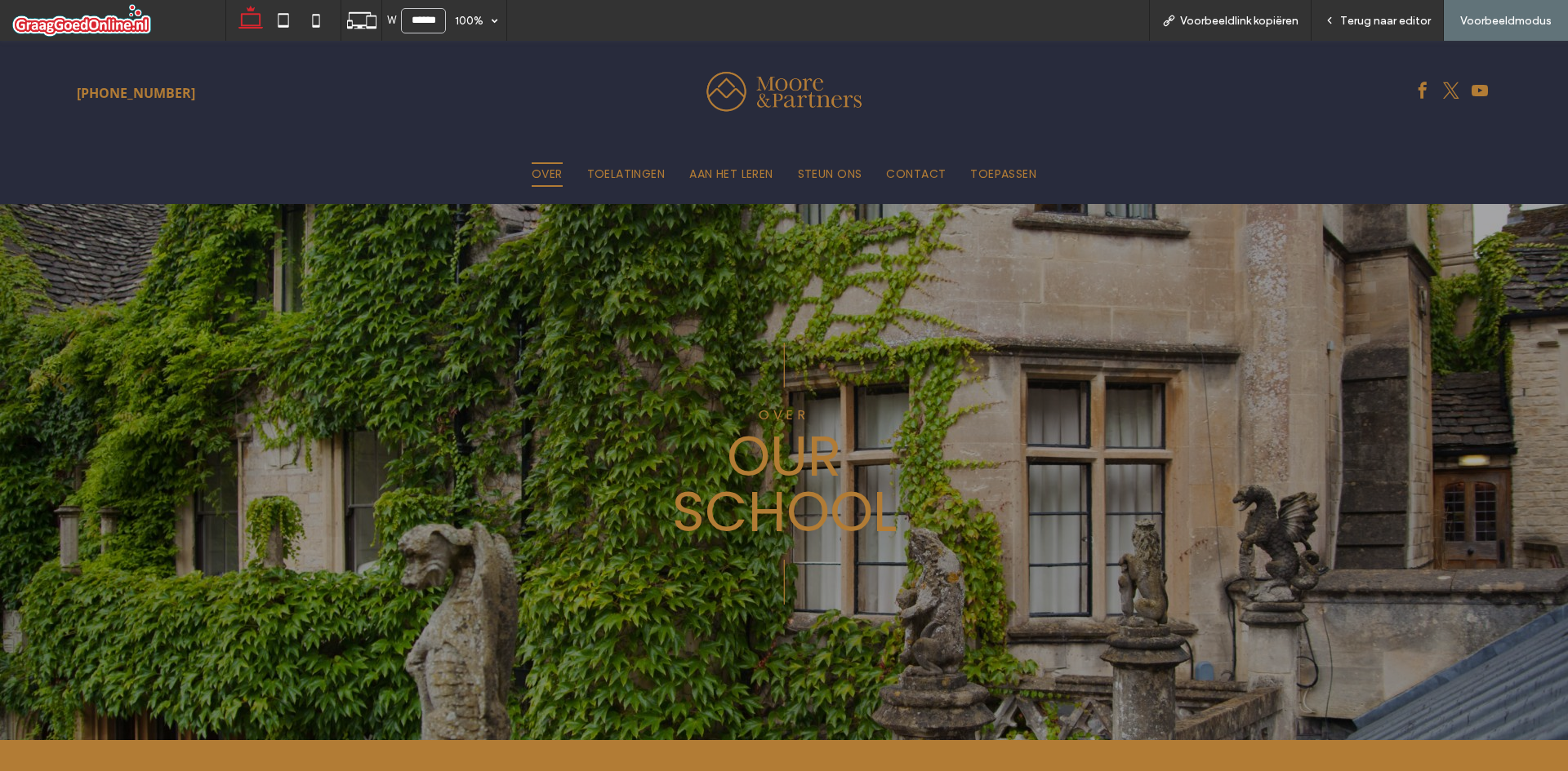
click at [748, 243] on div "| | Over our school" at bounding box center [784, 472] width 979 height 536
click at [761, 169] on span "AAN HET LEREN" at bounding box center [731, 175] width 83 height 26
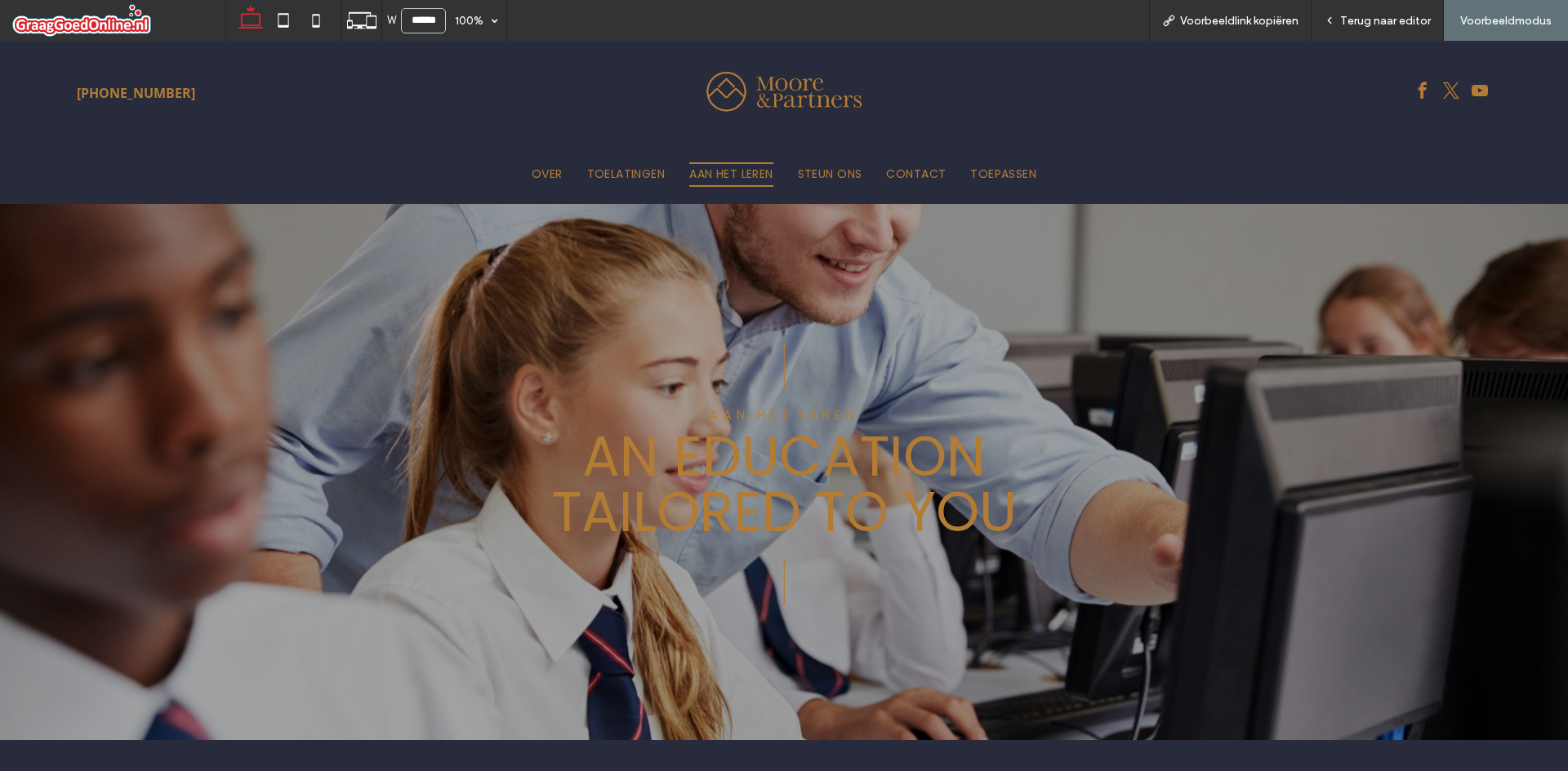
click at [686, 490] on span "An education tailored to you" at bounding box center [784, 484] width 465 height 133
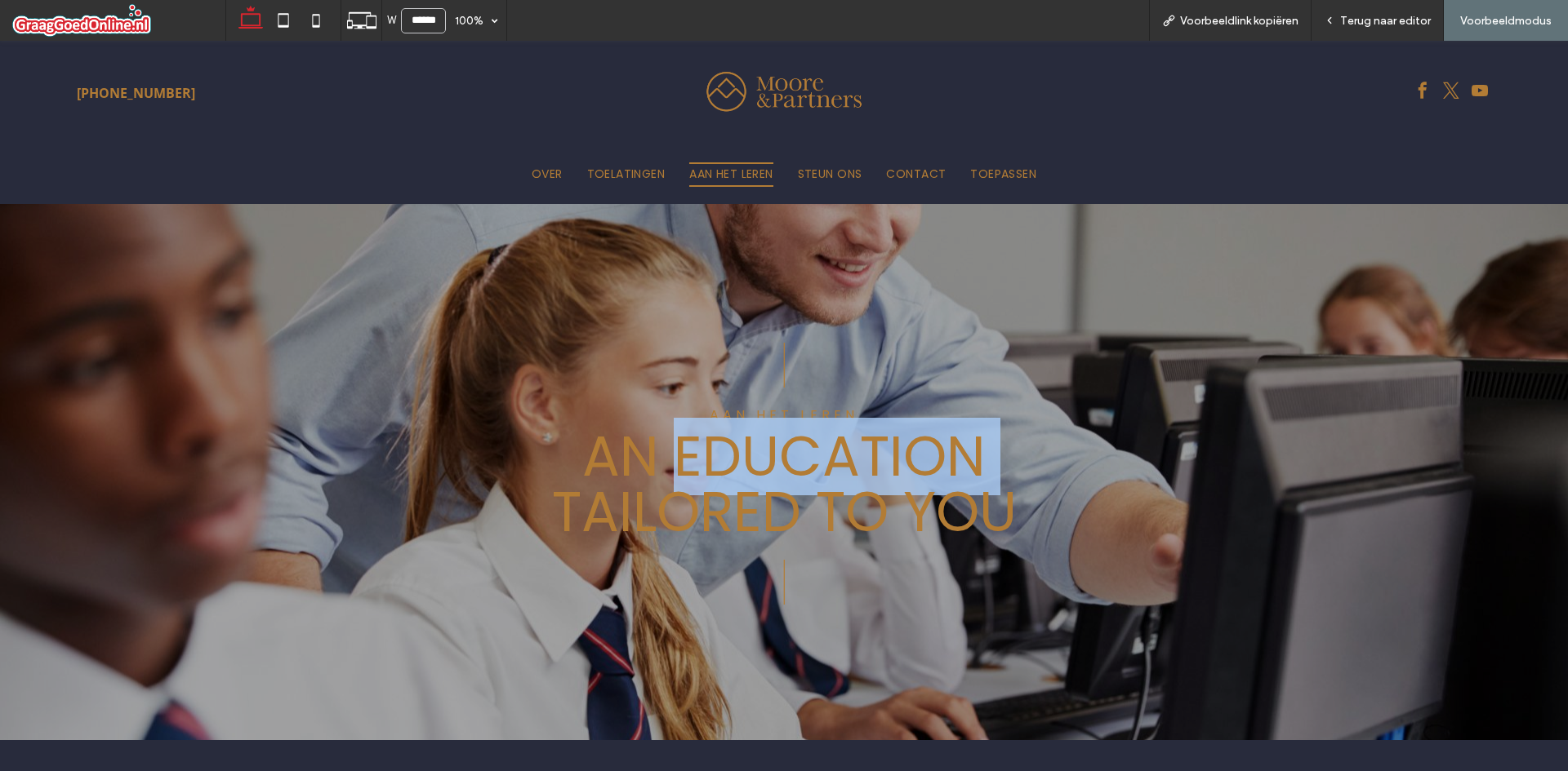
click at [686, 490] on span "An education tailored to you" at bounding box center [784, 484] width 465 height 133
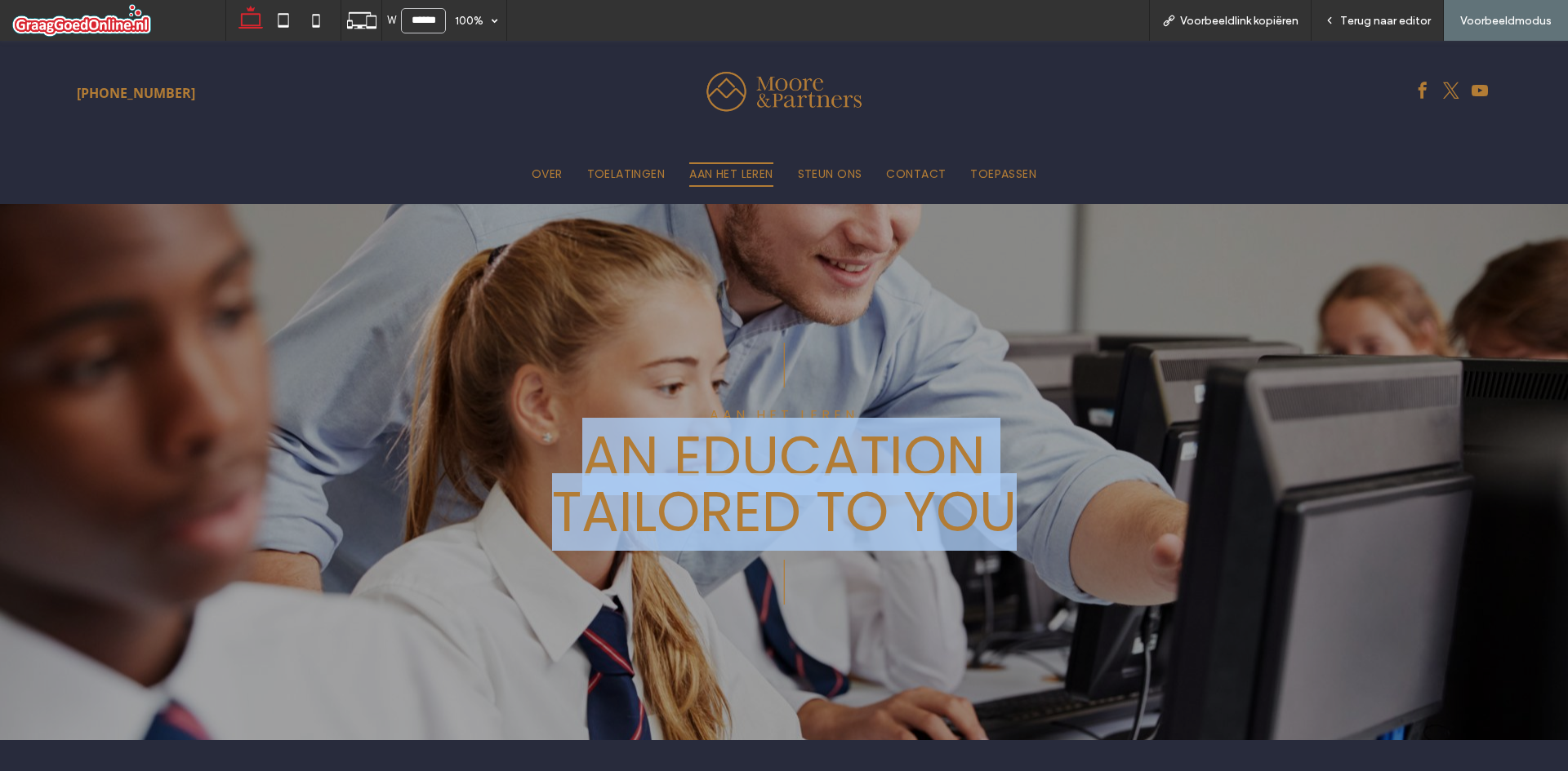
click at [686, 490] on span "An education tailored to you" at bounding box center [784, 484] width 465 height 133
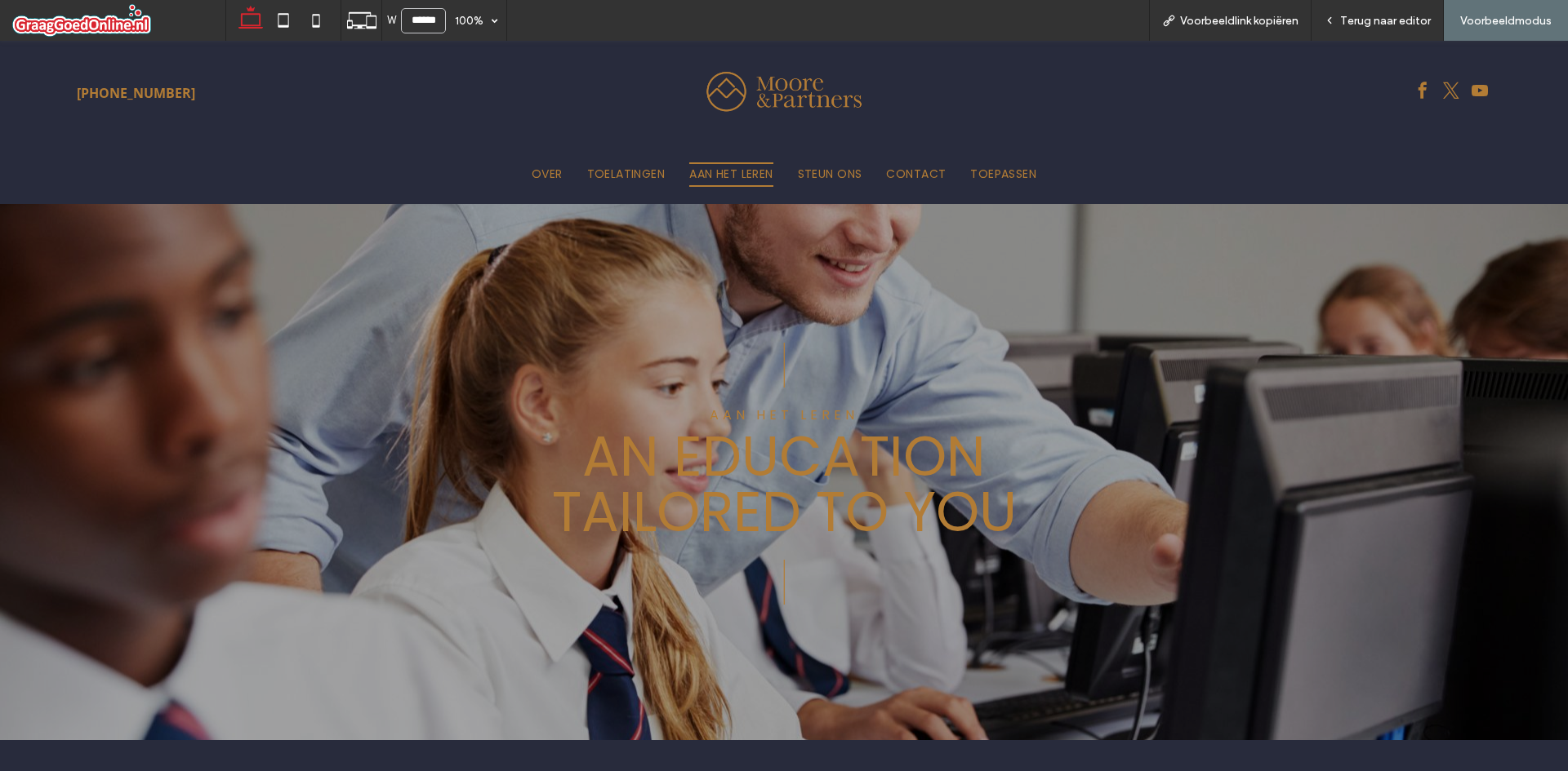
click at [1117, 334] on p "|" at bounding box center [784, 363] width 891 height 73
click at [1347, 23] on span "Terug naar editor" at bounding box center [1385, 21] width 91 height 14
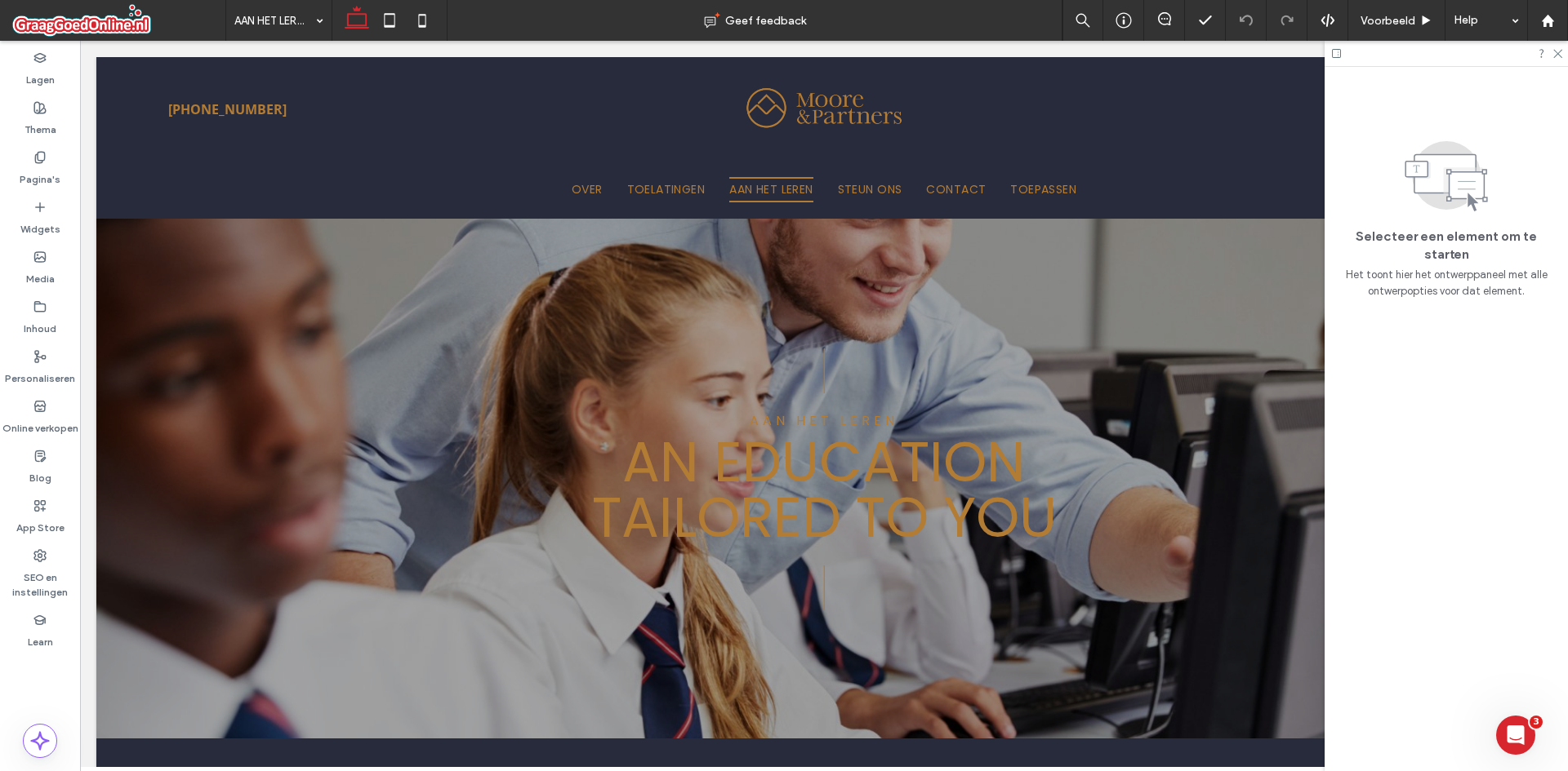
click at [1556, 41] on div at bounding box center [1446, 53] width 244 height 26
click at [1556, 46] on div at bounding box center [1446, 53] width 244 height 26
click at [1556, 49] on icon at bounding box center [1557, 53] width 11 height 11
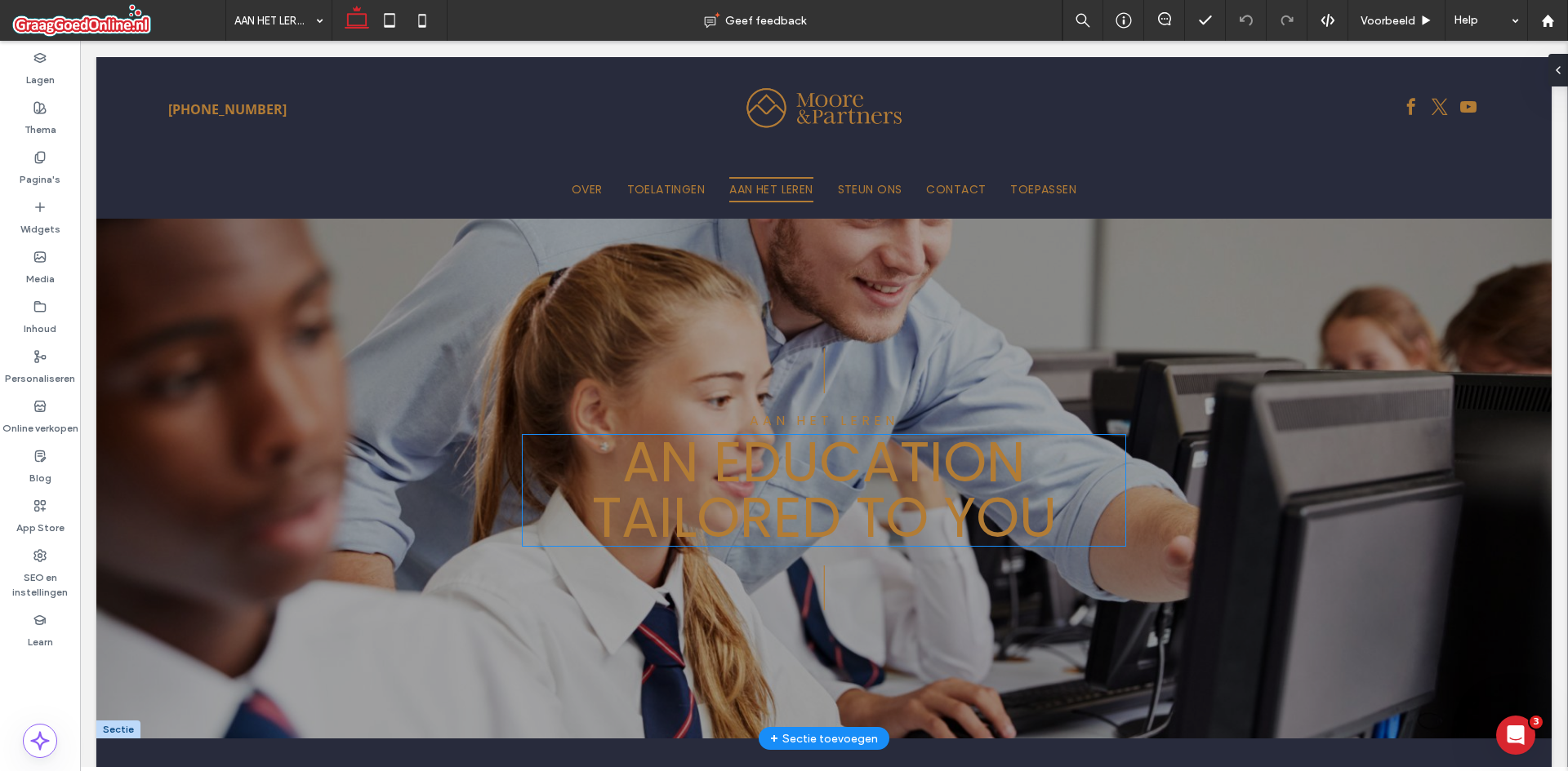
click at [739, 508] on span "An education tailored to you" at bounding box center [824, 490] width 465 height 133
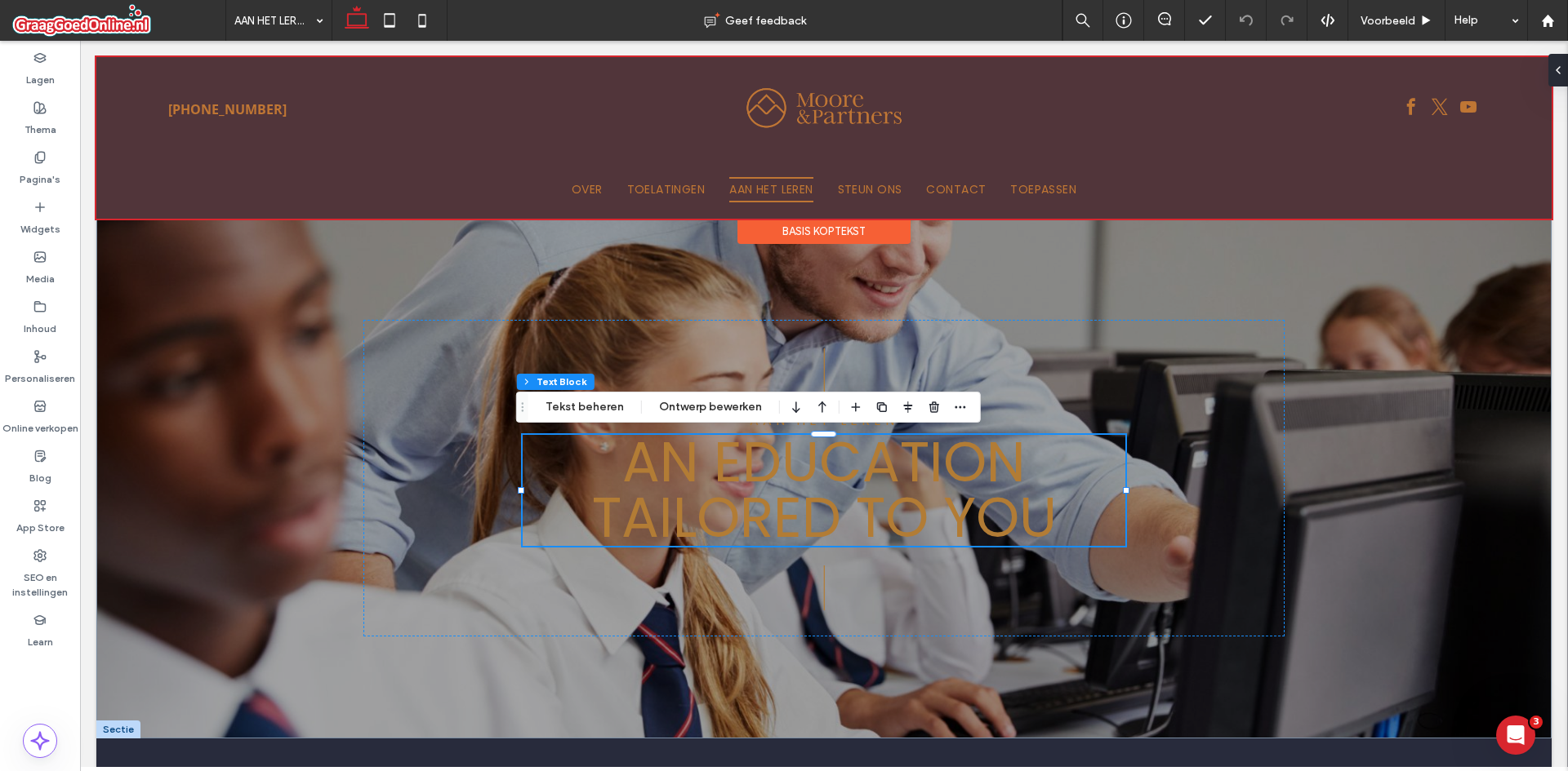
click at [654, 183] on div at bounding box center [823, 138] width 1455 height 161
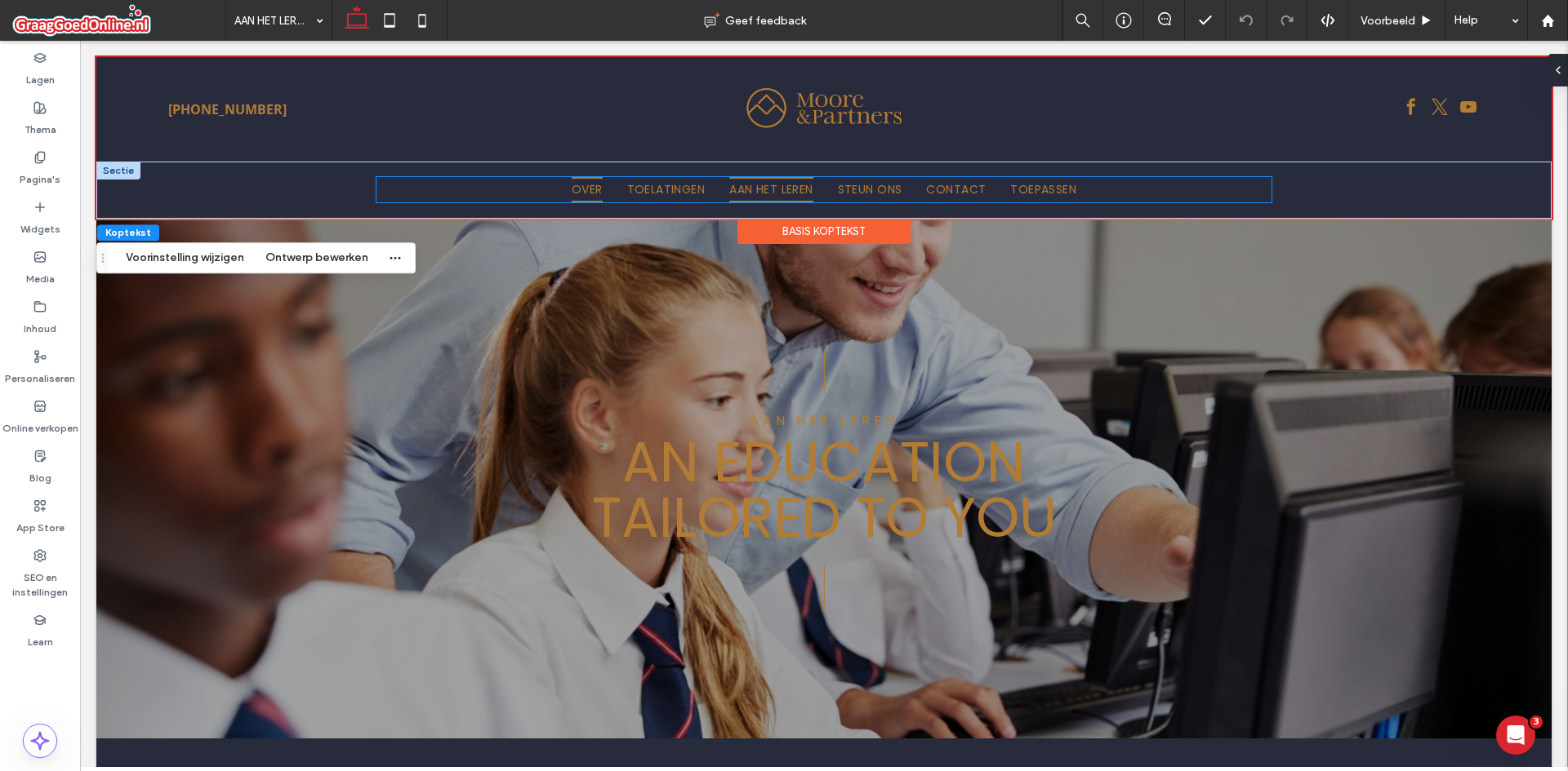
click at [572, 186] on span "OVER" at bounding box center [587, 190] width 31 height 26
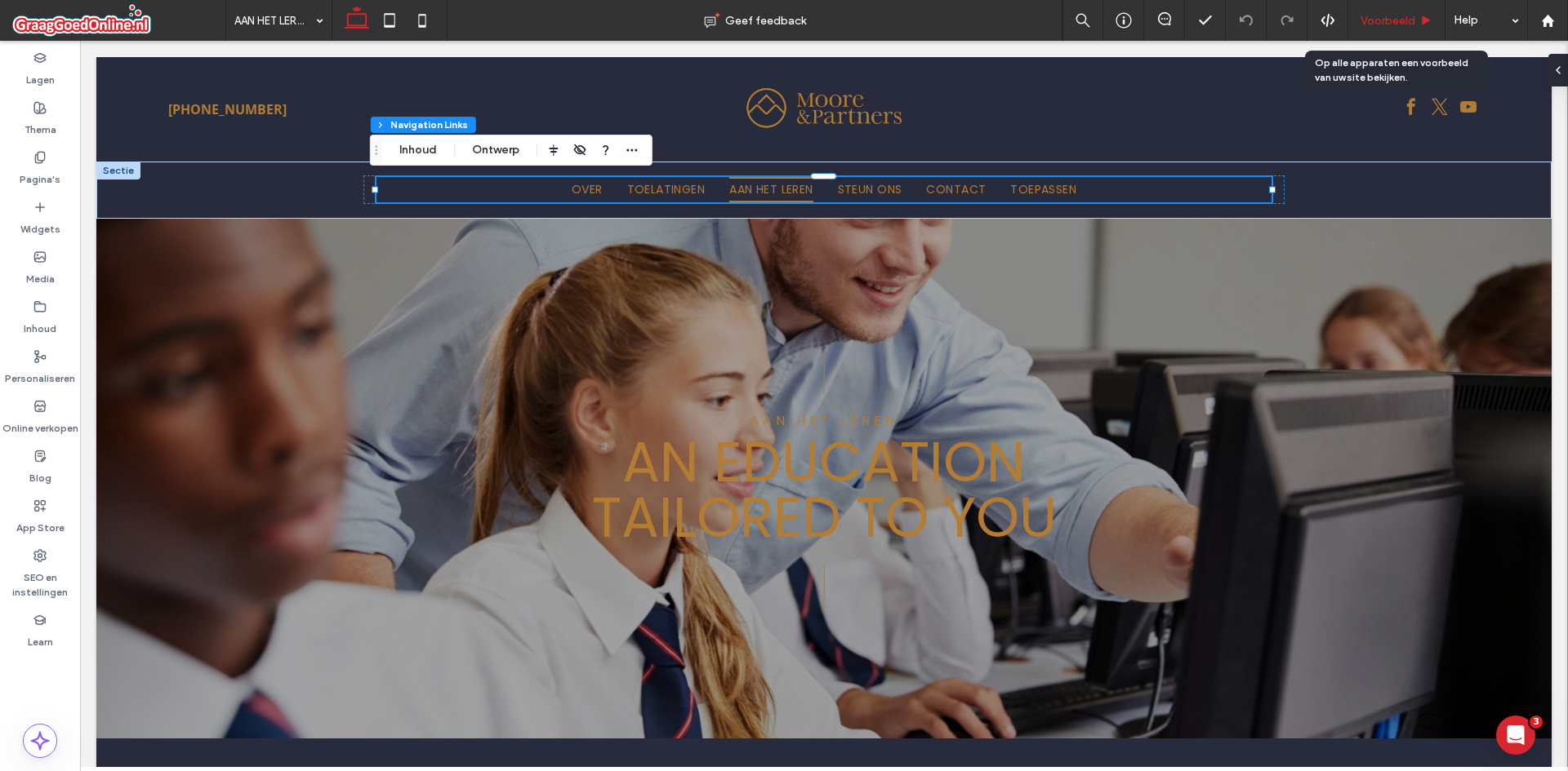
click at [1374, 26] on span "Voorbeeld" at bounding box center [1388, 21] width 55 height 14
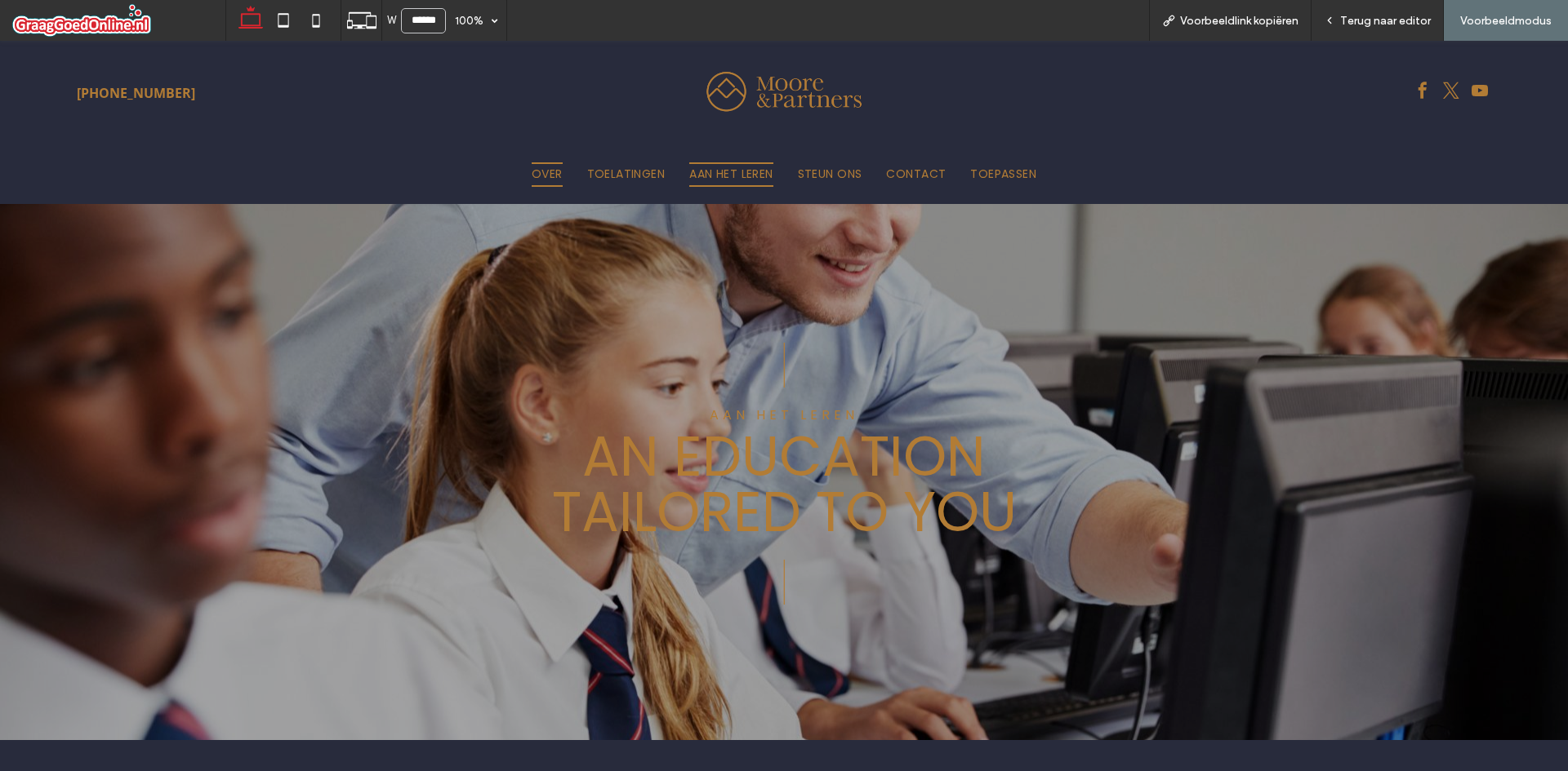
click at [533, 178] on span "OVER" at bounding box center [546, 175] width 31 height 26
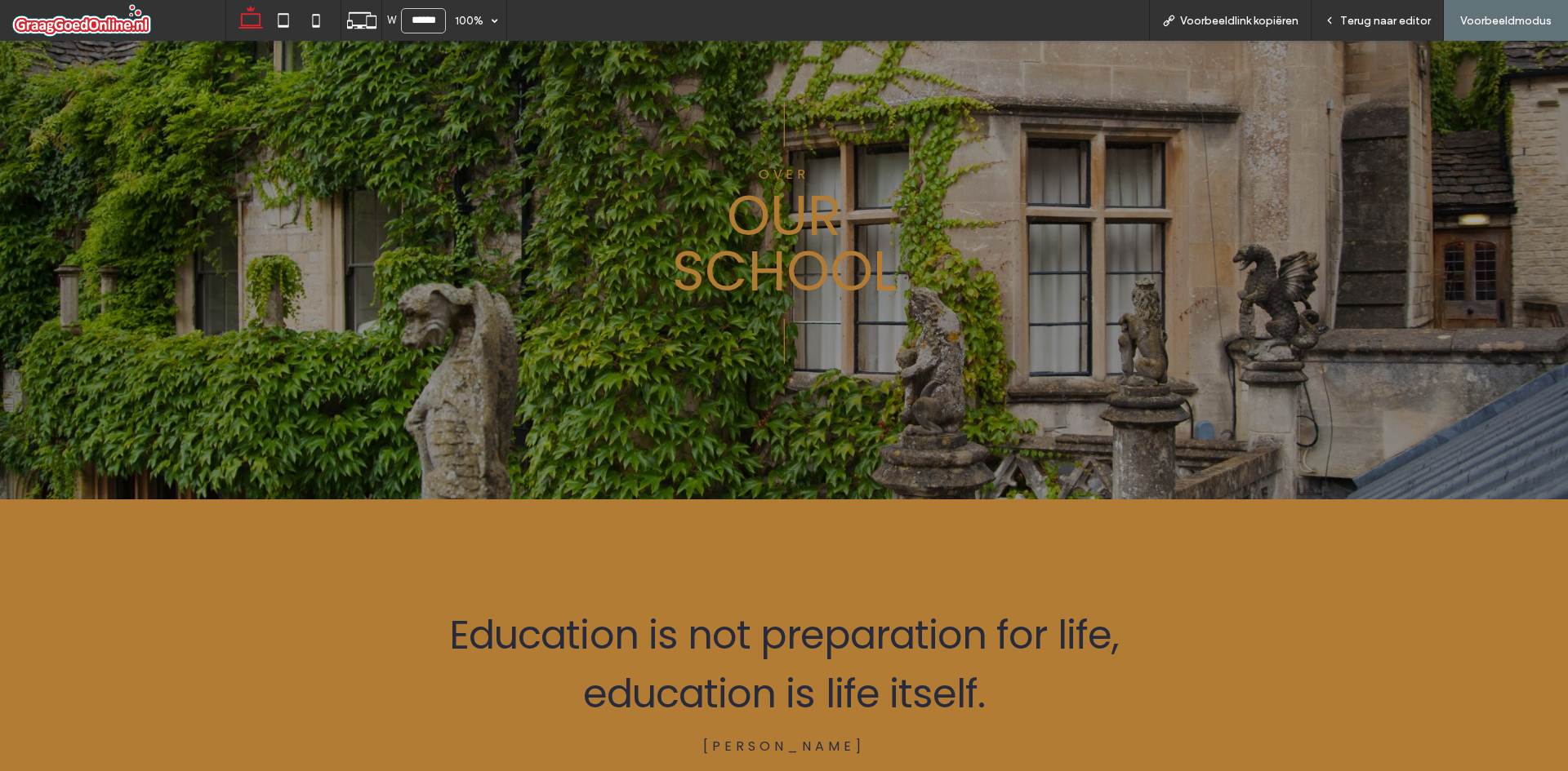
scroll to position [245, 0]
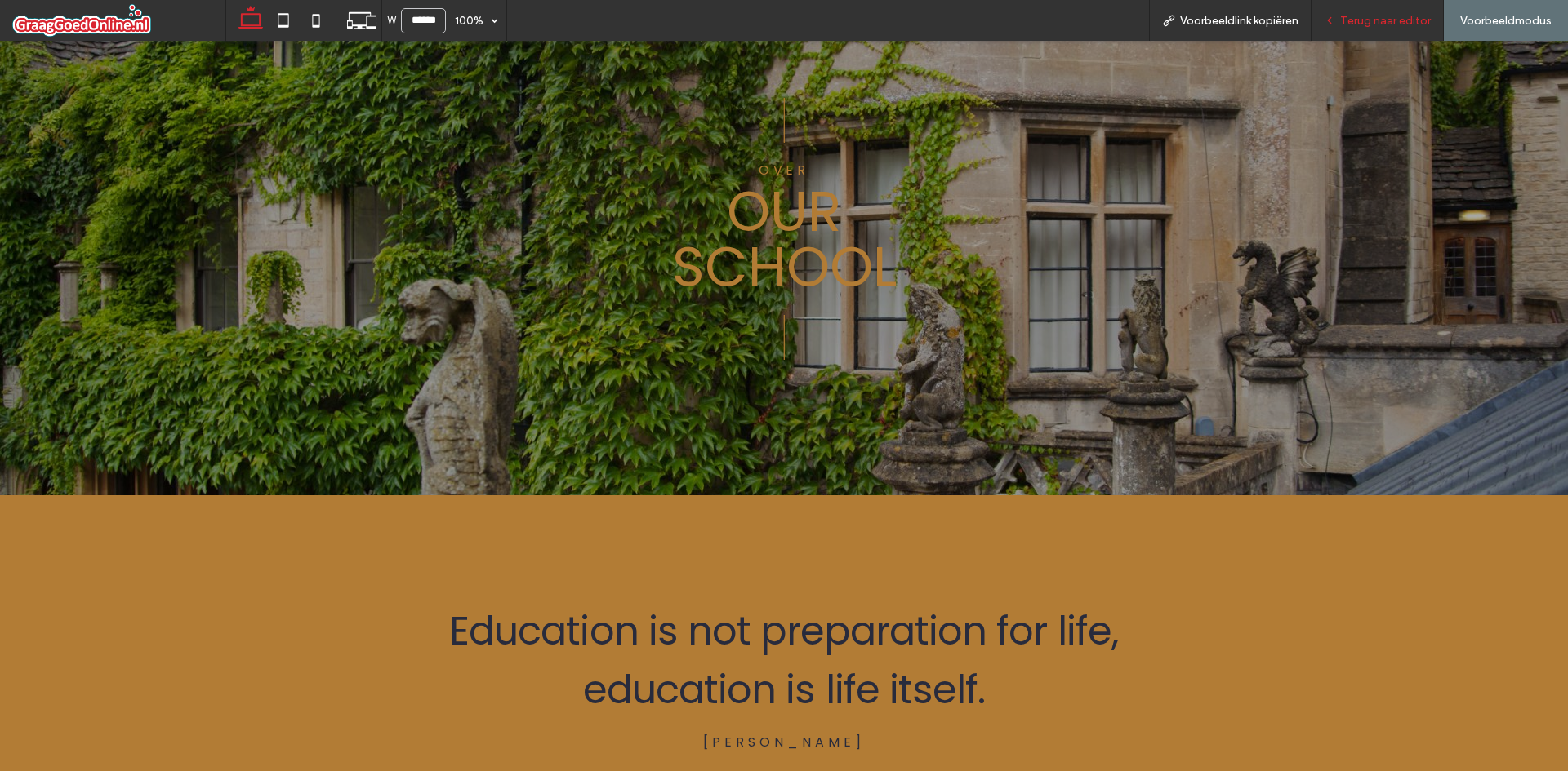
click at [1397, 9] on div "Terug naar editor" at bounding box center [1377, 20] width 132 height 41
click at [1402, 44] on div "| | Over our school" at bounding box center [784, 228] width 1568 height 536
click at [1397, 27] on span "Terug naar editor" at bounding box center [1385, 21] width 91 height 14
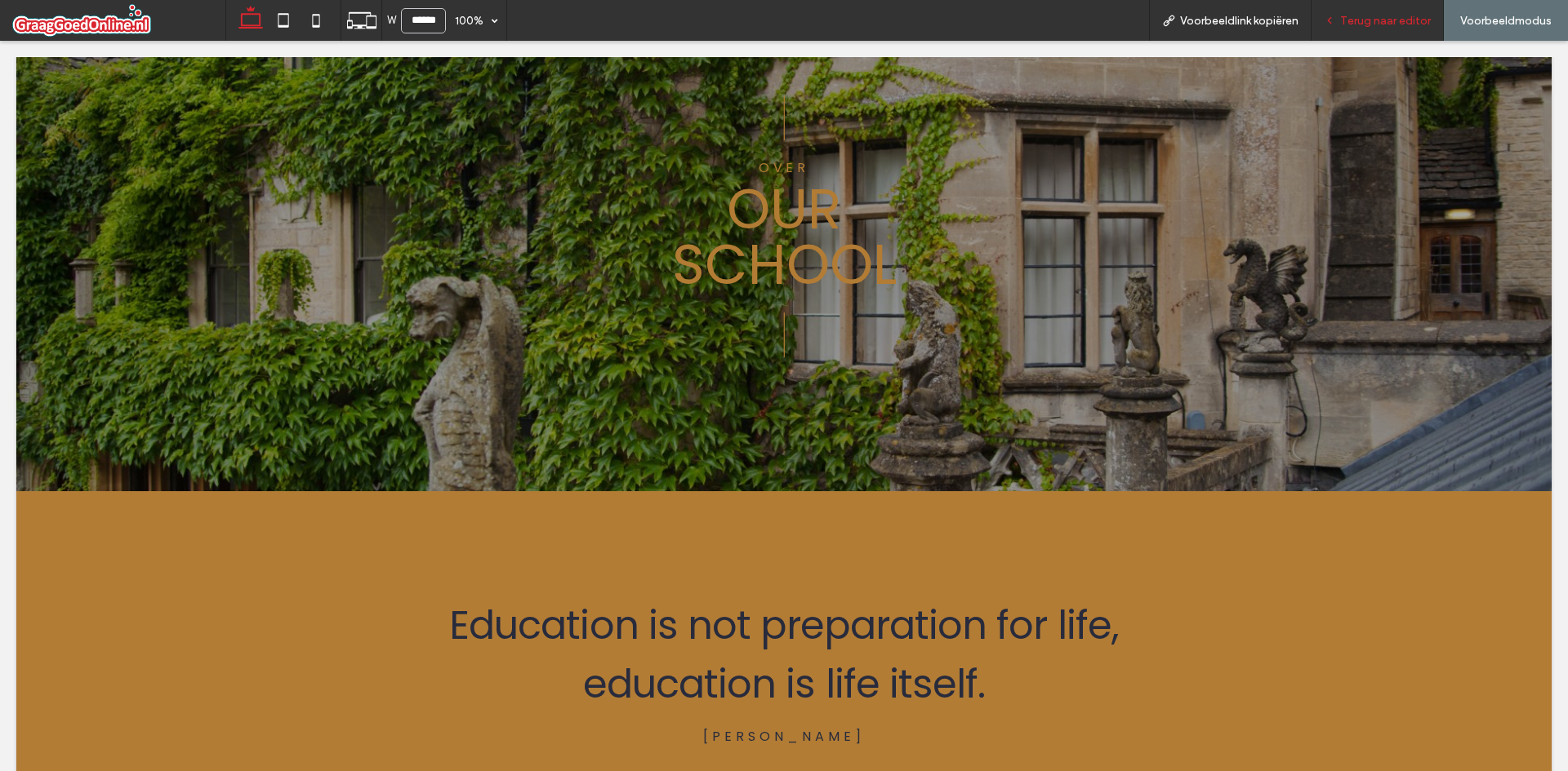
scroll to position [258, 0]
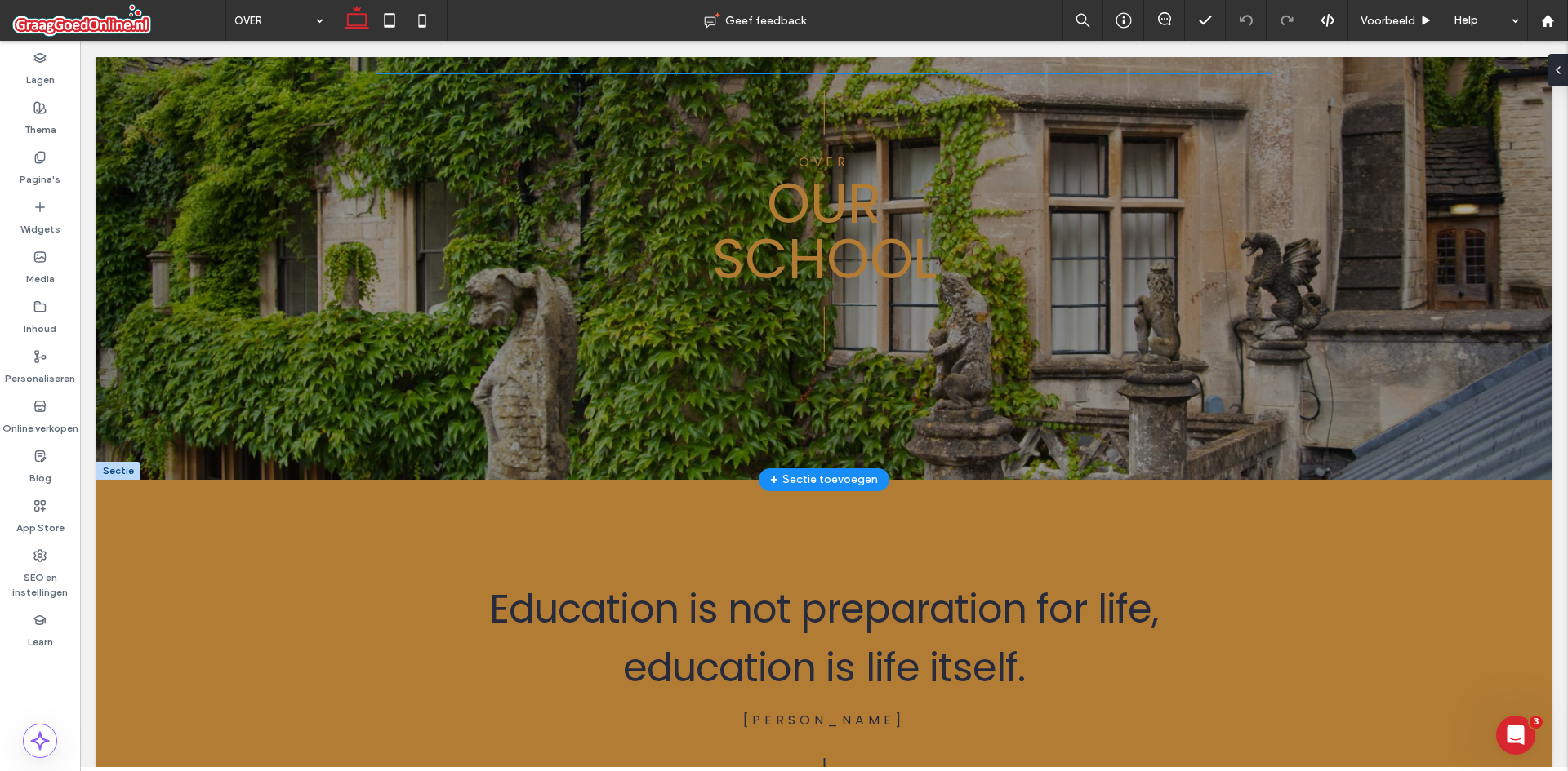
click at [666, 138] on p "|" at bounding box center [824, 110] width 896 height 73
